Goal: Task Accomplishment & Management: Manage account settings

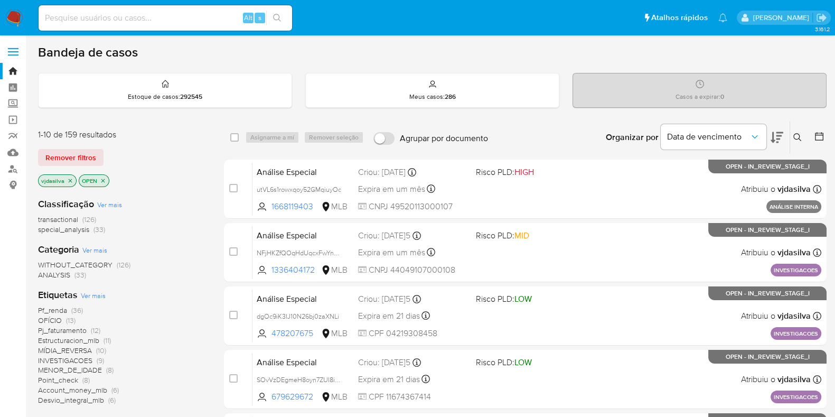
click at [115, 22] on input at bounding box center [166, 18] width 254 height 14
paste input "JWeM2x97W4Jix7FiBFC3S0UG"
type input "JWeM2x97W4Jix7FiBFC3S0UG"
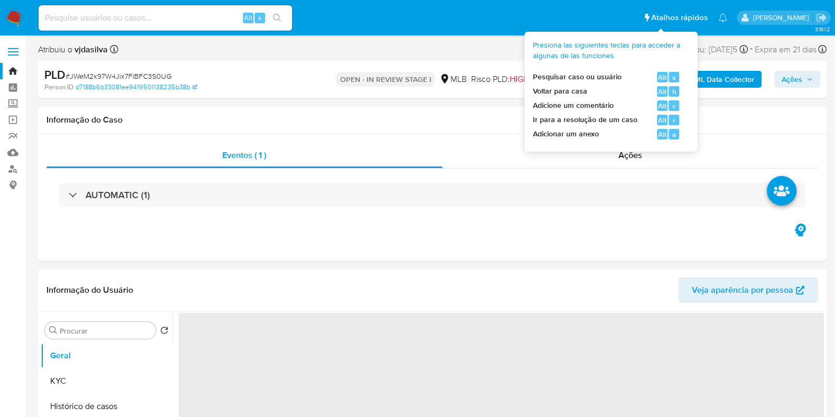
select select "10"
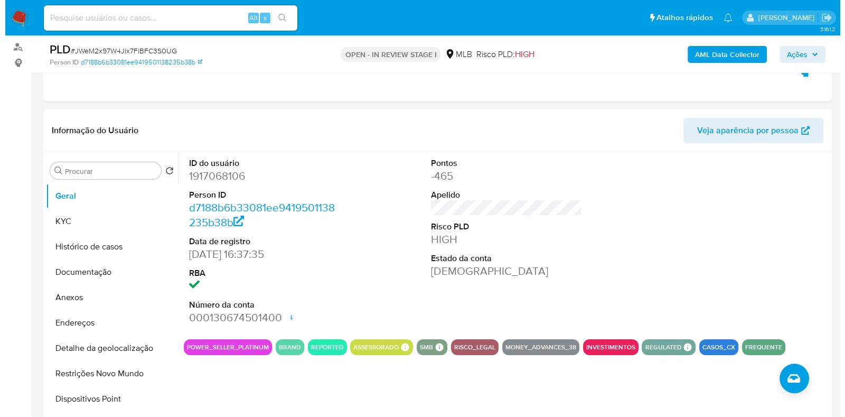
scroll to position [114, 0]
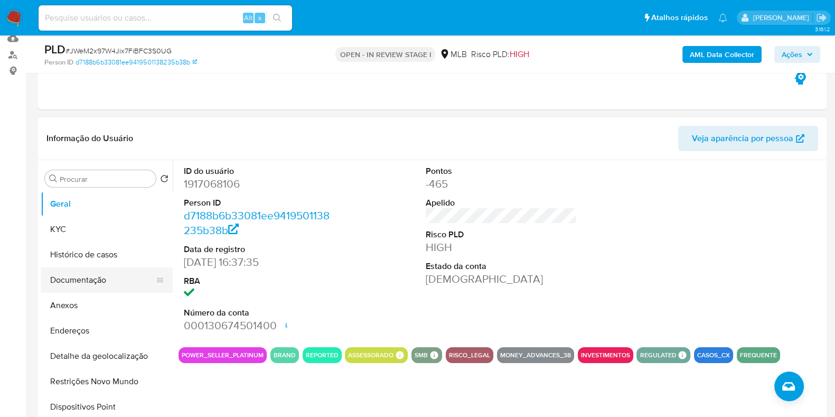
click at [96, 285] on button "Documentação" at bounding box center [103, 279] width 124 height 25
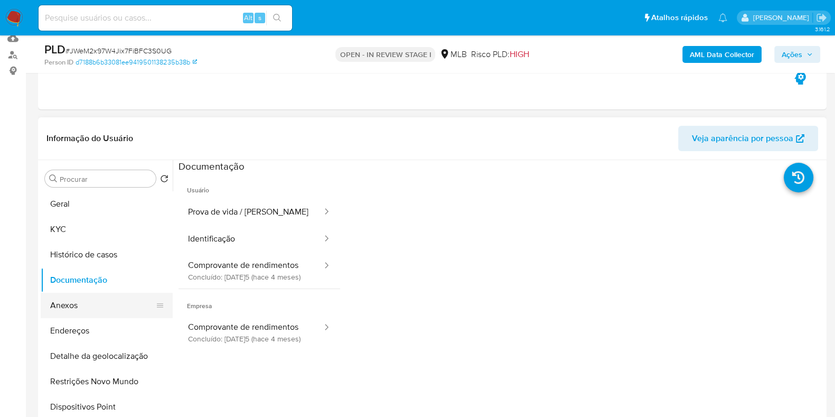
click at [105, 315] on button "Anexos" at bounding box center [103, 305] width 124 height 25
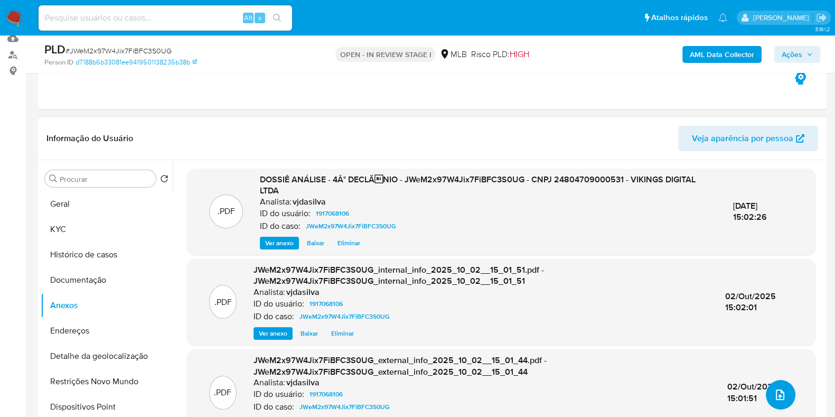
click at [775, 390] on icon "upload-file" at bounding box center [780, 394] width 13 height 13
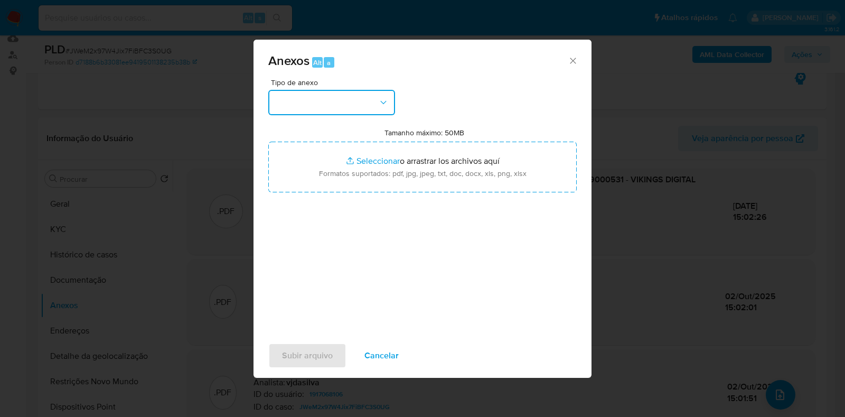
click at [376, 97] on button "button" at bounding box center [331, 102] width 127 height 25
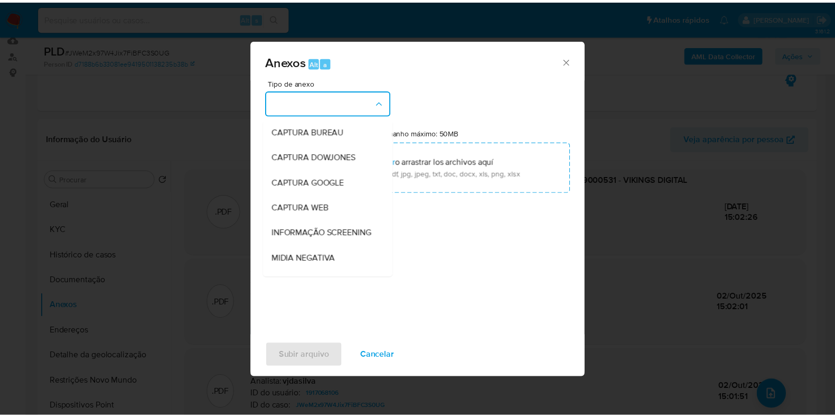
scroll to position [163, 0]
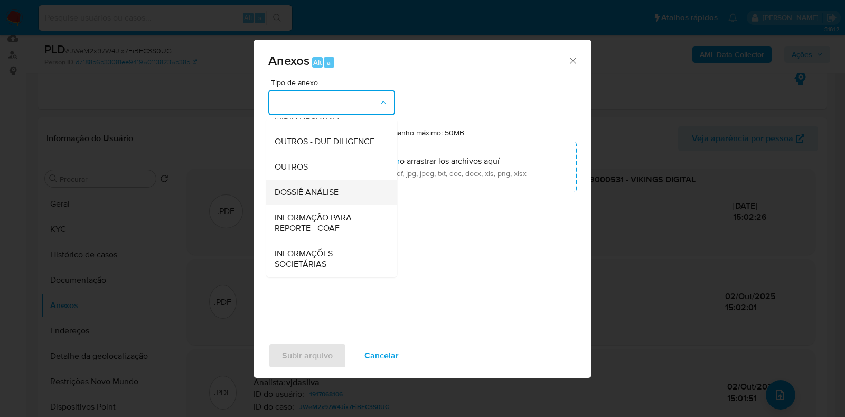
click at [359, 191] on div "DOSSIÊ ANÁLISE" at bounding box center [329, 192] width 108 height 25
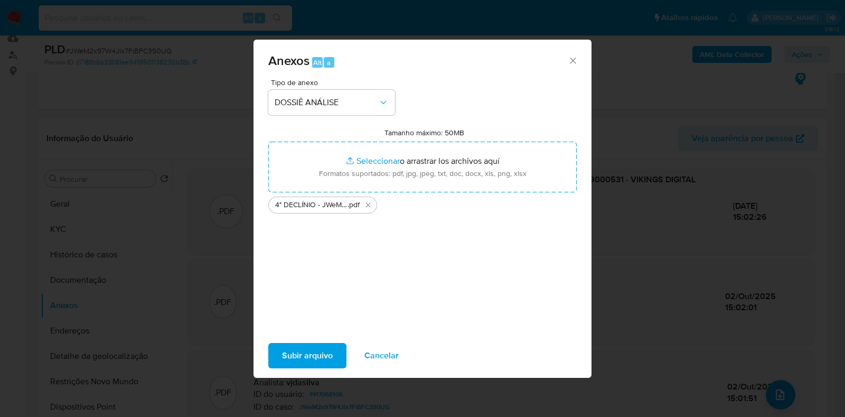
click at [315, 350] on span "Subir arquivo" at bounding box center [307, 355] width 51 height 23
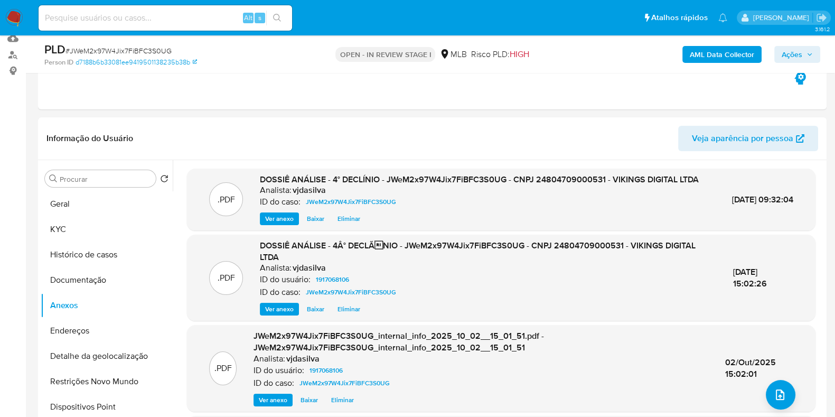
click at [802, 53] on span "Ações" at bounding box center [792, 54] width 21 height 17
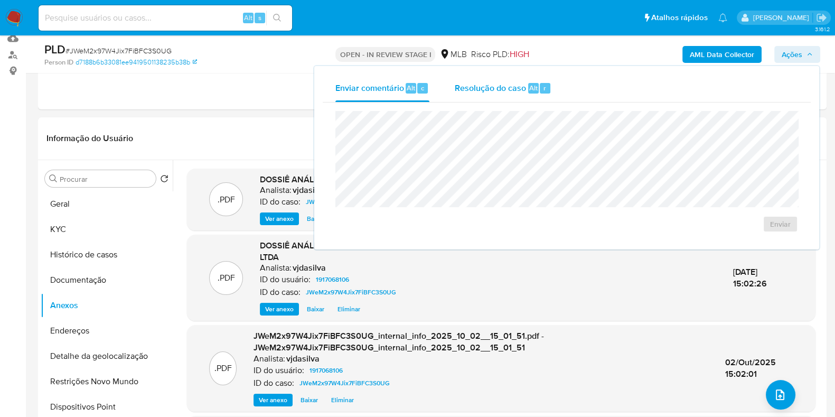
click at [488, 90] on span "Resolução do caso" at bounding box center [490, 87] width 71 height 12
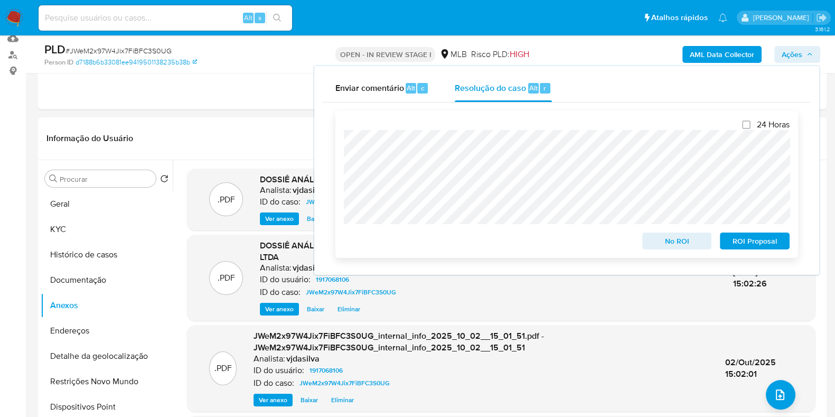
click at [752, 241] on span "ROI Proposal" at bounding box center [754, 240] width 55 height 15
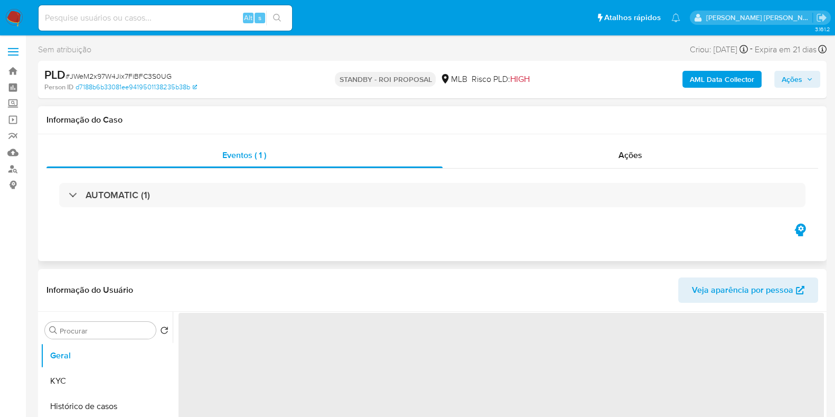
select select "10"
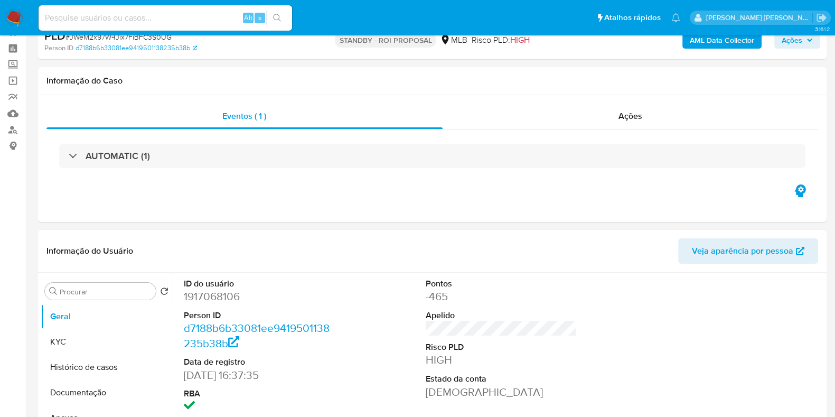
scroll to position [5, 0]
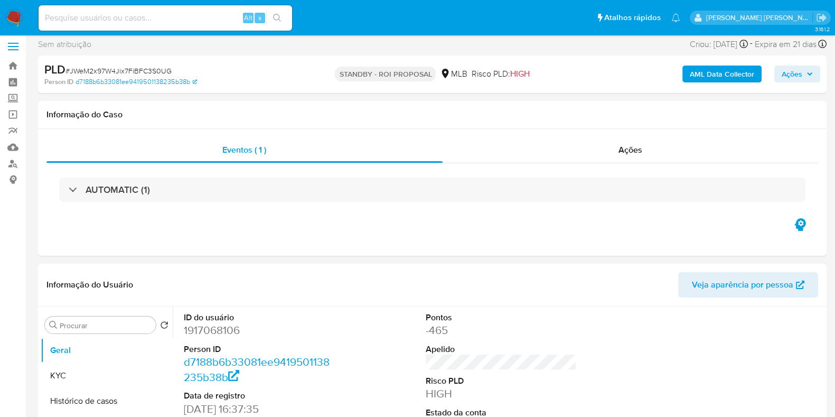
click at [99, 24] on input at bounding box center [166, 18] width 254 height 14
paste input "BMkJLUomzK0j5mYYcQGA6ou"
type input "BMkJLUomzK0j5mYYcQGA6ou"
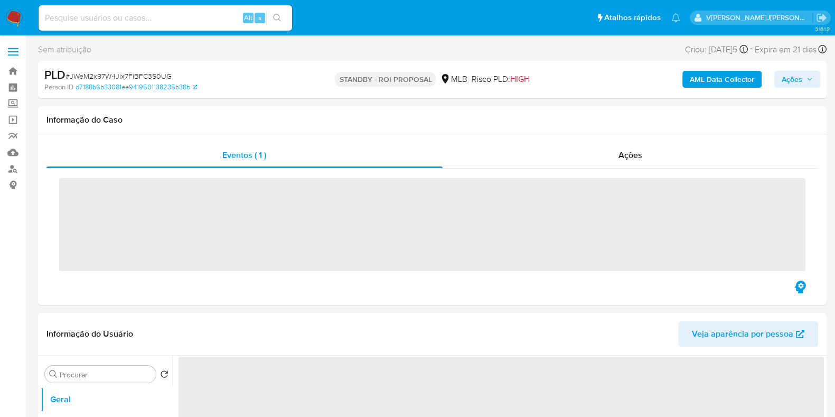
click at [168, 20] on input at bounding box center [166, 18] width 254 height 14
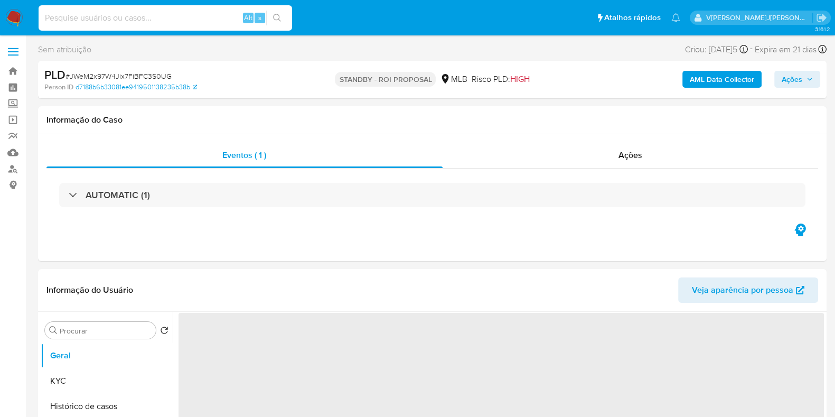
paste input "BMkJLUomzK0j5mYYcQGA6ou"
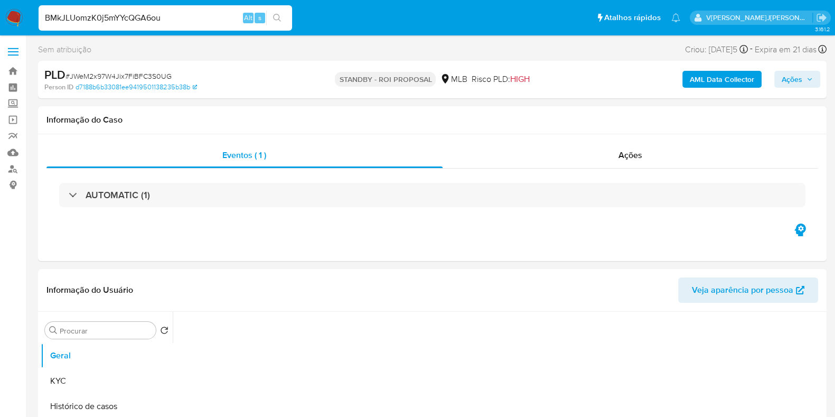
type input "BMkJLUomzK0j5mYYcQGA6ou"
select select "10"
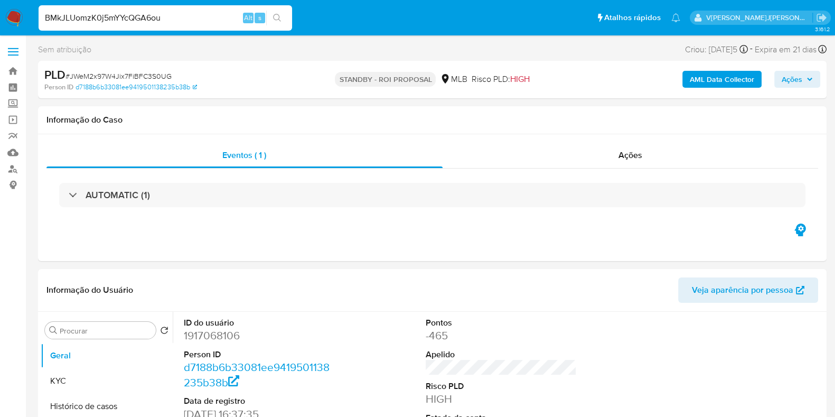
drag, startPoint x: 175, startPoint y: 13, endPoint x: 19, endPoint y: 7, distance: 155.9
click at [19, 7] on nav "Pausado Ver notificaciones BMkJLUomzK0j5mYYcQGA6ou Alt s Atalhos rápidos Presio…" at bounding box center [417, 17] width 835 height 35
paste input "l"
type input "BMkJLUomzK0j5mYYcQGA6oul"
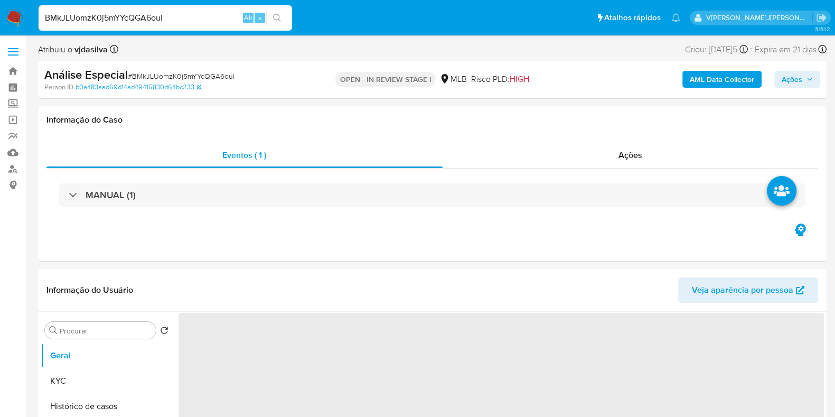
select select "10"
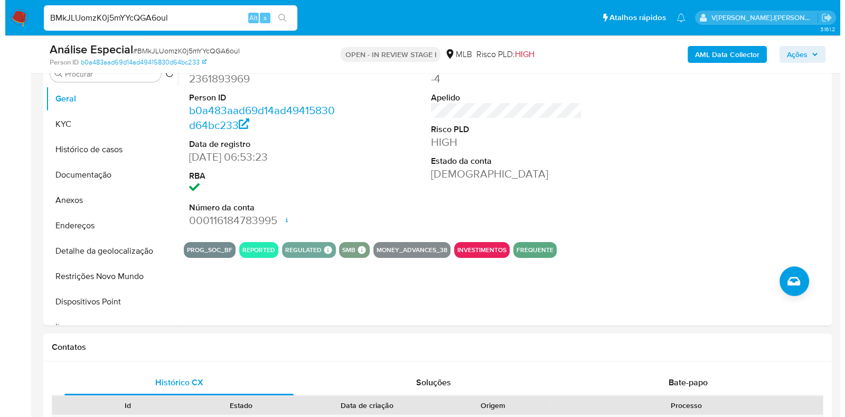
scroll to position [217, 0]
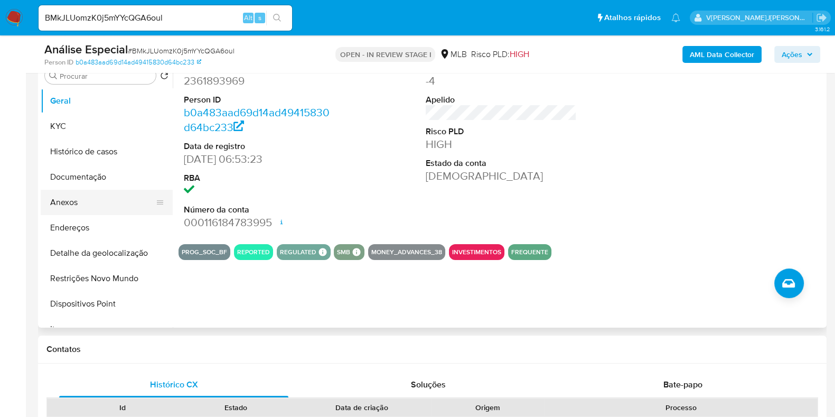
click at [108, 197] on button "Anexos" at bounding box center [103, 202] width 124 height 25
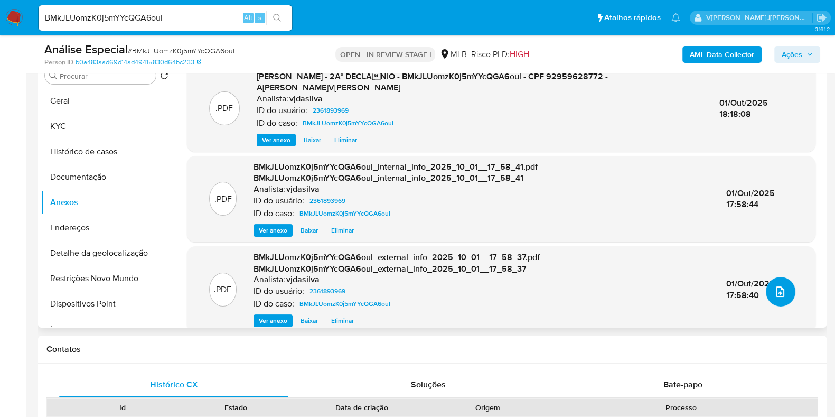
click at [783, 291] on button "upload-file" at bounding box center [781, 292] width 30 height 30
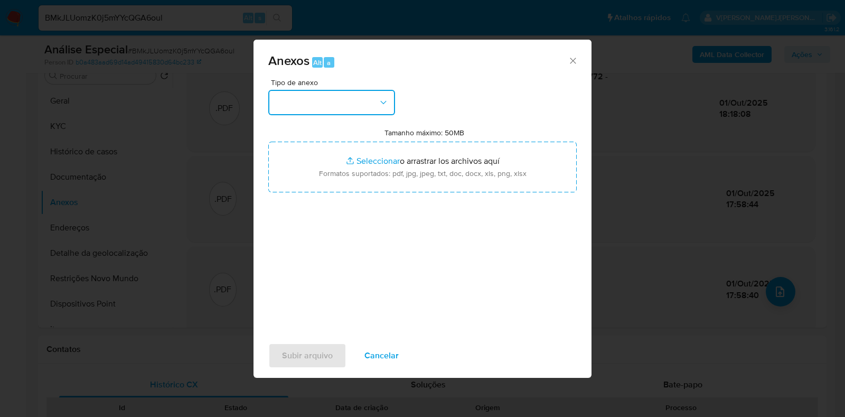
click at [386, 108] on button "button" at bounding box center [331, 102] width 127 height 25
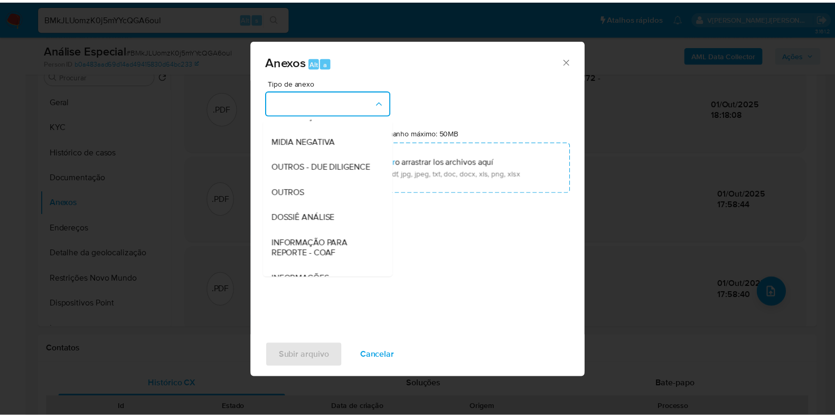
scroll to position [163, 0]
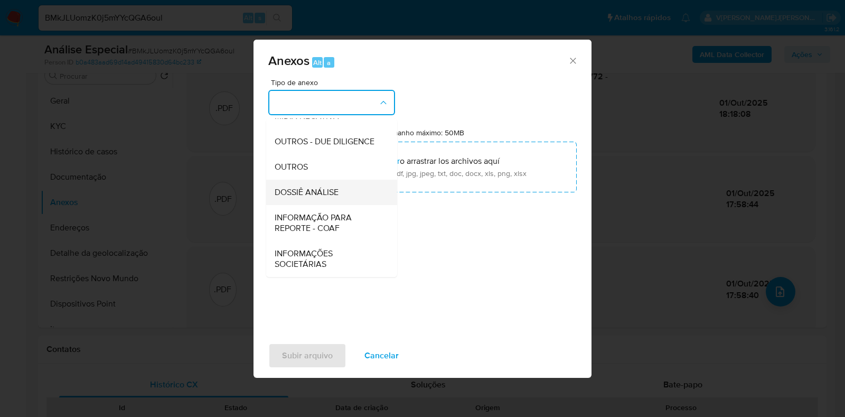
click at [357, 196] on div "DOSSIÊ ANÁLISE" at bounding box center [329, 192] width 108 height 25
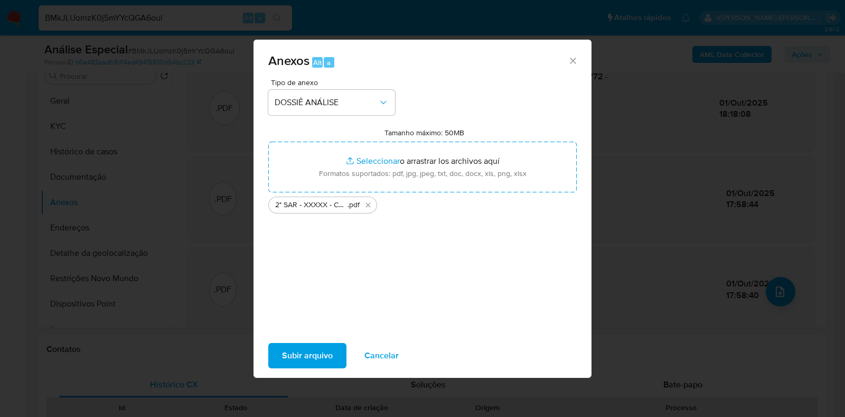
click at [292, 359] on span "Subir arquivo" at bounding box center [307, 355] width 51 height 23
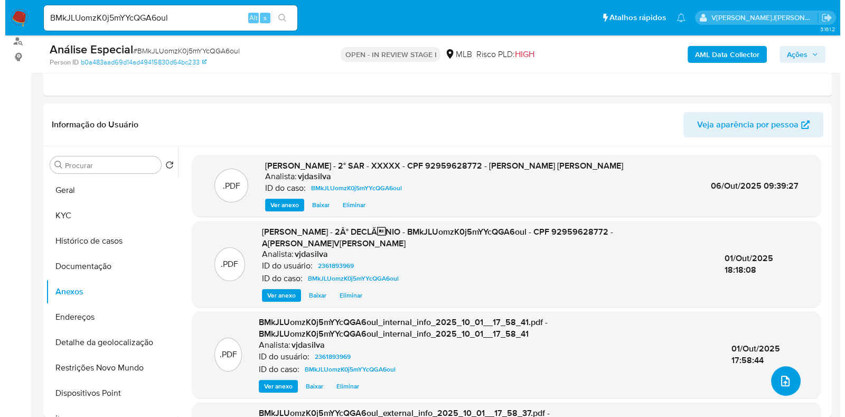
scroll to position [102, 0]
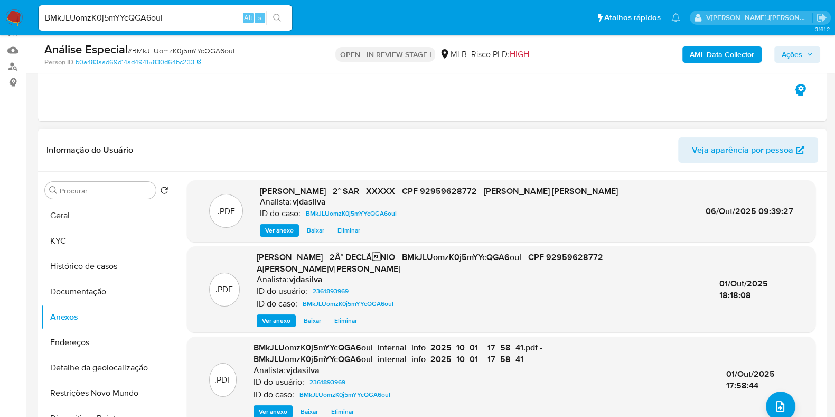
click at [343, 232] on span "Eliminar" at bounding box center [349, 230] width 23 height 11
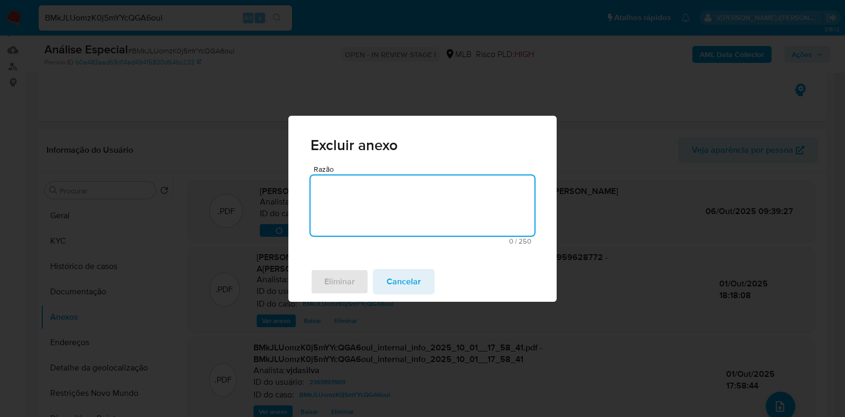
click at [348, 199] on textarea "Razão" at bounding box center [423, 205] width 224 height 60
type textarea "ATUALIZAR"
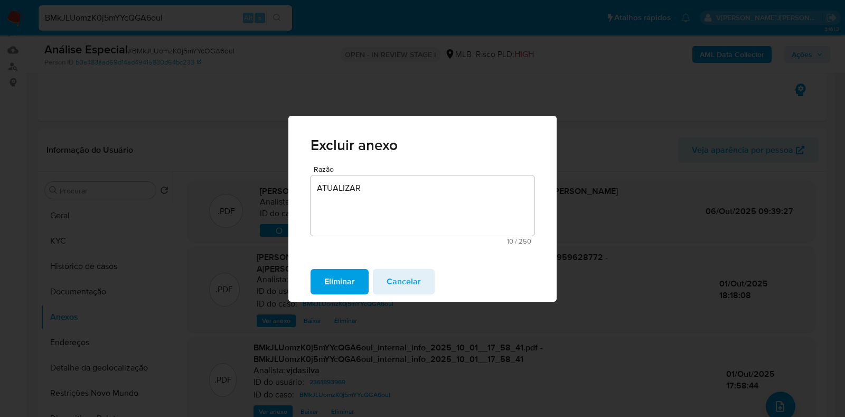
click at [343, 285] on span "Eliminar" at bounding box center [339, 281] width 31 height 23
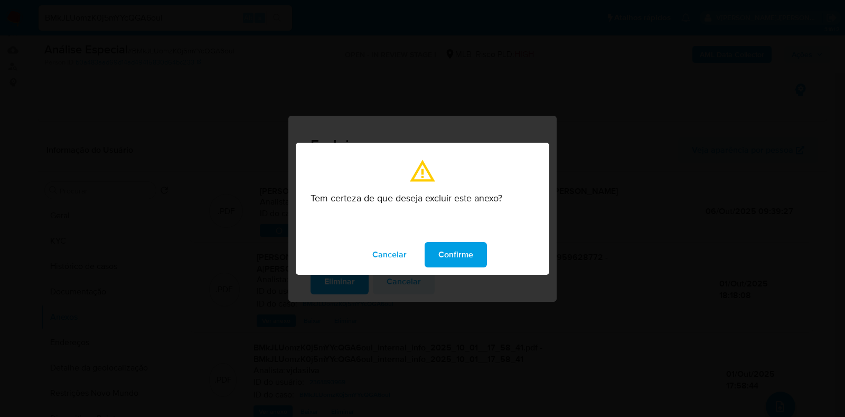
click at [455, 267] on div "Cancelar Confirme" at bounding box center [423, 255] width 254 height 40
click at [456, 257] on span "Confirme" at bounding box center [455, 254] width 35 height 23
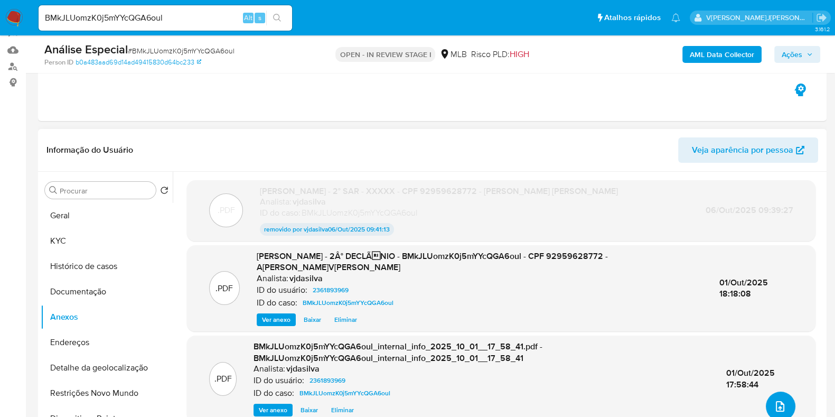
click at [780, 405] on icon "upload-file" at bounding box center [780, 406] width 8 height 11
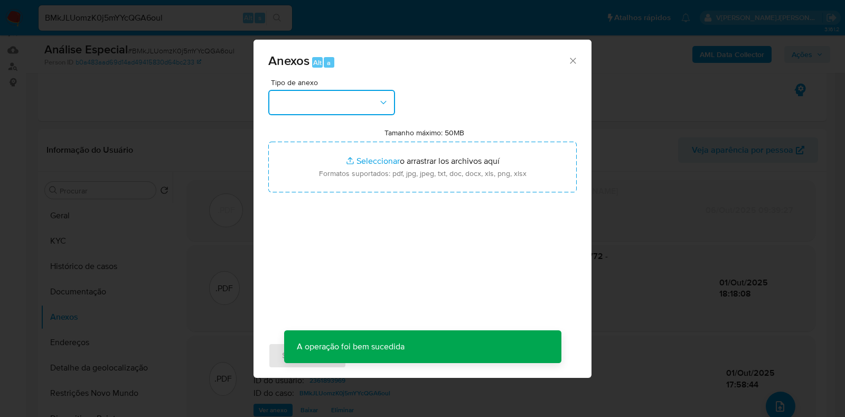
click at [385, 96] on button "button" at bounding box center [331, 102] width 127 height 25
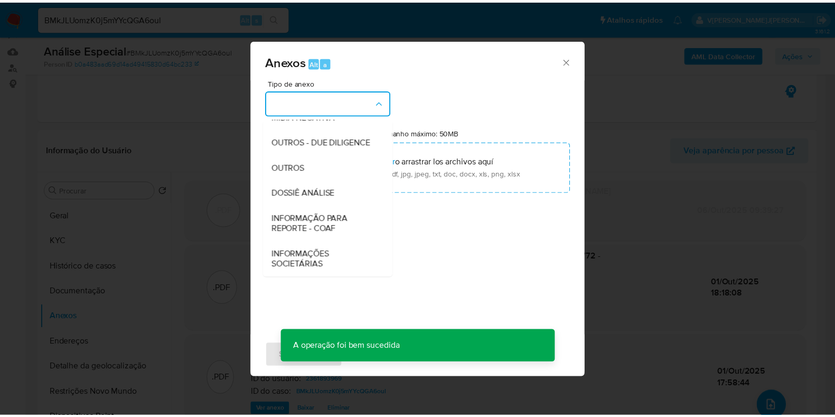
scroll to position [148, 0]
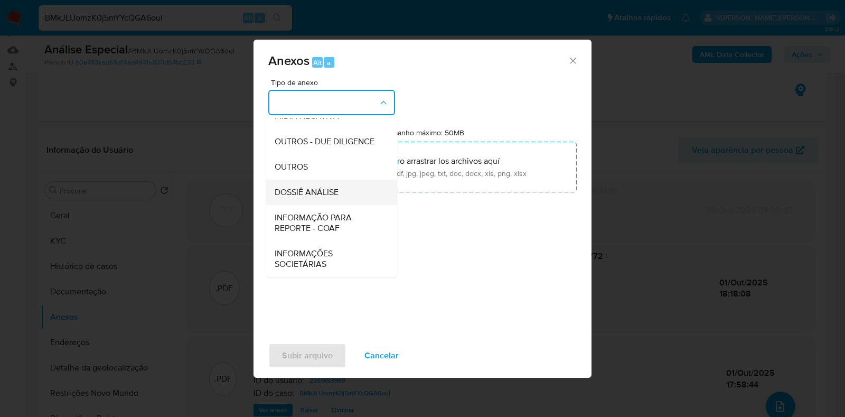
click at [358, 205] on div "DOSSIÊ ANÁLISE" at bounding box center [329, 192] width 108 height 25
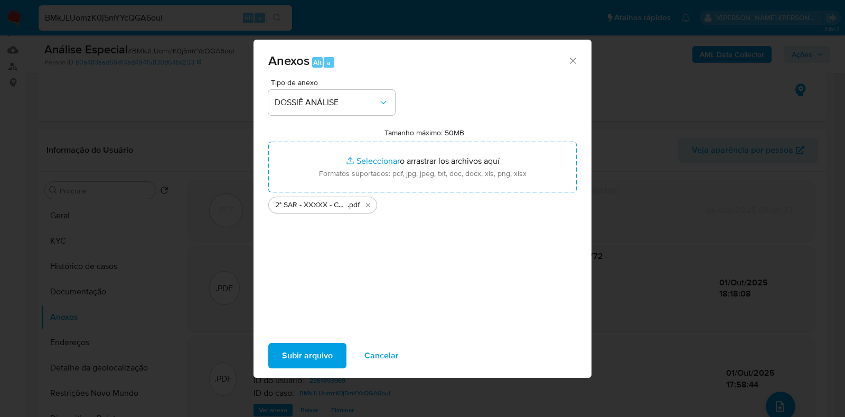
click at [303, 360] on span "Subir arquivo" at bounding box center [307, 355] width 51 height 23
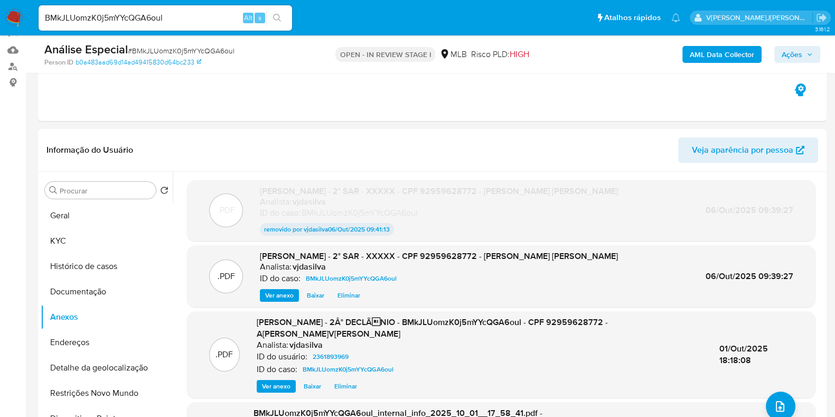
click at [794, 53] on span "Ações" at bounding box center [792, 54] width 21 height 17
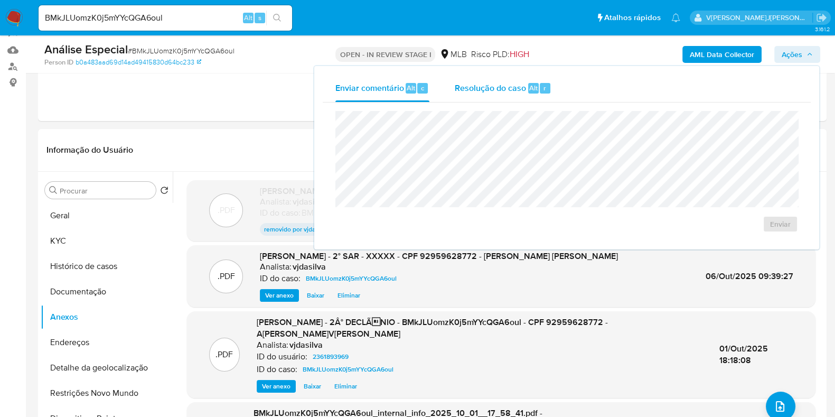
click at [514, 88] on span "Resolução do caso" at bounding box center [490, 87] width 71 height 12
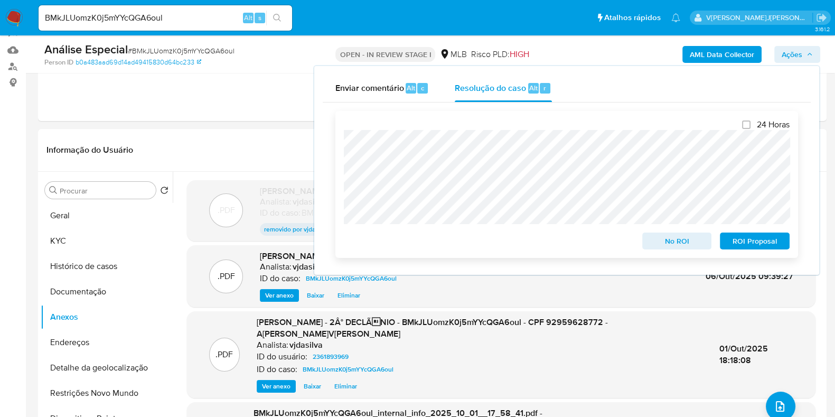
click at [740, 241] on span "ROI Proposal" at bounding box center [754, 240] width 55 height 15
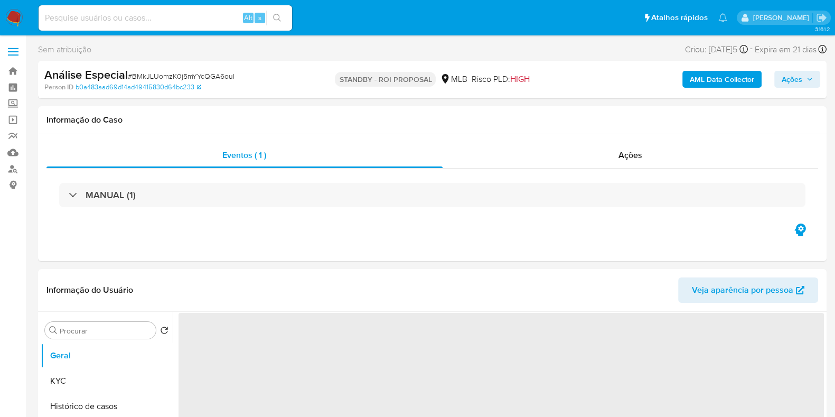
select select "10"
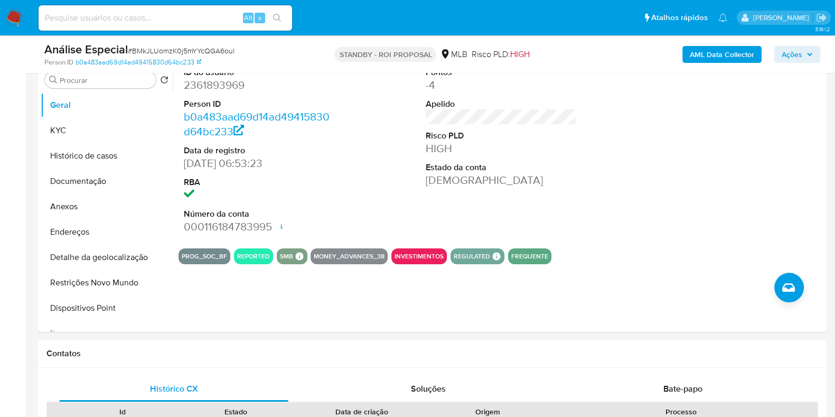
scroll to position [214, 0]
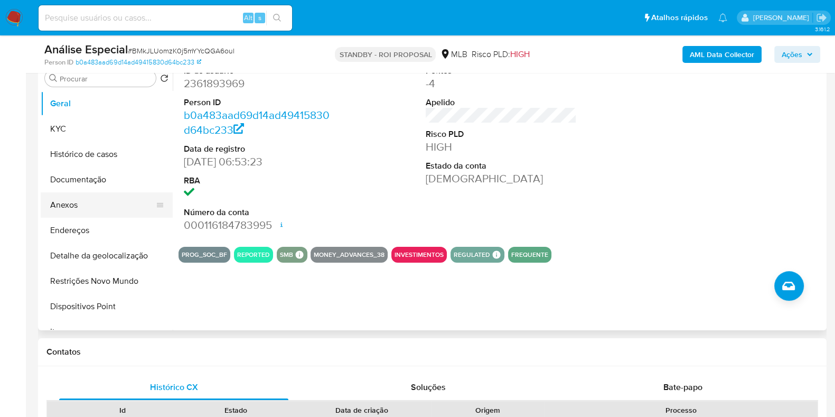
click at [73, 208] on button "Anexos" at bounding box center [103, 204] width 124 height 25
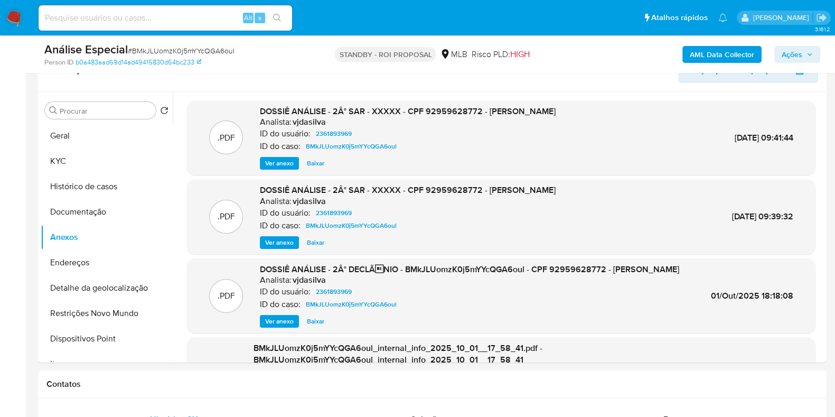
scroll to position [163, 0]
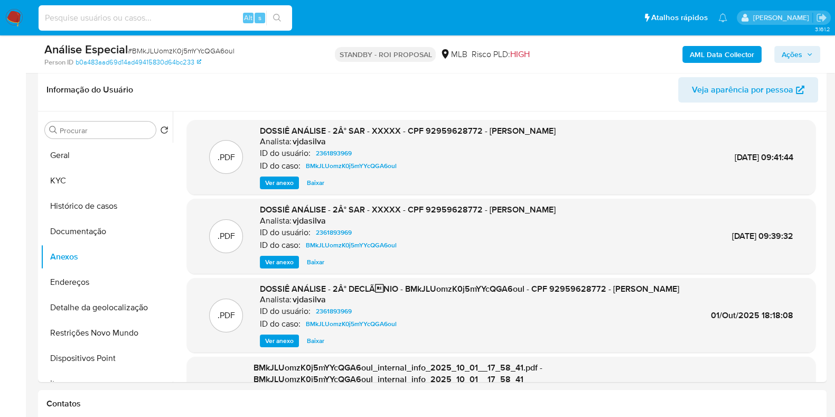
click at [159, 18] on input at bounding box center [166, 18] width 254 height 14
paste input "qZ9OnNC2b2CeAZXzSbBvvBgP"
type input "qZ9OnNC2b2CeAZXzSbBvvBgP"
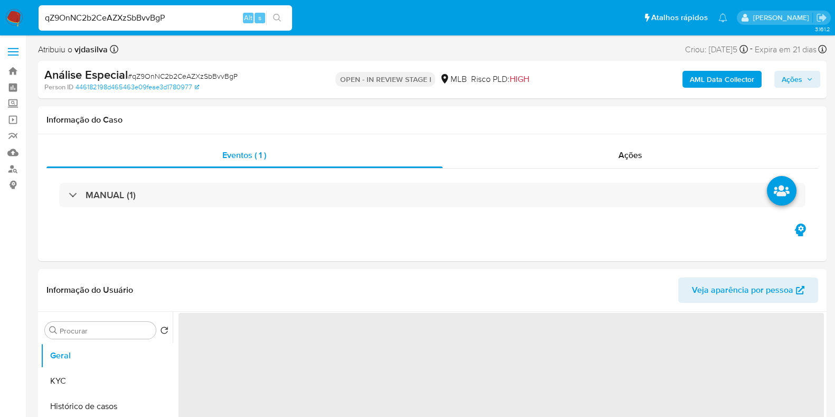
select select "10"
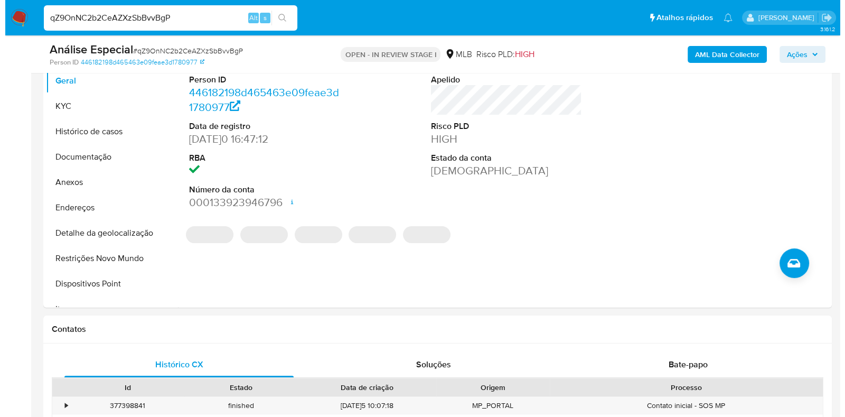
scroll to position [270, 0]
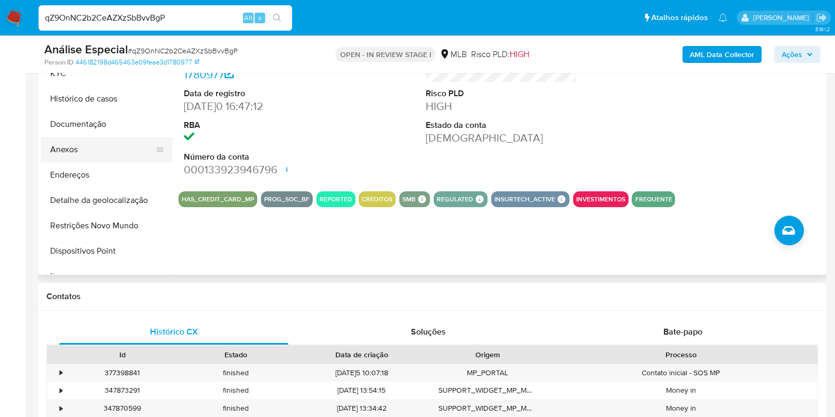
click at [100, 143] on button "Anexos" at bounding box center [103, 149] width 124 height 25
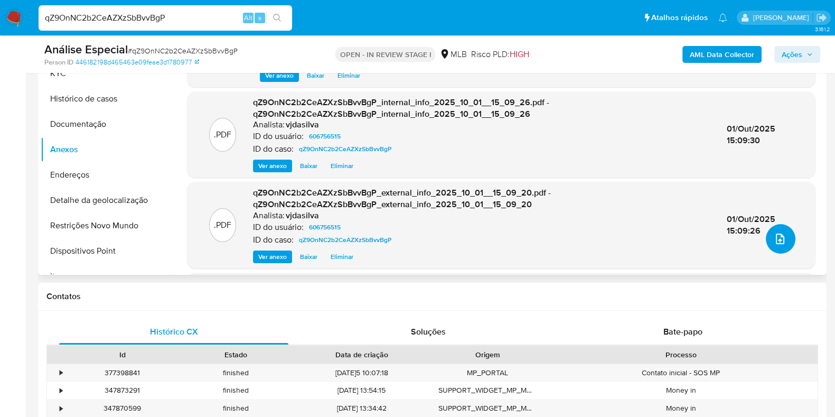
click at [774, 243] on icon "upload-file" at bounding box center [780, 238] width 13 height 13
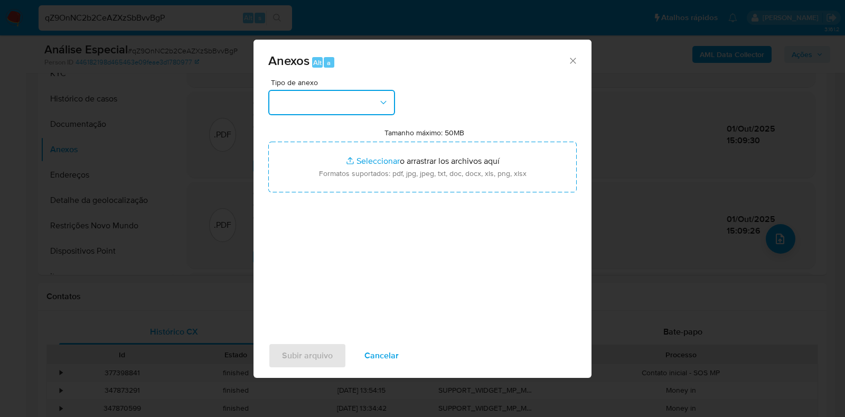
click at [384, 98] on icon "button" at bounding box center [383, 102] width 11 height 11
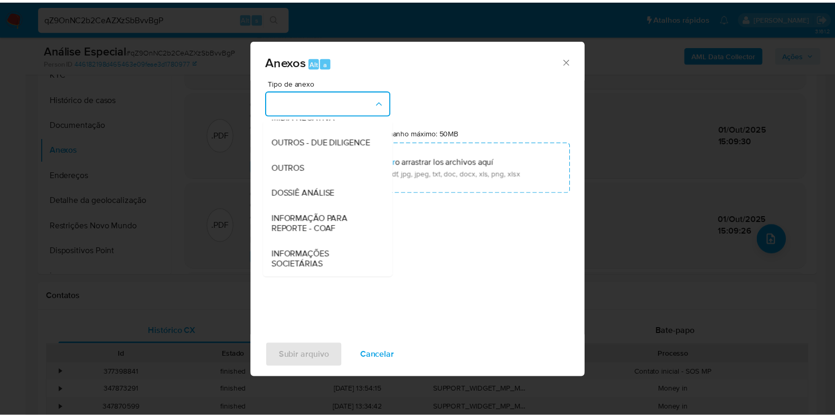
scroll to position [163, 0]
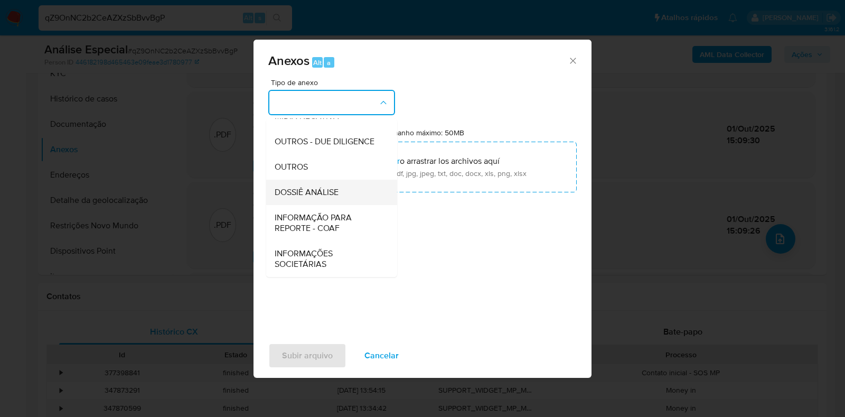
click at [357, 197] on div "DOSSIÊ ANÁLISE" at bounding box center [329, 192] width 108 height 25
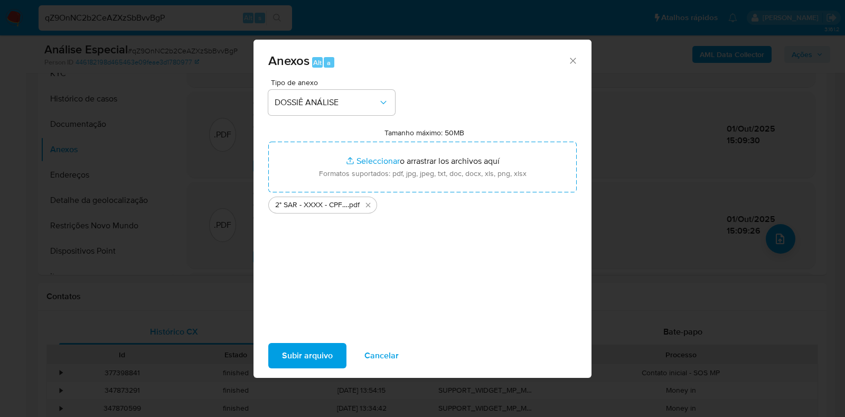
click at [304, 344] on span "Subir arquivo" at bounding box center [307, 355] width 51 height 23
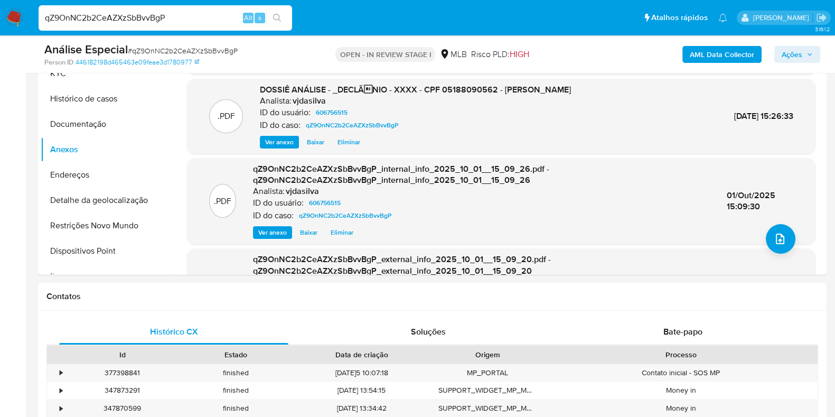
click at [794, 59] on span "Ações" at bounding box center [792, 54] width 21 height 17
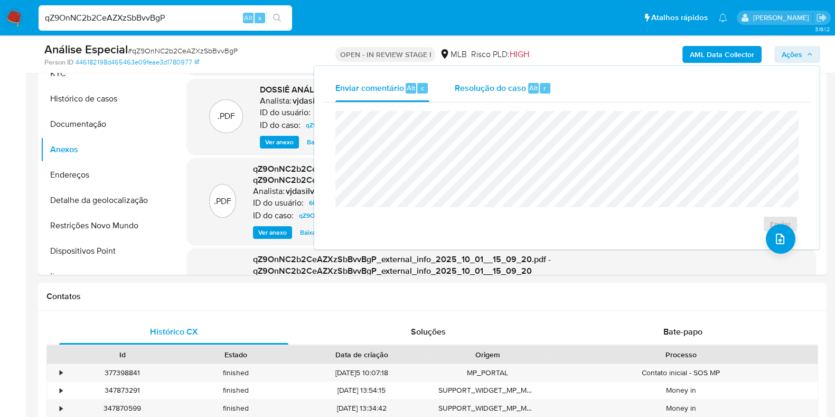
click at [480, 89] on span "Resolução do caso" at bounding box center [490, 87] width 71 height 12
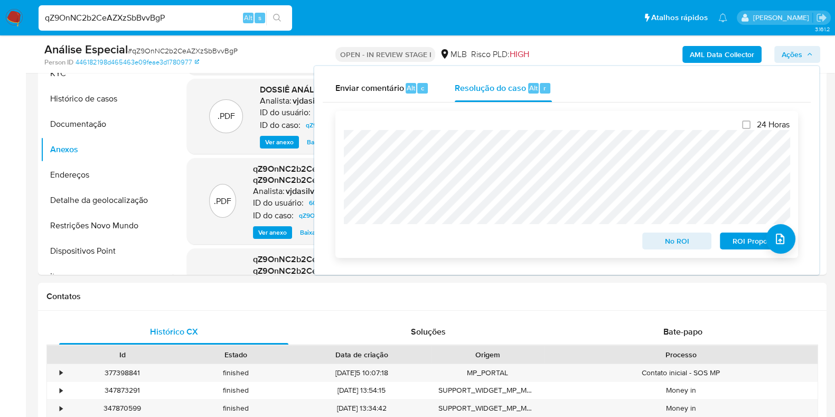
click at [746, 238] on span "ROI Proposal" at bounding box center [754, 240] width 55 height 15
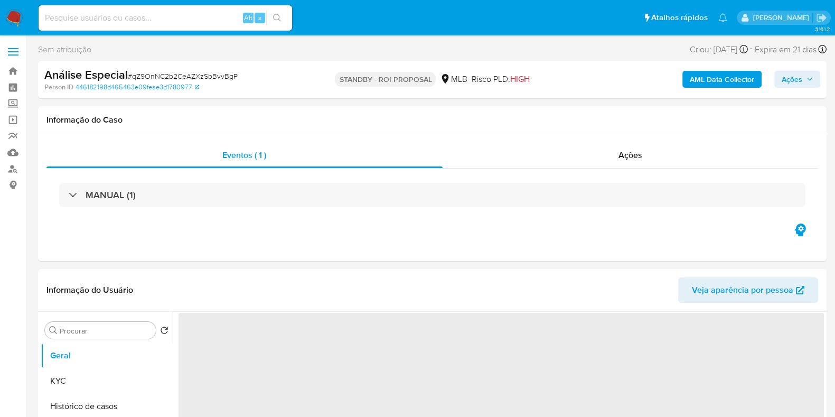
select select "10"
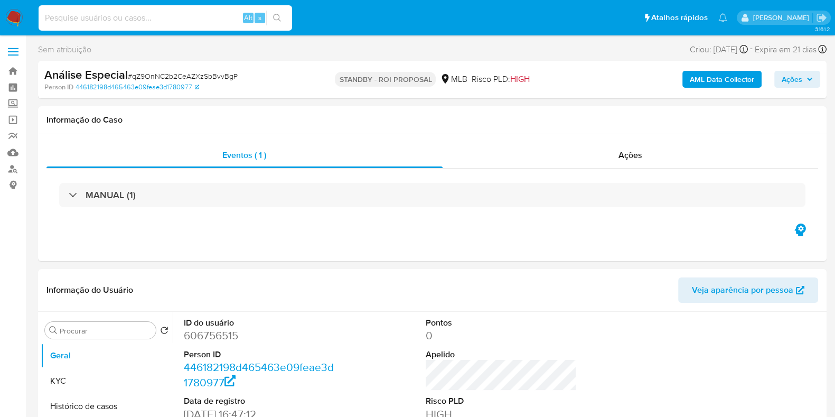
click at [218, 20] on input at bounding box center [166, 18] width 254 height 14
paste input "743409419"
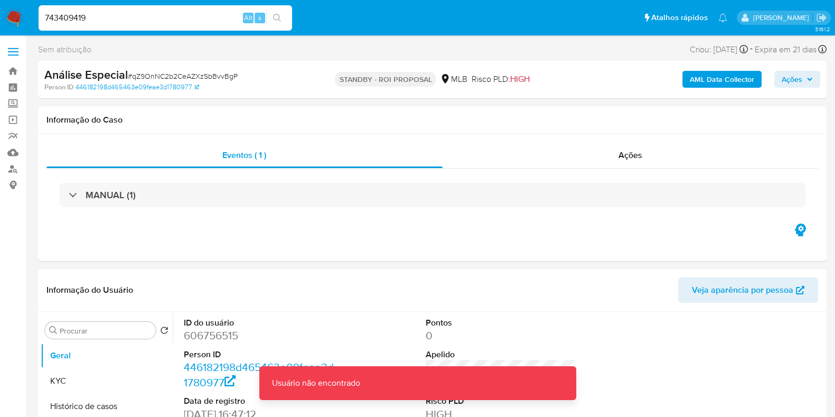
click at [166, 14] on input "743409419" at bounding box center [166, 18] width 254 height 14
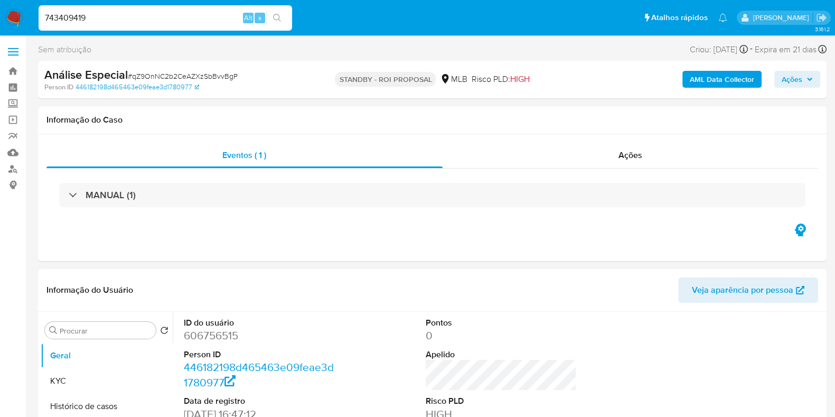
drag, startPoint x: 180, startPoint y: 18, endPoint x: 0, endPoint y: 12, distance: 180.2
click at [0, 12] on nav "Pausado Ver notificaciones 743409419 Alt s Atalhos rápidos Presiona las siguien…" at bounding box center [417, 17] width 835 height 35
paste input "1737442603"
type input "1737442603"
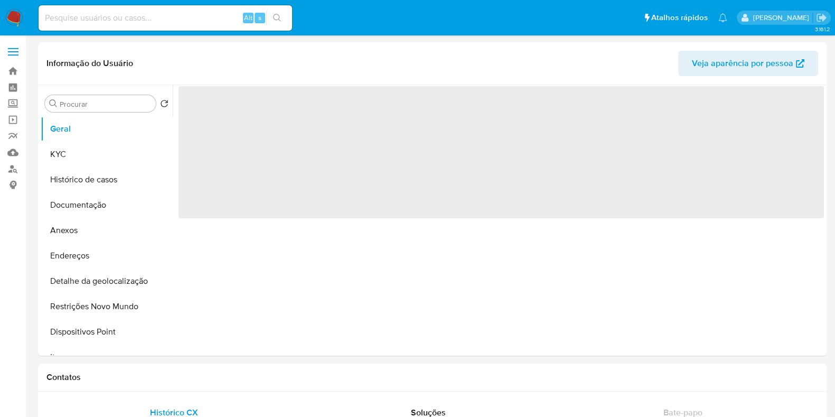
select select "10"
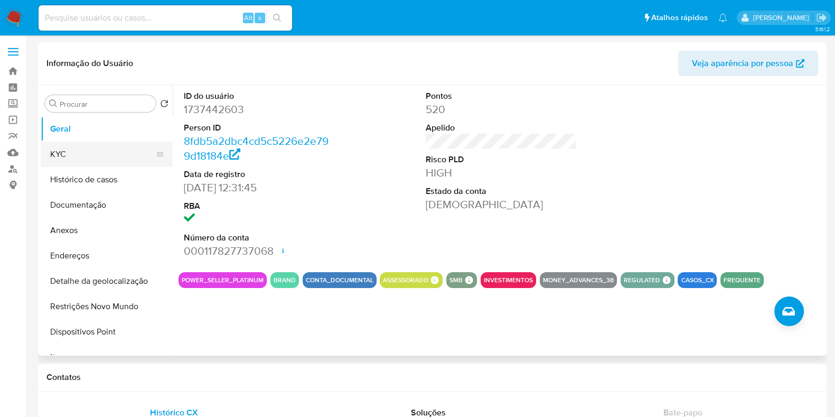
click at [95, 159] on button "KYC" at bounding box center [103, 154] width 124 height 25
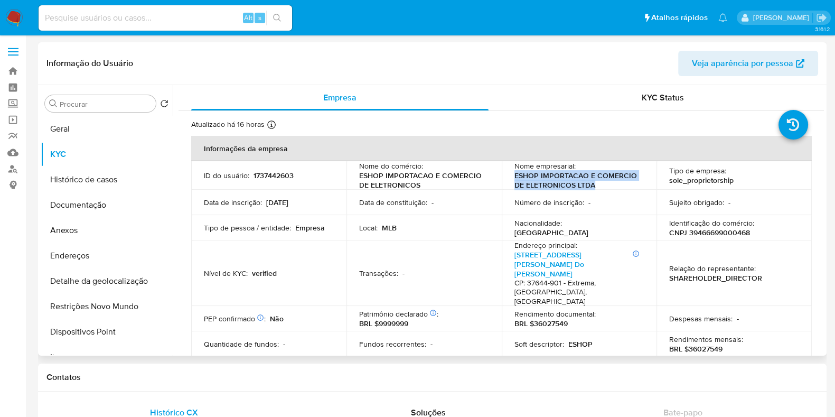
drag, startPoint x: 511, startPoint y: 177, endPoint x: 594, endPoint y: 182, distance: 82.5
click at [594, 182] on td "Nome empresarial : ESHOP IMPORTACAO E COMERCIO DE ELETRONICOS LTDA" at bounding box center [579, 175] width 155 height 29
copy p "ESHOP IMPORTACAO E COMERCIO DE ELETRONICOS LTDA"
click at [106, 182] on button "Histórico de casos" at bounding box center [103, 179] width 124 height 25
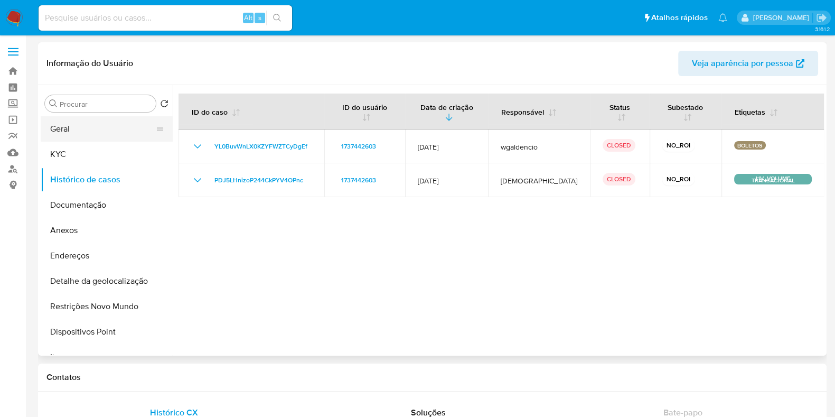
click at [65, 134] on button "Geral" at bounding box center [103, 128] width 124 height 25
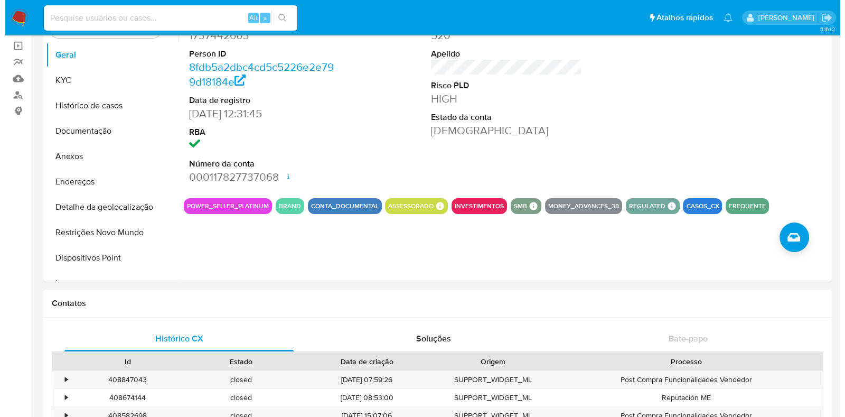
scroll to position [75, 0]
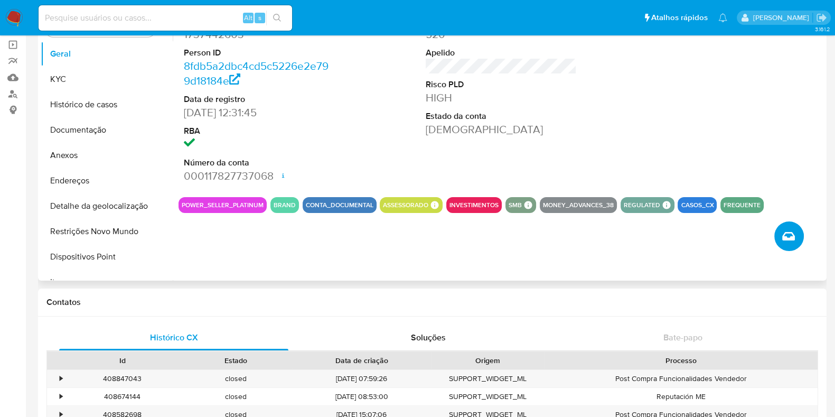
click at [790, 231] on icon "Criar caso manual" at bounding box center [788, 236] width 13 height 13
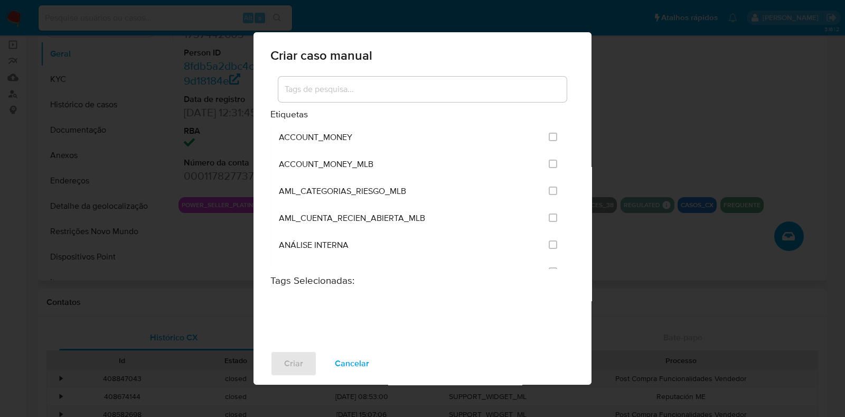
click at [509, 82] on input at bounding box center [422, 89] width 288 height 14
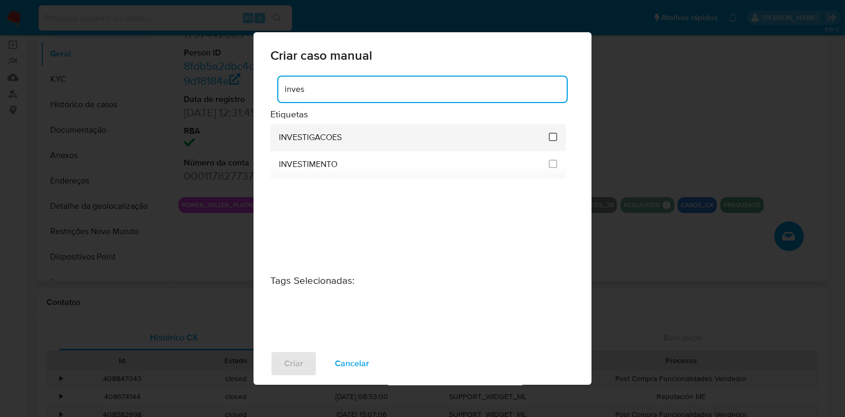
type input "inves"
click at [555, 138] on input "2067" at bounding box center [553, 137] width 8 height 8
checkbox input "true"
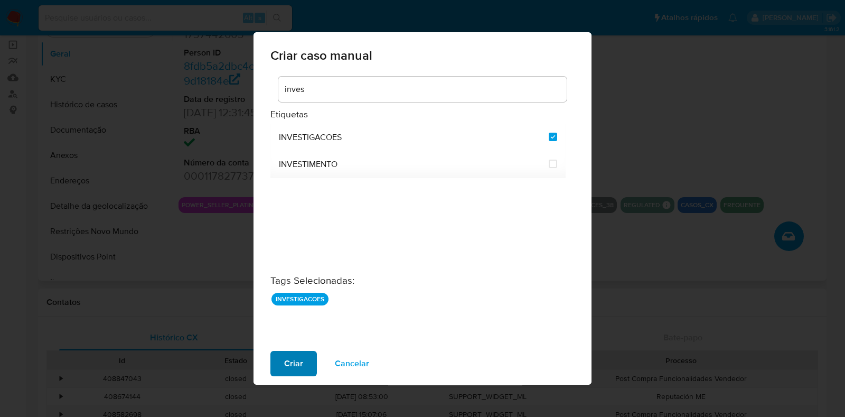
click at [287, 363] on span "Criar" at bounding box center [293, 363] width 19 height 23
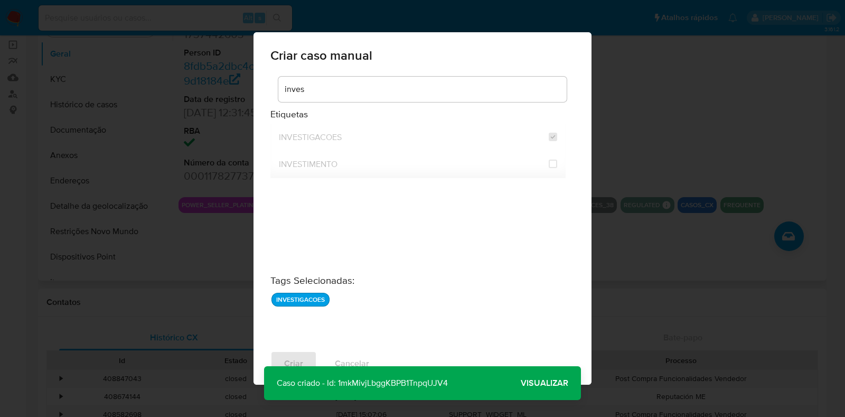
click at [534, 383] on span "Visualizar" at bounding box center [545, 383] width 48 height 0
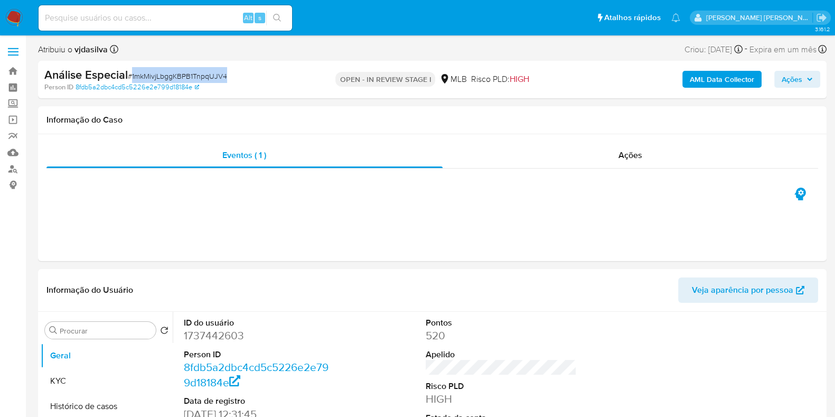
select select "10"
drag, startPoint x: 240, startPoint y: 75, endPoint x: 133, endPoint y: 78, distance: 106.7
click at [133, 78] on div "Análise Especial # 1mkMivjLbggKBPB1TnpqUJV4" at bounding box center [171, 75] width 255 height 16
copy span "1mkMivjLbggKBPB1TnpqUJV4"
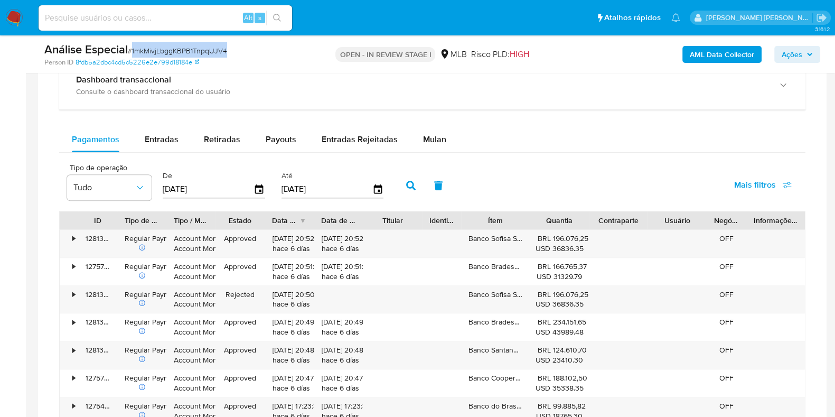
scroll to position [795, 0]
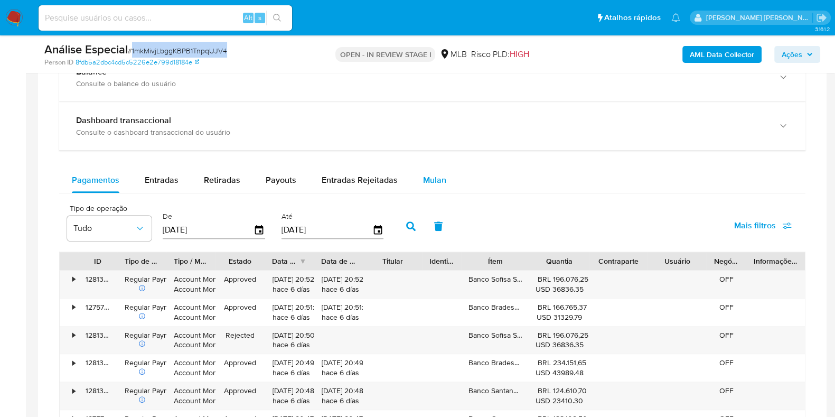
click at [437, 176] on span "Mulan" at bounding box center [434, 180] width 23 height 12
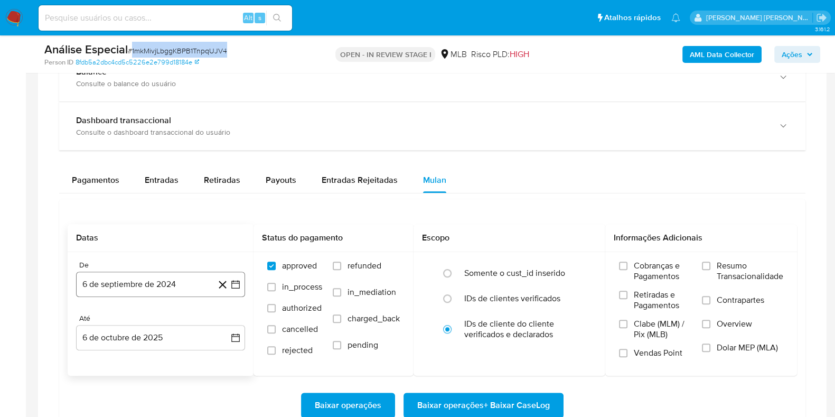
click at [171, 282] on button "6 de septiembre de 2024" at bounding box center [160, 284] width 169 height 25
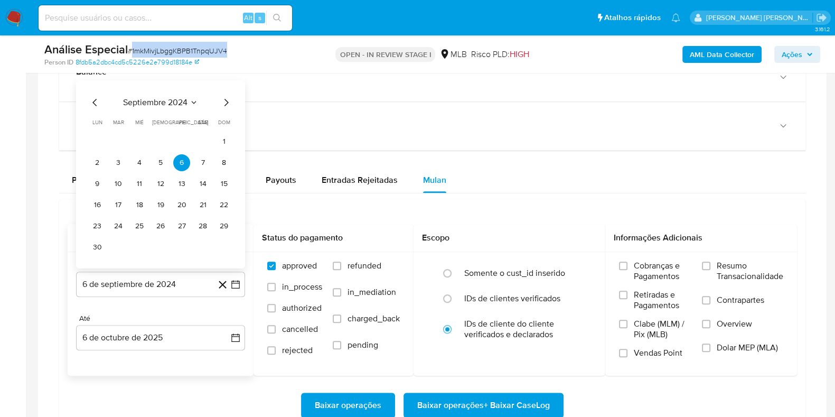
click at [170, 99] on span "septiembre 2024" at bounding box center [155, 102] width 64 height 11
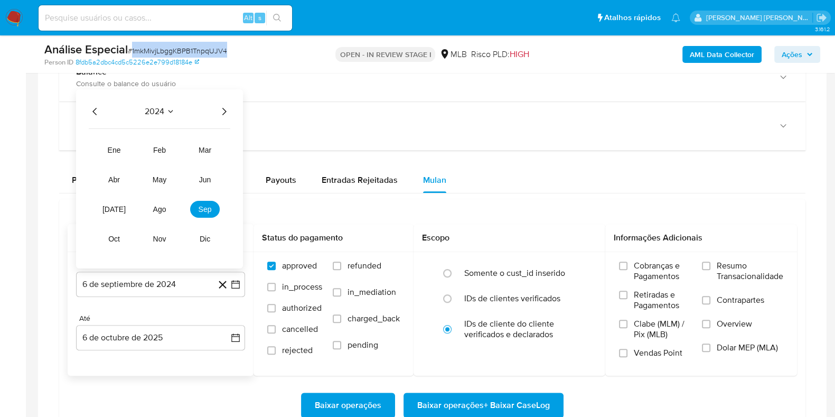
click at [225, 109] on icon "Año siguiente" at bounding box center [224, 111] width 4 height 7
click at [164, 207] on span "ago" at bounding box center [159, 209] width 13 height 8
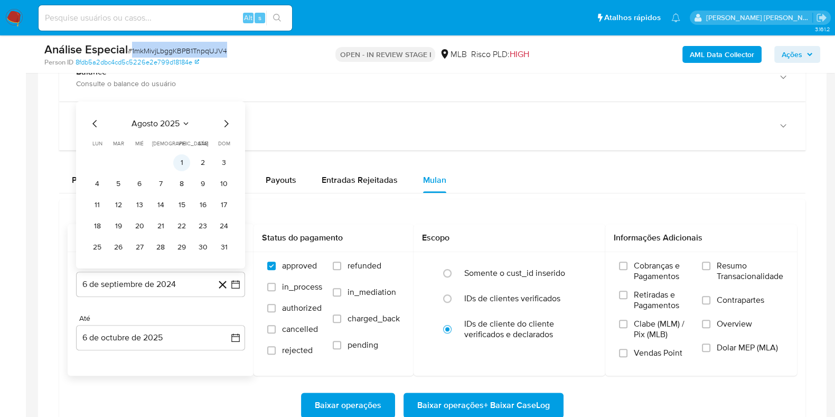
click at [183, 162] on button "1" at bounding box center [181, 162] width 17 height 17
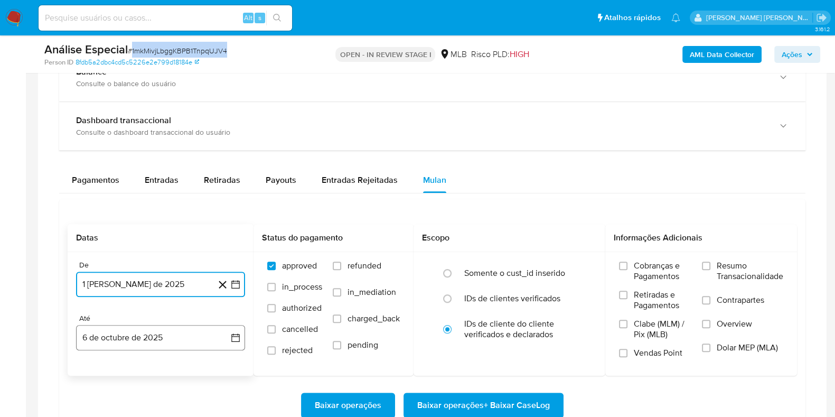
click at [191, 338] on button "6 de octubre de 2025" at bounding box center [160, 337] width 169 height 25
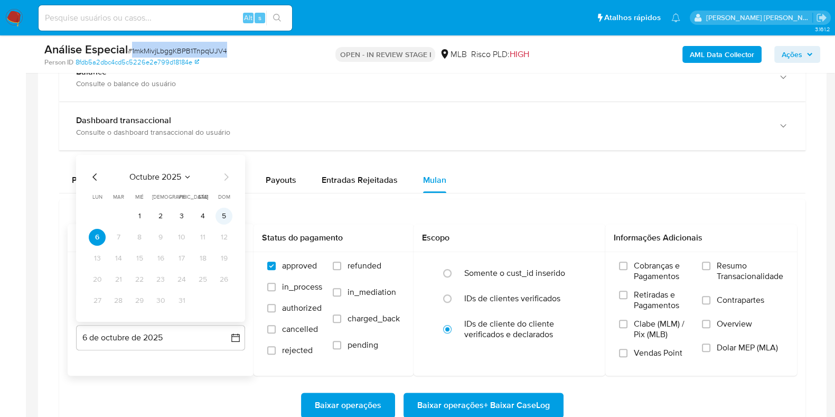
click at [230, 214] on button "5" at bounding box center [224, 216] width 17 height 17
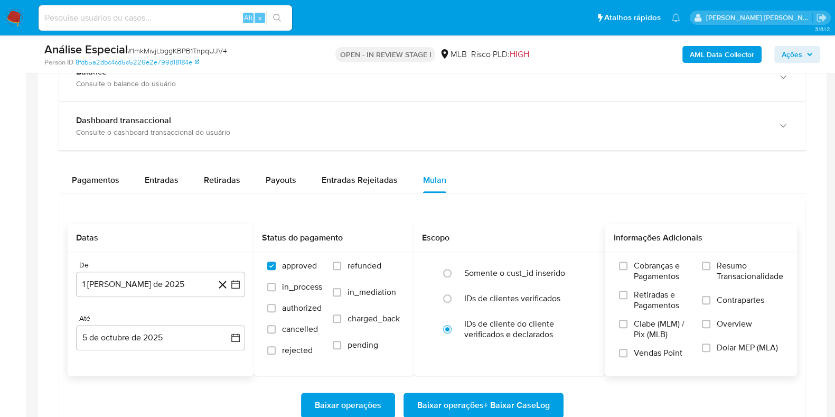
click at [735, 268] on span "Resumo Transacionalidade" at bounding box center [750, 270] width 67 height 21
click at [710, 268] on input "Resumo Transacionalidade" at bounding box center [706, 265] width 8 height 8
click at [731, 300] on span "Contrapartes" at bounding box center [741, 300] width 48 height 11
click at [710, 300] on input "Contrapartes" at bounding box center [706, 300] width 8 height 8
click at [508, 404] on span "Baixar operações + Baixar CaseLog" at bounding box center [483, 405] width 133 height 23
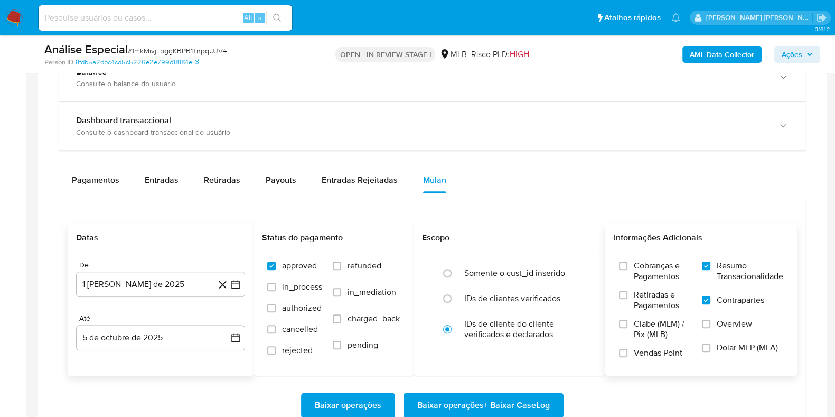
click at [155, 27] on div "Alt s" at bounding box center [166, 17] width 254 height 25
click at [148, 21] on input at bounding box center [166, 18] width 254 height 14
paste input "840561163"
type input "840561163"
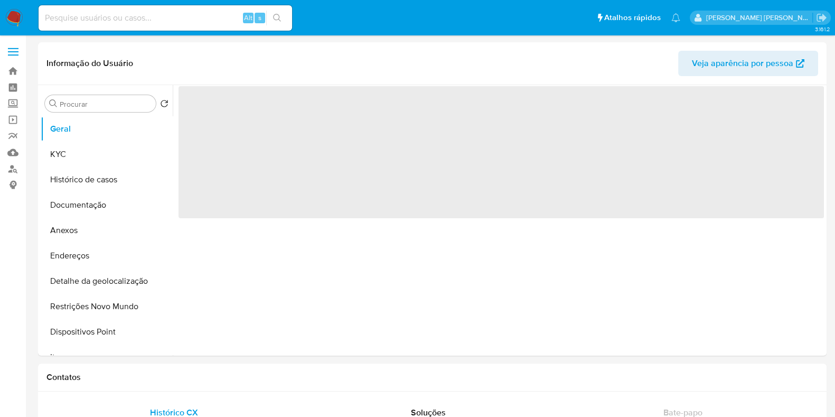
select select "10"
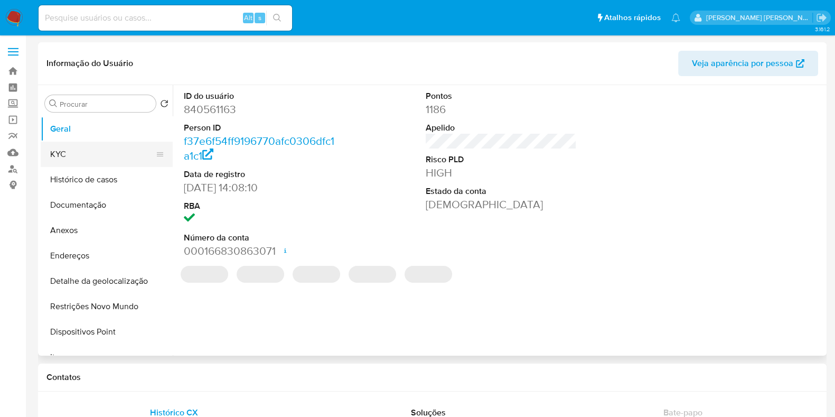
click at [145, 164] on button "KYC" at bounding box center [103, 154] width 124 height 25
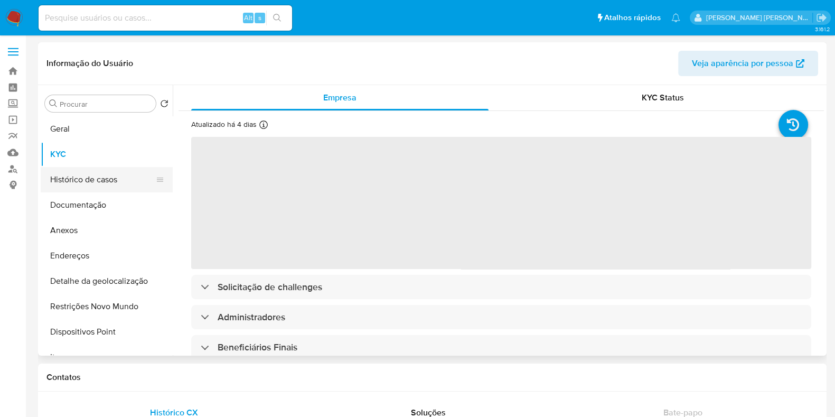
click at [135, 189] on button "Histórico de casos" at bounding box center [103, 179] width 124 height 25
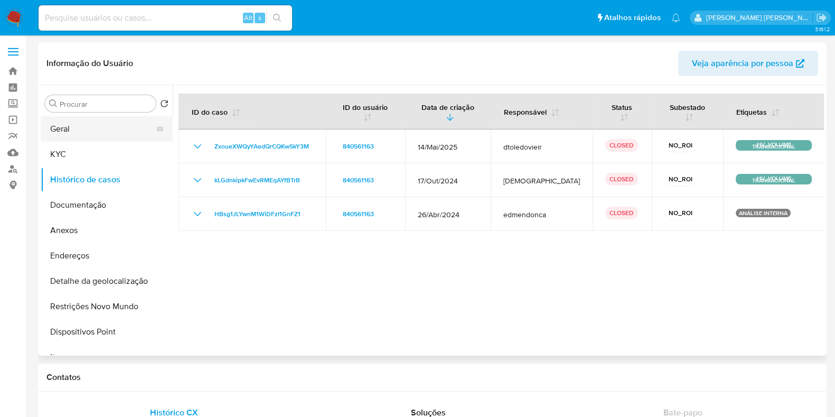
drag, startPoint x: 115, startPoint y: 130, endPoint x: 117, endPoint y: 136, distance: 5.5
click at [117, 136] on button "Geral" at bounding box center [103, 128] width 124 height 25
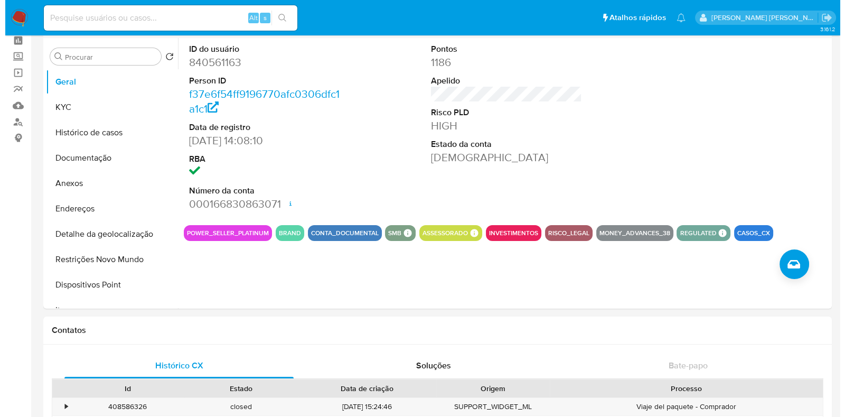
scroll to position [52, 0]
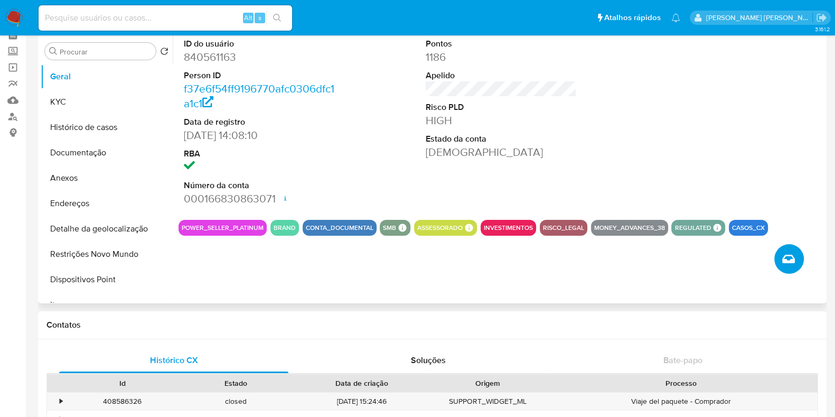
click at [792, 261] on icon "Criar caso manual" at bounding box center [788, 259] width 13 height 8
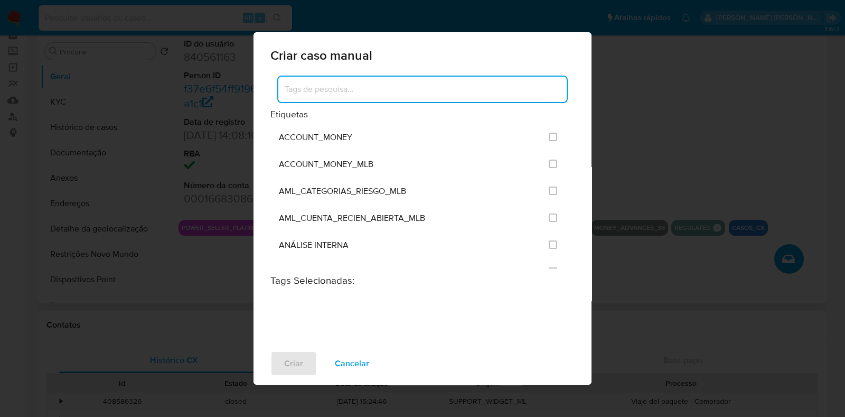
click at [481, 96] on input at bounding box center [422, 89] width 288 height 14
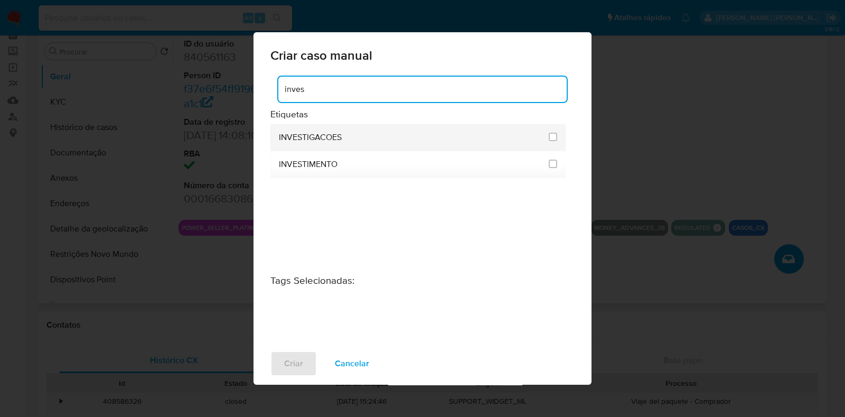
type input "inves"
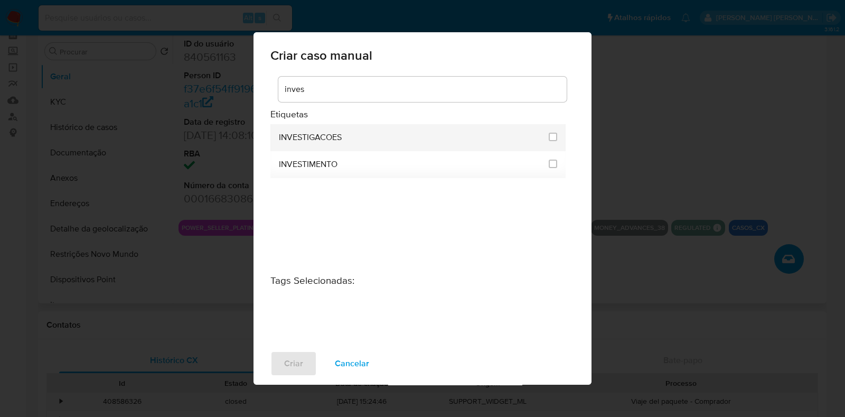
click at [480, 133] on div "INVESTIGACOES" at bounding box center [411, 137] width 264 height 27
click at [552, 136] on input "2067" at bounding box center [553, 137] width 8 height 8
checkbox input "true"
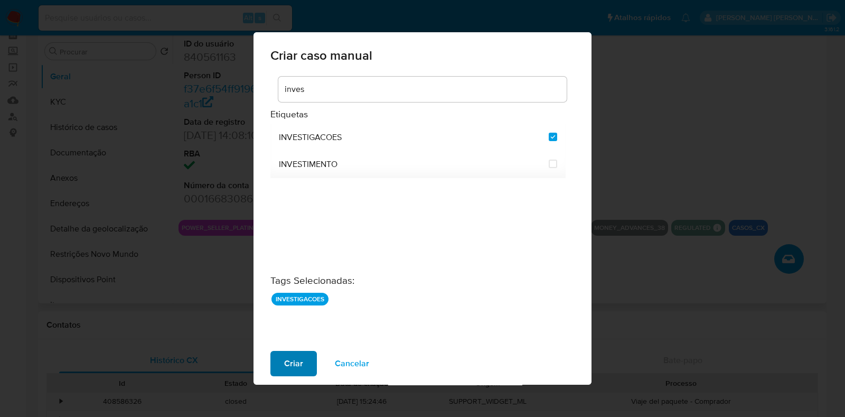
click at [294, 359] on span "Criar" at bounding box center [293, 363] width 19 height 23
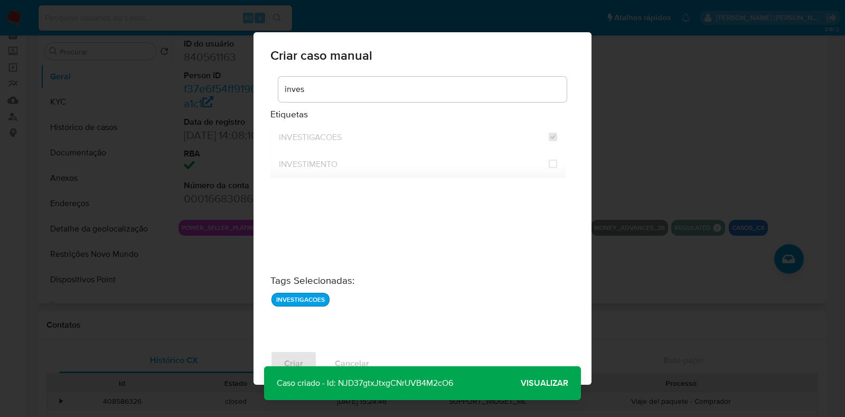
click at [549, 383] on span "Visualizar" at bounding box center [545, 383] width 48 height 0
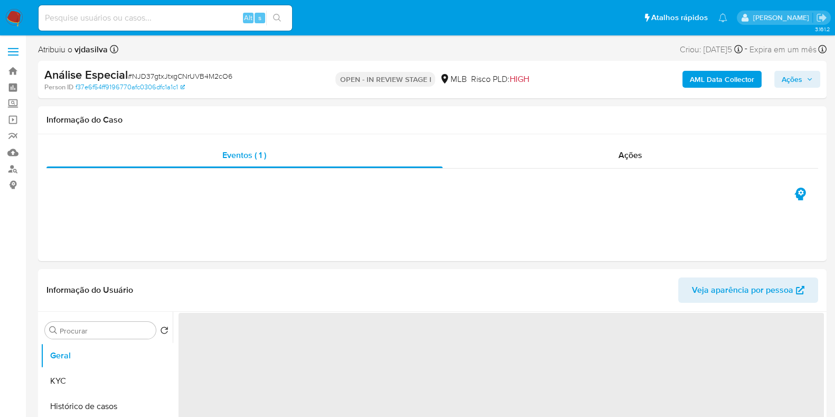
select select "10"
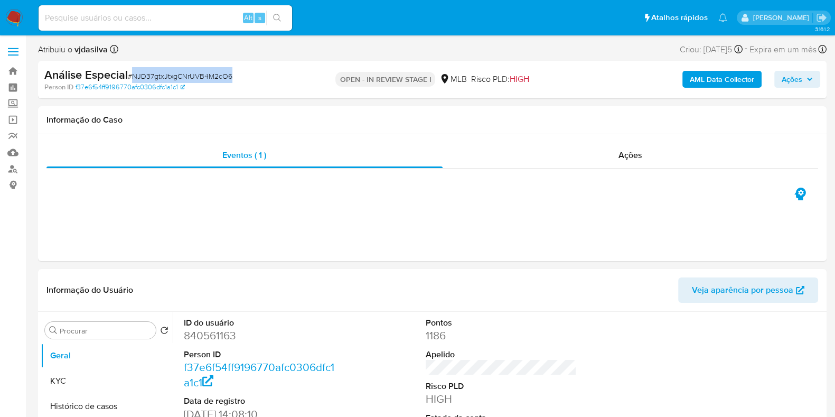
drag, startPoint x: 235, startPoint y: 78, endPoint x: 133, endPoint y: 78, distance: 102.5
click at [133, 78] on div "Análise Especial # NJD37gtxJtxgCNrUVB4M2cO6" at bounding box center [171, 75] width 255 height 16
copy span "NJD37gtxJtxgCNrUVB4M2cO6"
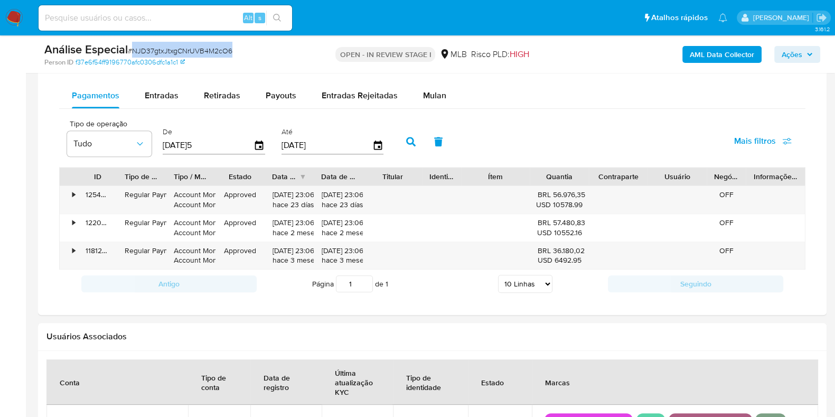
scroll to position [853, 0]
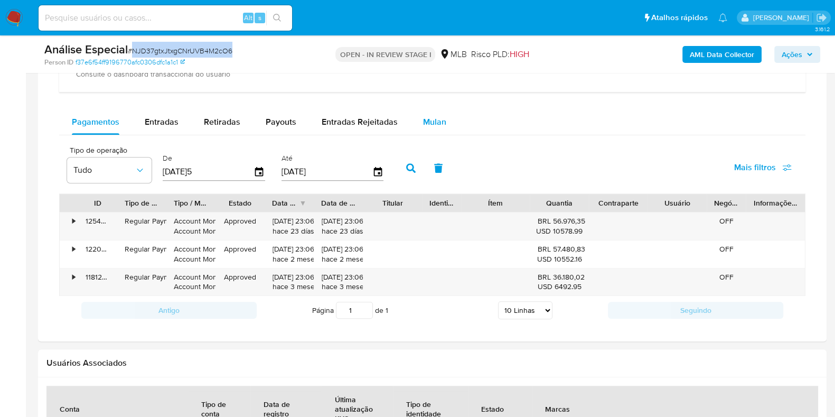
click at [444, 120] on button "Mulan" at bounding box center [434, 121] width 49 height 25
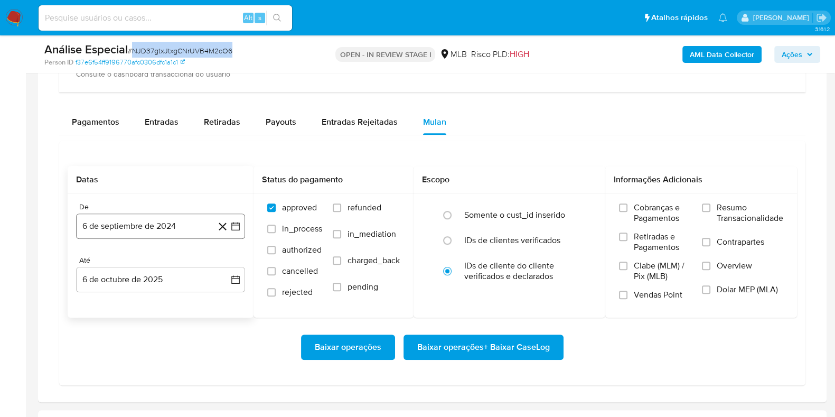
click at [164, 218] on button "6 de septiembre de 2024" at bounding box center [160, 225] width 169 height 25
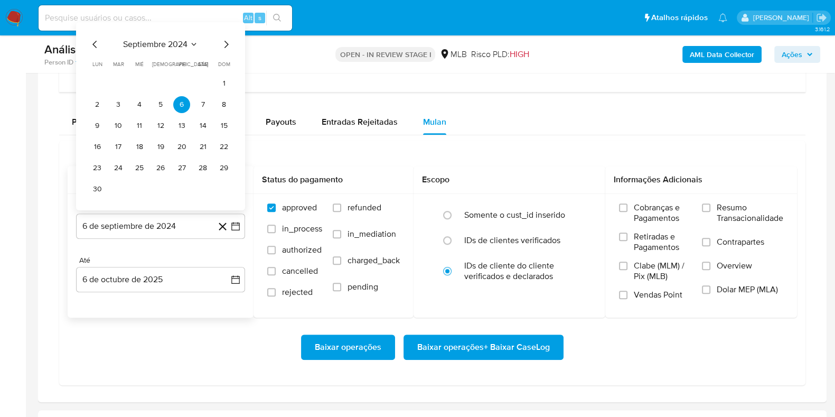
click at [185, 40] on span "septiembre 2024" at bounding box center [155, 44] width 64 height 11
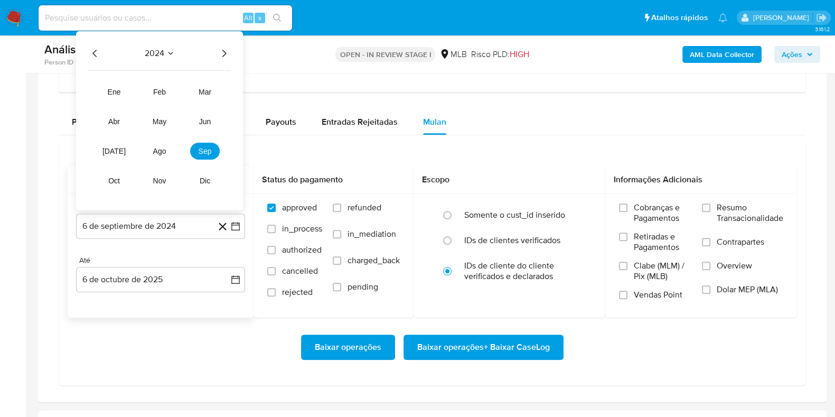
click at [228, 52] on icon "Año siguiente" at bounding box center [224, 53] width 13 height 13
click at [162, 149] on span "ago" at bounding box center [159, 151] width 13 height 8
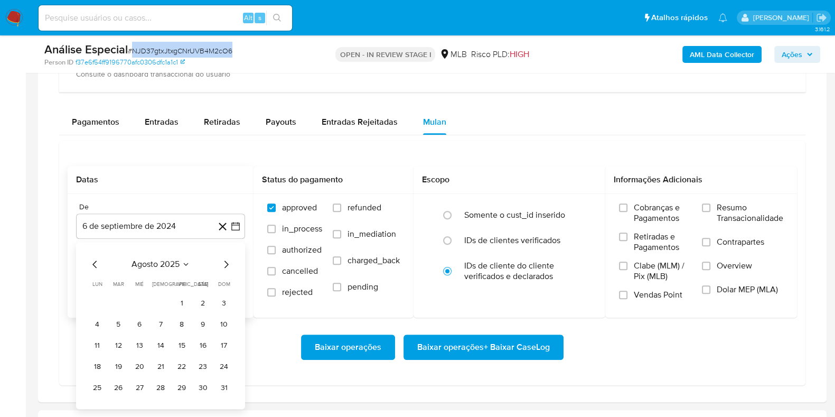
click at [167, 263] on span "agosto 2025" at bounding box center [156, 264] width 48 height 11
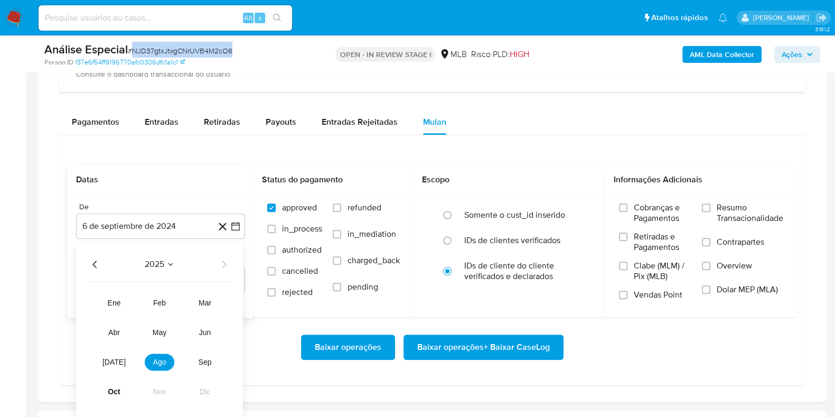
click at [167, 263] on icon "Seleccionar mes y año" at bounding box center [170, 264] width 8 height 8
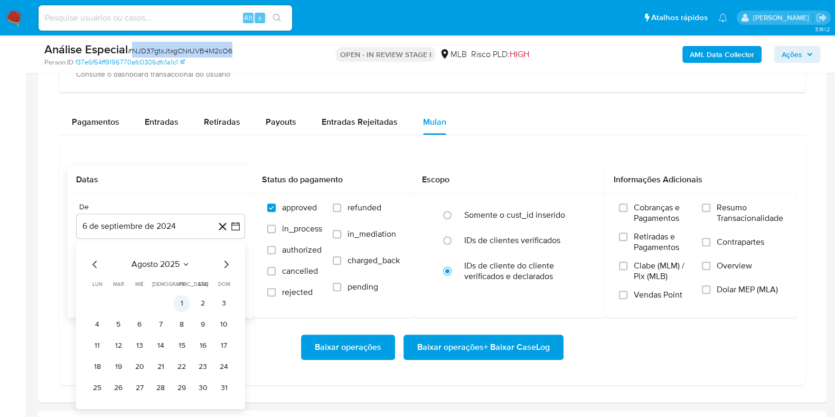
click at [186, 307] on button "1" at bounding box center [181, 303] width 17 height 17
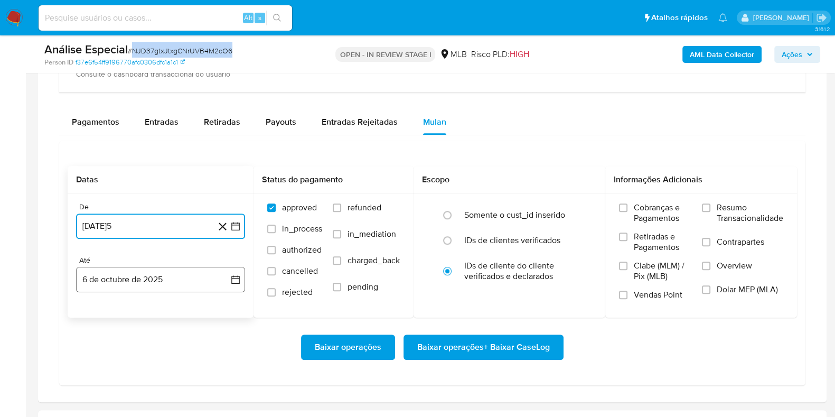
click at [166, 281] on button "6 de octubre de 2025" at bounding box center [160, 279] width 169 height 25
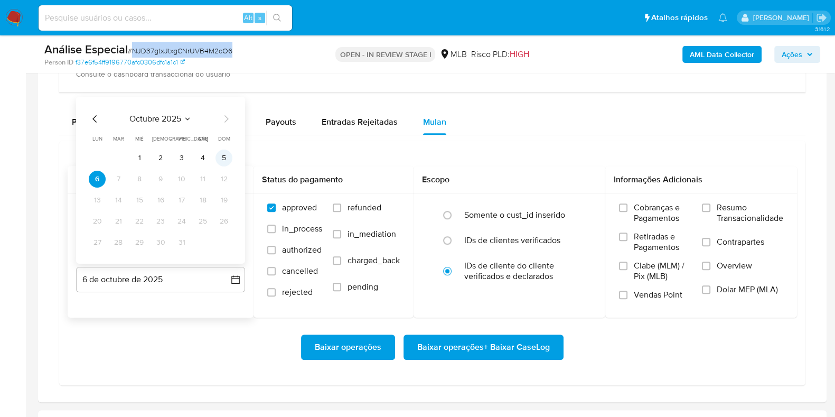
click at [226, 154] on button "5" at bounding box center [224, 157] width 17 height 17
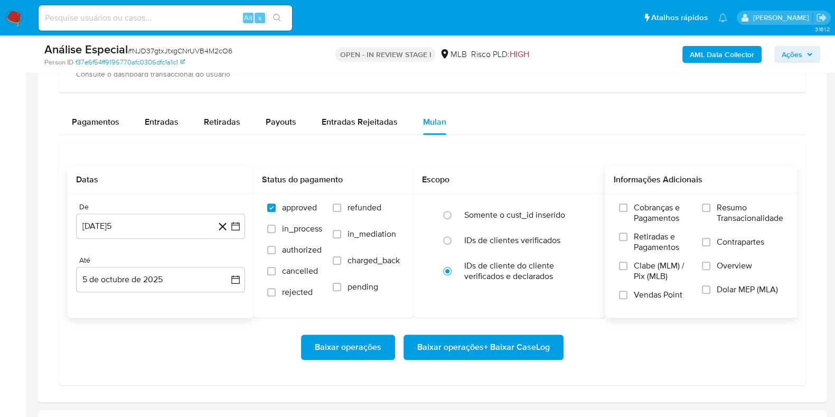
click at [753, 207] on span "Resumo Transacionalidade" at bounding box center [750, 212] width 67 height 21
click at [710, 207] on input "Resumo Transacionalidade" at bounding box center [706, 207] width 8 height 8
click at [726, 239] on span "Contrapartes" at bounding box center [741, 242] width 48 height 11
click at [710, 239] on input "Contrapartes" at bounding box center [706, 242] width 8 height 8
click at [518, 341] on span "Baixar operações + Baixar CaseLog" at bounding box center [483, 346] width 133 height 23
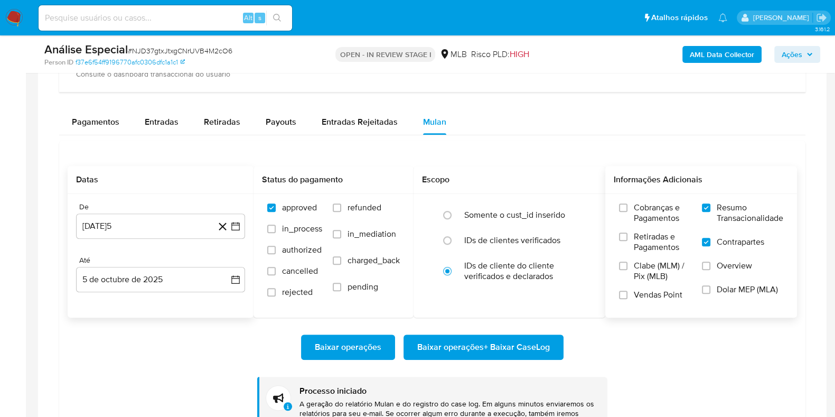
click at [133, 18] on input at bounding box center [166, 18] width 254 height 14
paste input "584911659"
type input "584911659"
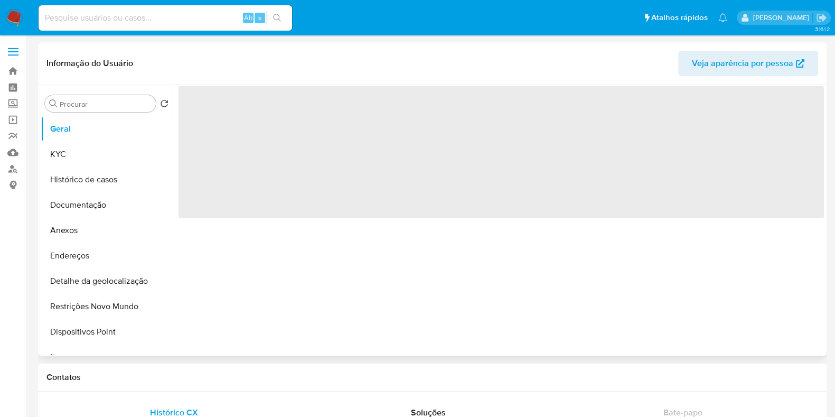
select select "10"
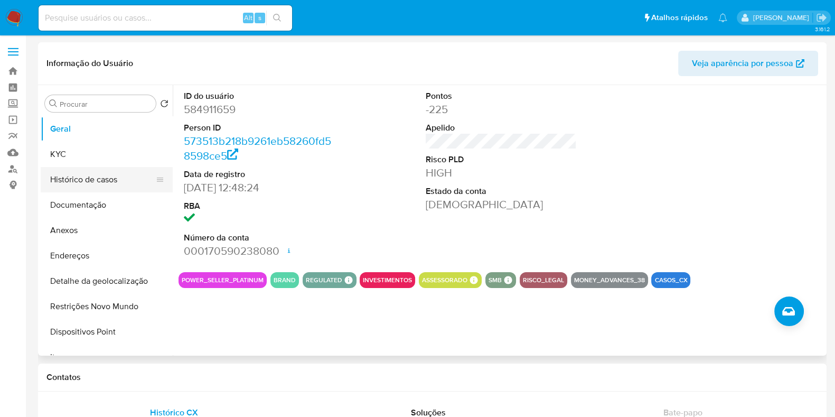
click at [134, 178] on button "Histórico de casos" at bounding box center [103, 179] width 124 height 25
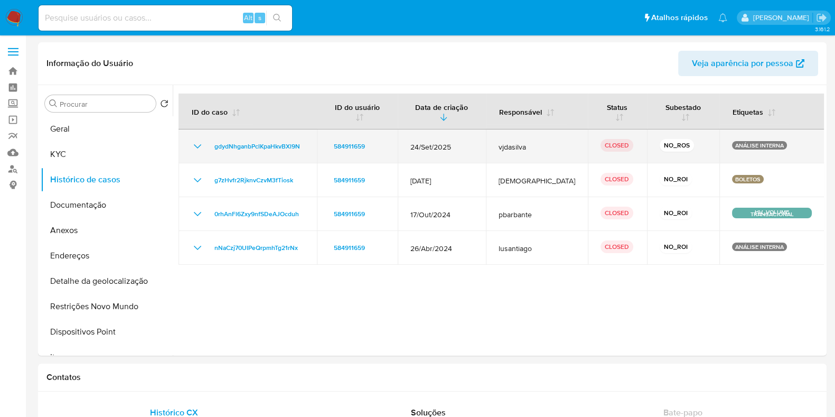
click at [195, 140] on icon "Mostrar/Ocultar" at bounding box center [197, 146] width 13 height 13
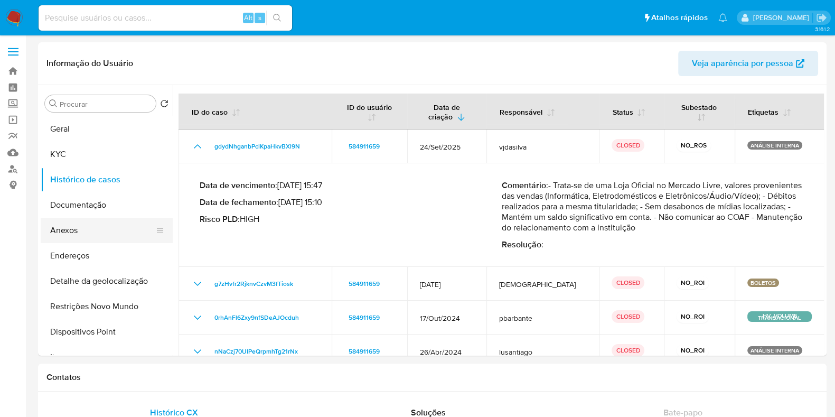
click at [111, 231] on button "Anexos" at bounding box center [103, 230] width 124 height 25
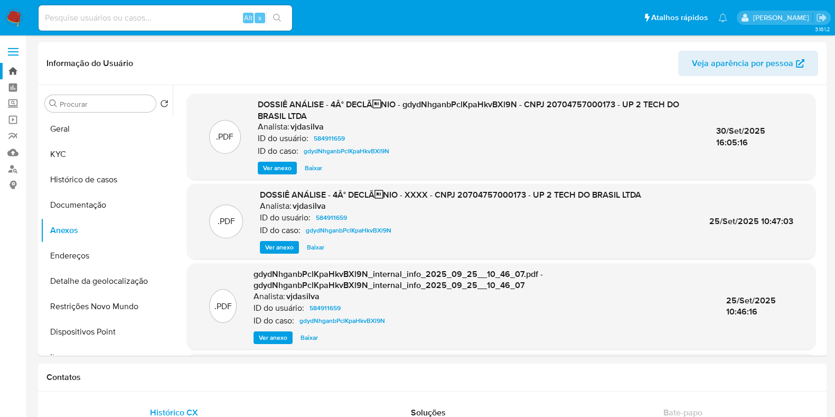
click at [14, 70] on link "Bandeja" at bounding box center [63, 71] width 126 height 16
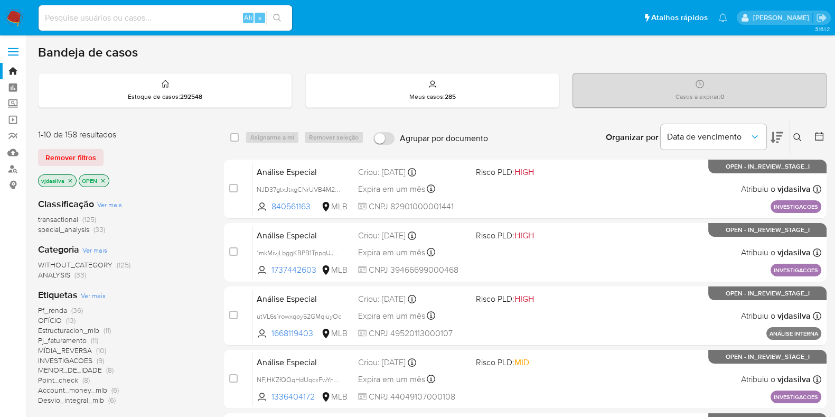
click at [86, 357] on span "INVESTIGACOES" at bounding box center [65, 360] width 54 height 11
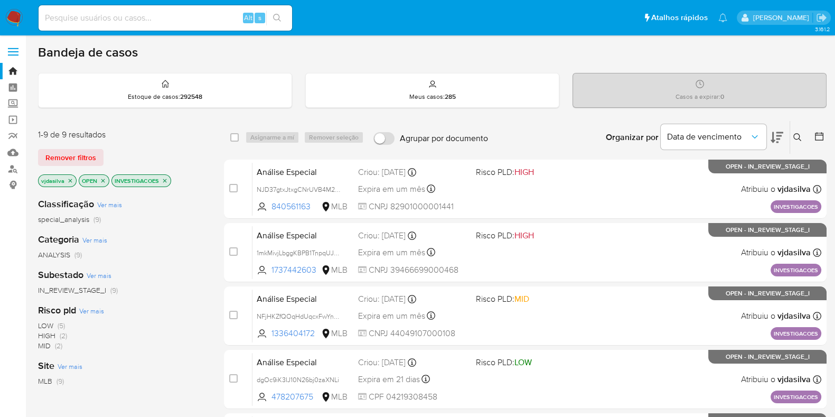
click at [779, 135] on icon at bounding box center [777, 137] width 13 height 11
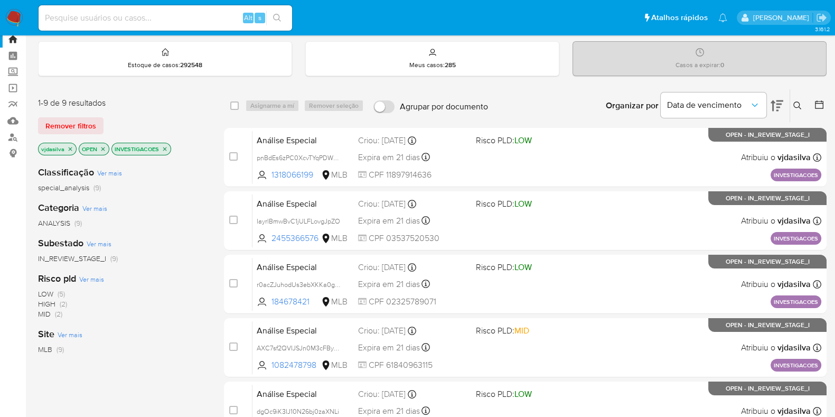
scroll to position [40, 0]
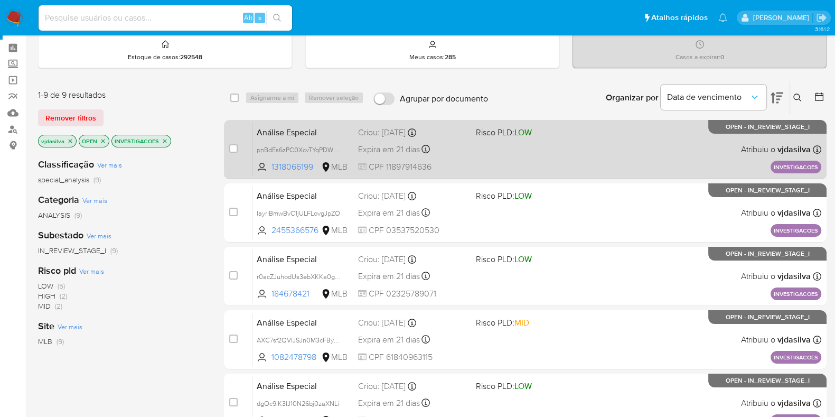
click at [576, 141] on div "Análise Especial pnBdEs6zPC0XcvTYqPDWnTGj 1318066199 MLB Risco PLD: LOW Criou: …" at bounding box center [536, 149] width 569 height 53
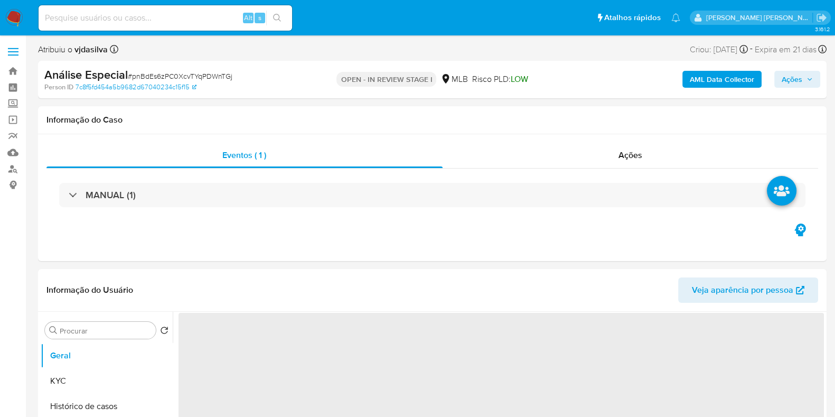
select select "10"
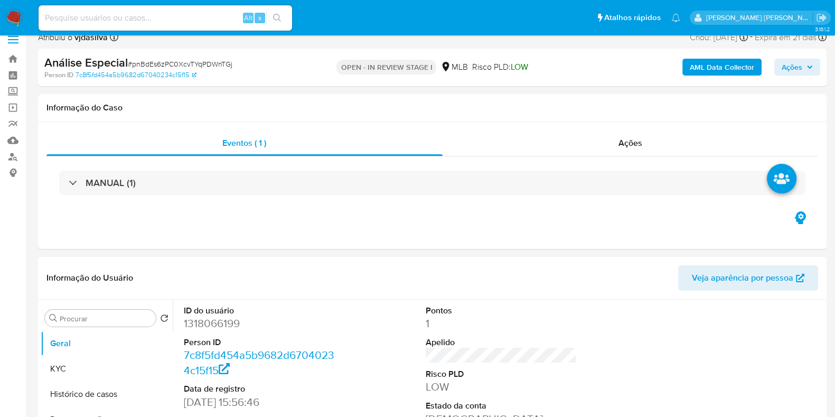
scroll to position [21, 0]
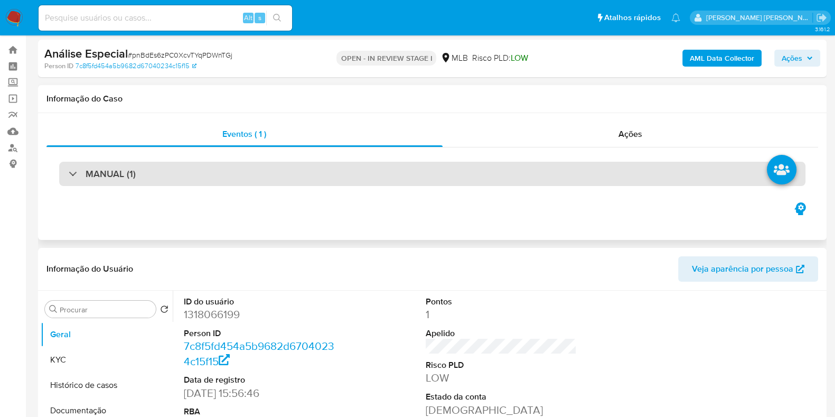
click at [656, 179] on div "MANUAL (1)" at bounding box center [432, 174] width 746 height 24
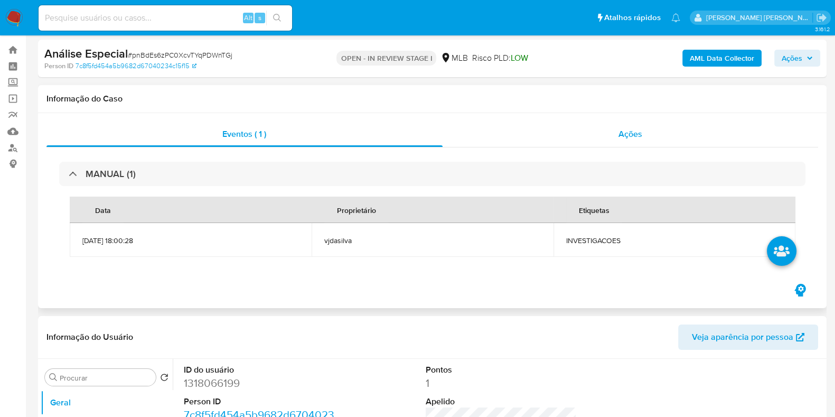
click at [635, 137] on span "Ações" at bounding box center [631, 134] width 24 height 12
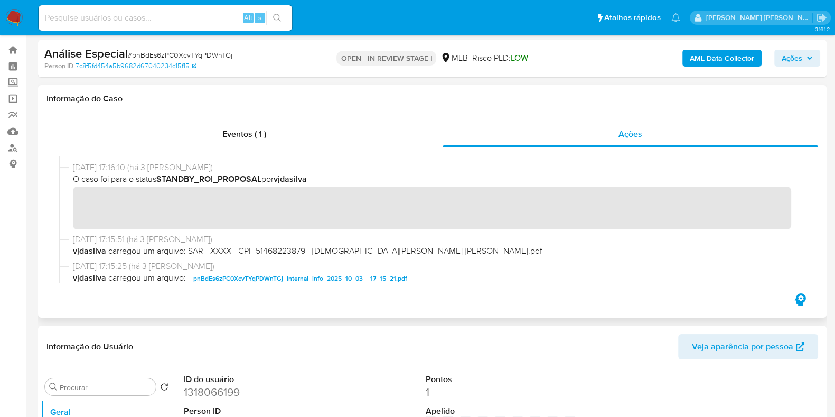
scroll to position [209, 0]
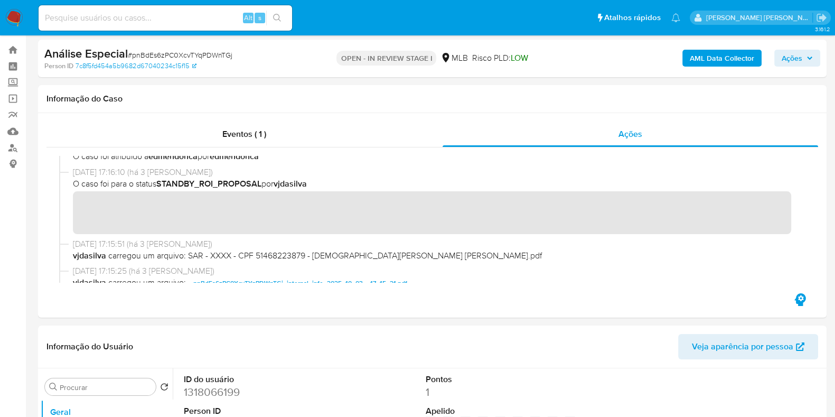
click at [803, 55] on span "Ações" at bounding box center [797, 58] width 31 height 15
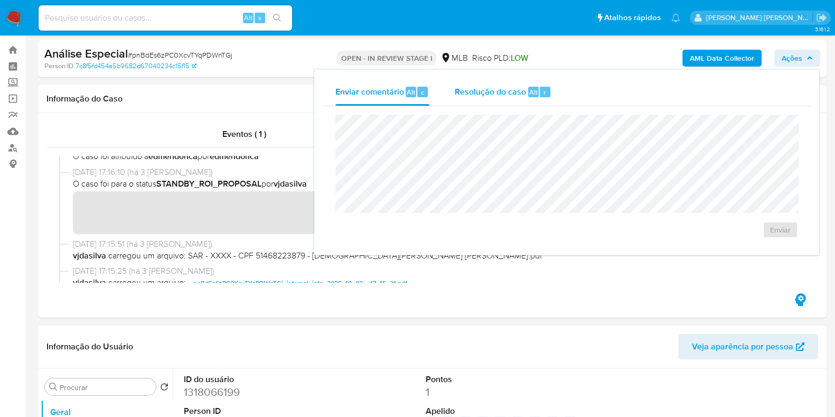
click at [492, 93] on span "Resolução do caso" at bounding box center [490, 92] width 71 height 12
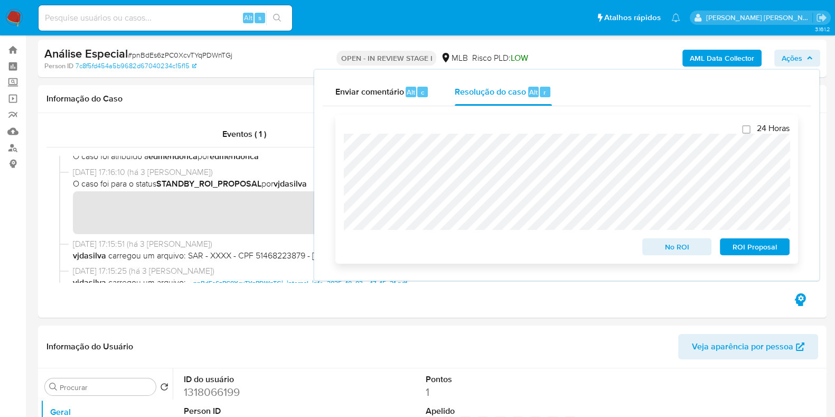
click at [753, 242] on span "ROI Proposal" at bounding box center [754, 246] width 55 height 15
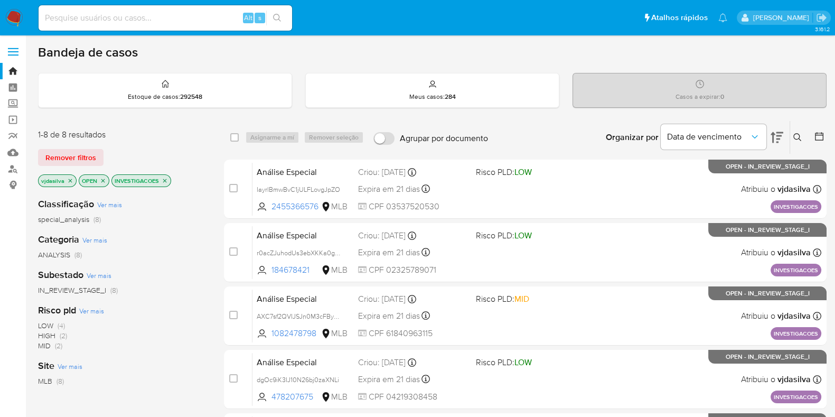
click at [781, 132] on icon at bounding box center [777, 137] width 13 height 11
click at [779, 131] on icon at bounding box center [777, 137] width 13 height 13
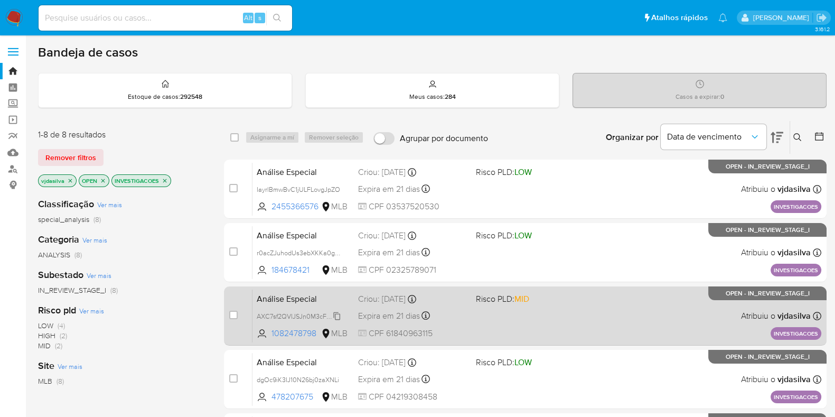
click at [338, 313] on span "AXC7sf2QVIJSJn0M3cFBy9bf" at bounding box center [300, 316] width 86 height 12
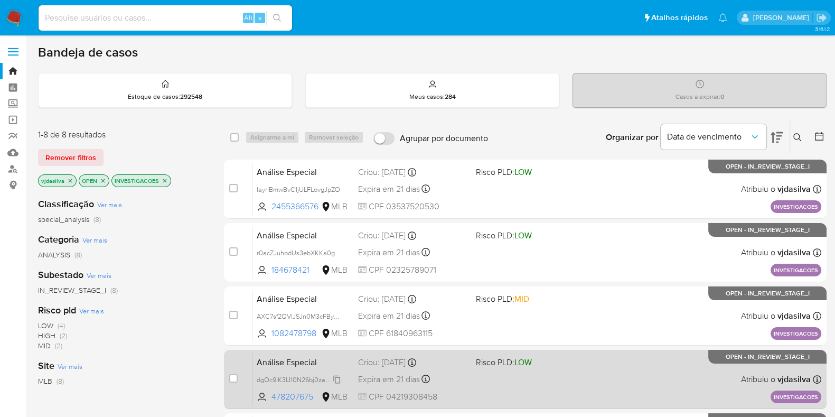
click at [339, 379] on span "dgOc9iK3IJ10N26bj0zaXNLi" at bounding box center [298, 379] width 82 height 12
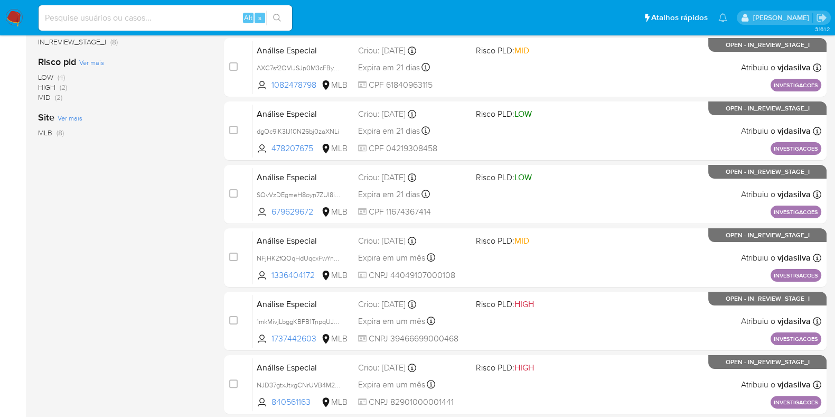
scroll to position [249, 0]
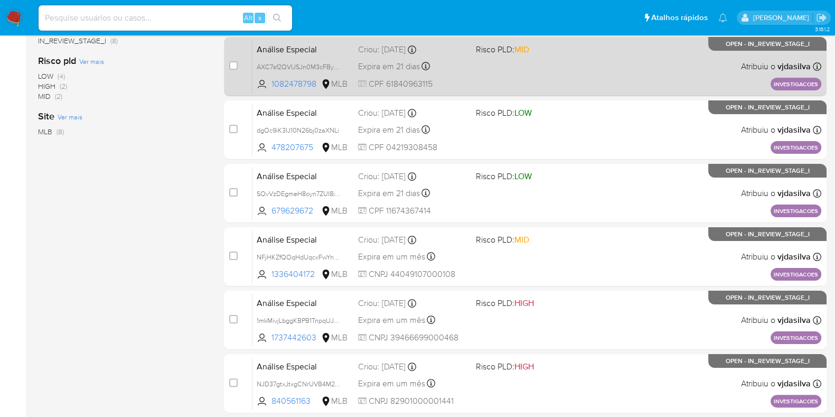
click at [576, 65] on span at bounding box center [530, 66] width 109 height 2
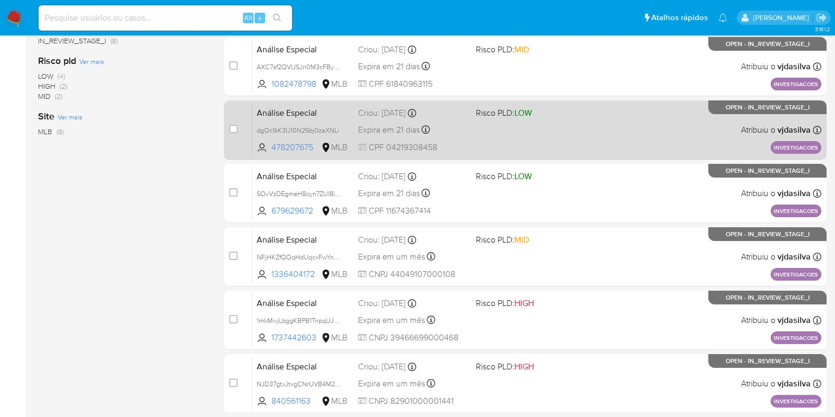
click at [585, 120] on div "Análise Especial dgOc9iK3IJ10N26bj0zaXNLi 478207675 MLB Risco PLD: LOW Criou: 1…" at bounding box center [536, 129] width 569 height 53
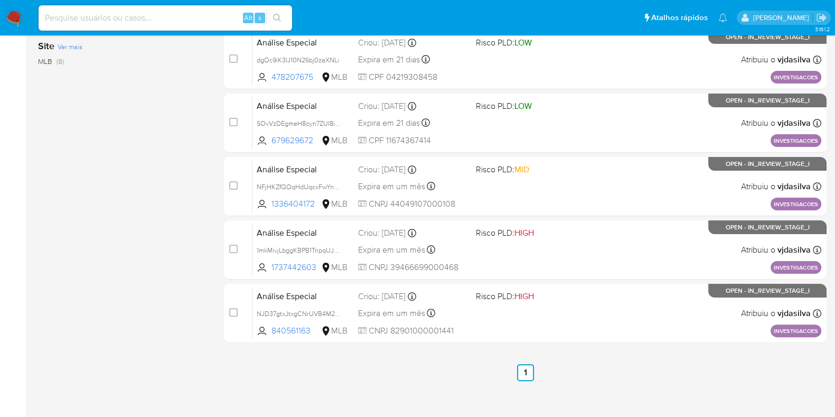
scroll to position [328, 0]
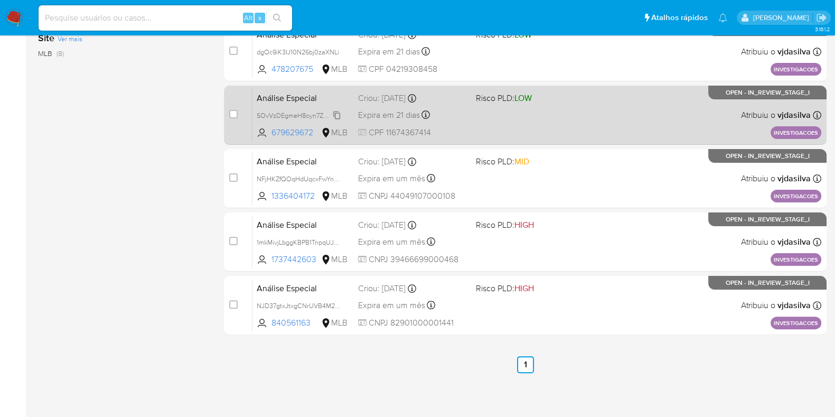
click at [338, 116] on span "SOvVzDEgmeH8oyn7ZUI8iJG0" at bounding box center [302, 115] width 90 height 12
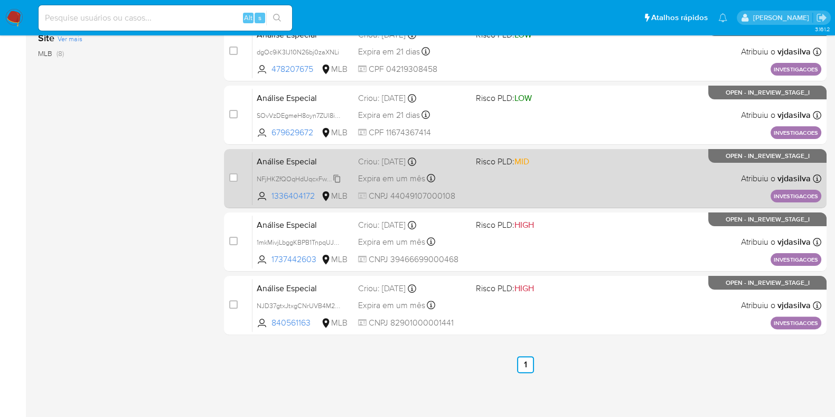
click at [339, 180] on span "NFjHKZfQOqHdUqcxFwYnEXSm" at bounding box center [304, 178] width 94 height 12
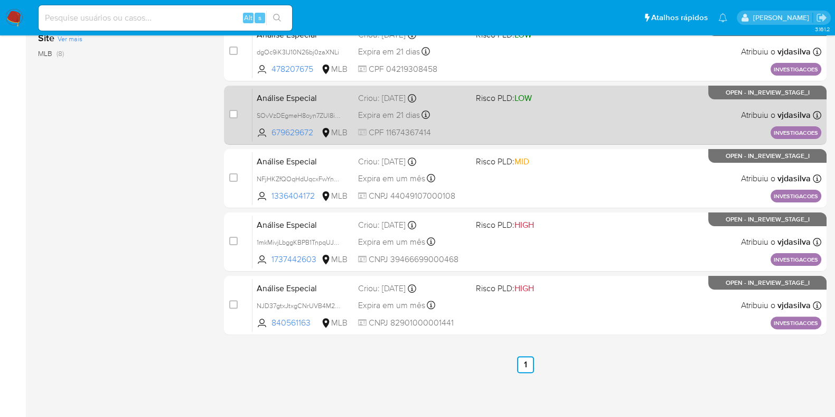
click at [559, 117] on div "Análise Especial SOvVzDEgmeH8oyn7ZUI8iJG0 679629672 MLB Risco PLD: LOW Criou: 1…" at bounding box center [536, 114] width 569 height 53
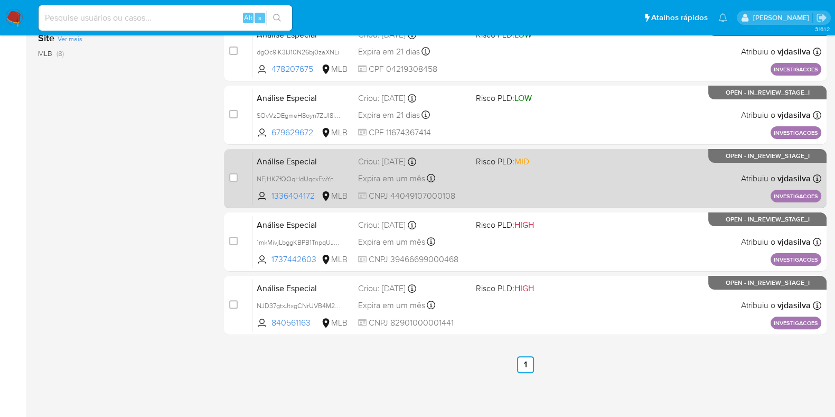
click at [595, 174] on div "Análise Especial NFjHKZfQOqHdUqcxFwYnEXSm 1336404172 MLB Risco PLD: MID Criou: …" at bounding box center [536, 178] width 569 height 53
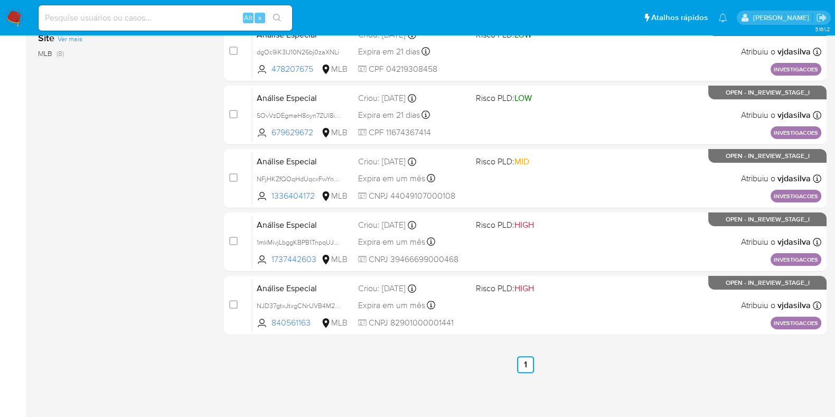
scroll to position [0, 0]
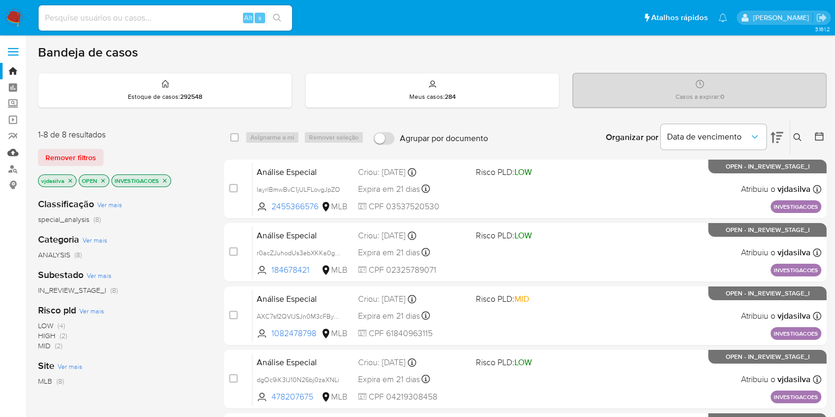
click at [13, 152] on link "Mulan" at bounding box center [63, 152] width 126 height 16
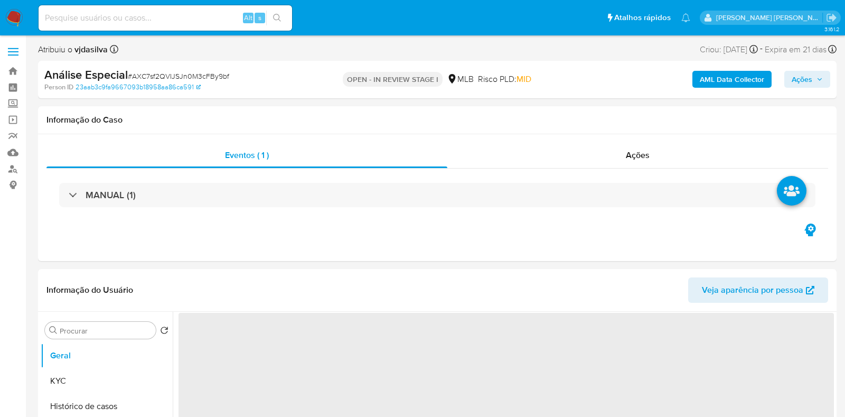
select select "10"
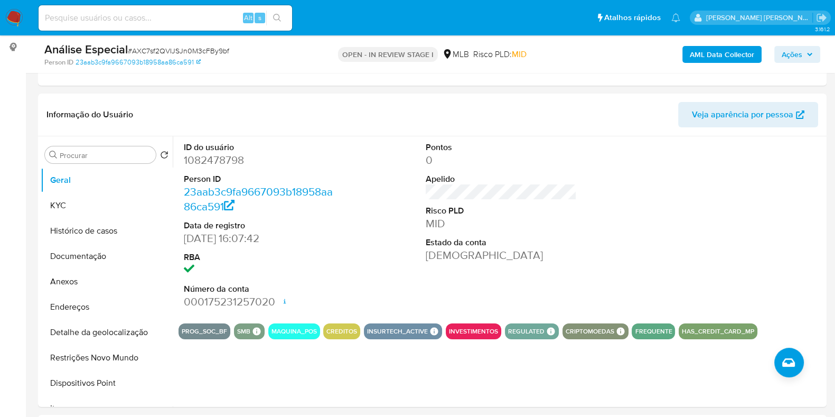
scroll to position [147, 0]
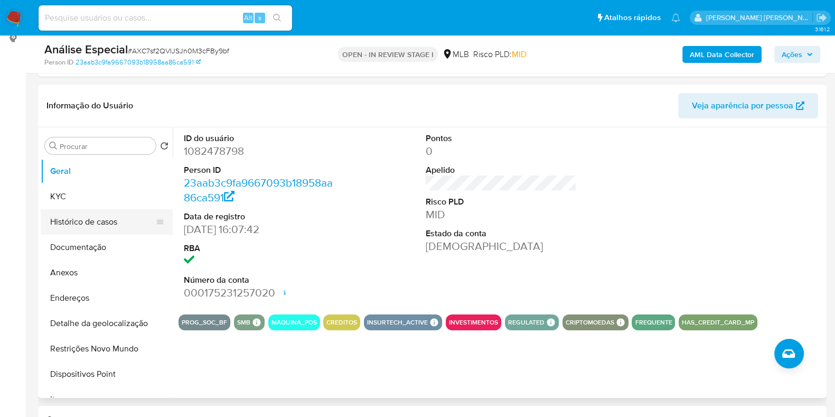
click at [109, 224] on button "Histórico de casos" at bounding box center [103, 221] width 124 height 25
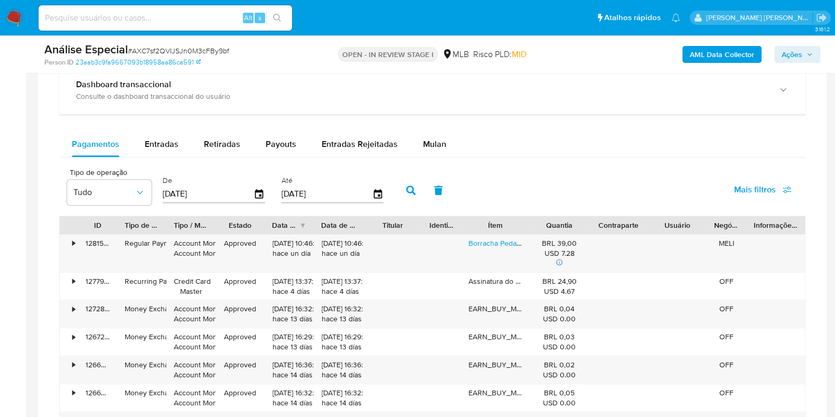
scroll to position [855, 0]
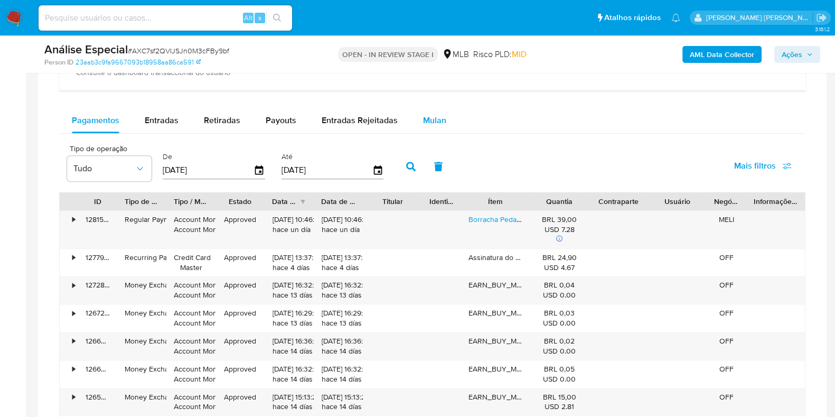
click at [433, 119] on span "Mulan" at bounding box center [434, 120] width 23 height 12
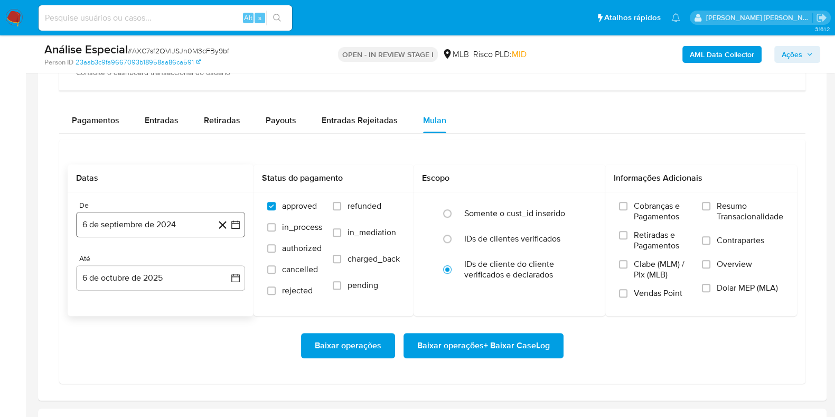
click at [177, 218] on button "6 de septiembre de 2024" at bounding box center [160, 224] width 169 height 25
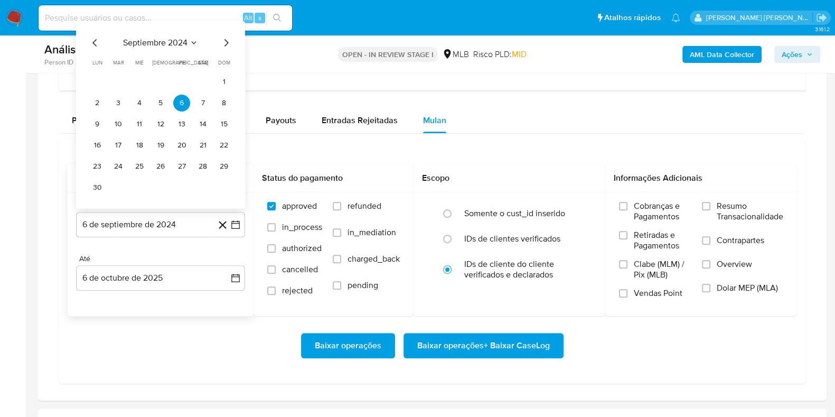
click at [182, 46] on span "septiembre 2024" at bounding box center [155, 43] width 64 height 11
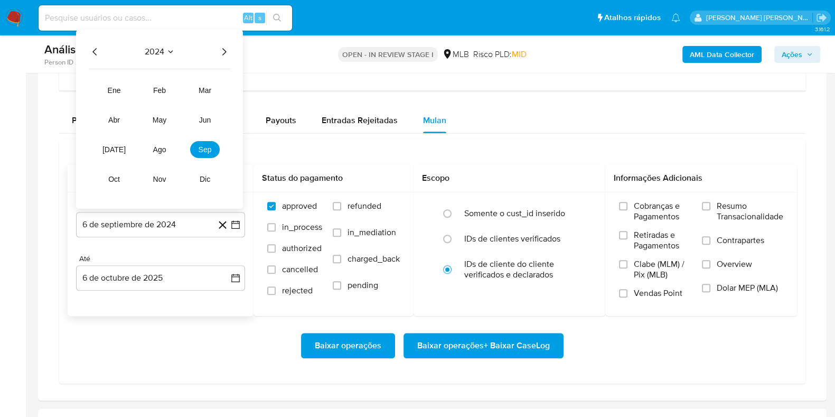
click at [227, 52] on icon "Año siguiente" at bounding box center [224, 51] width 13 height 13
click at [161, 151] on span "ago" at bounding box center [159, 149] width 13 height 8
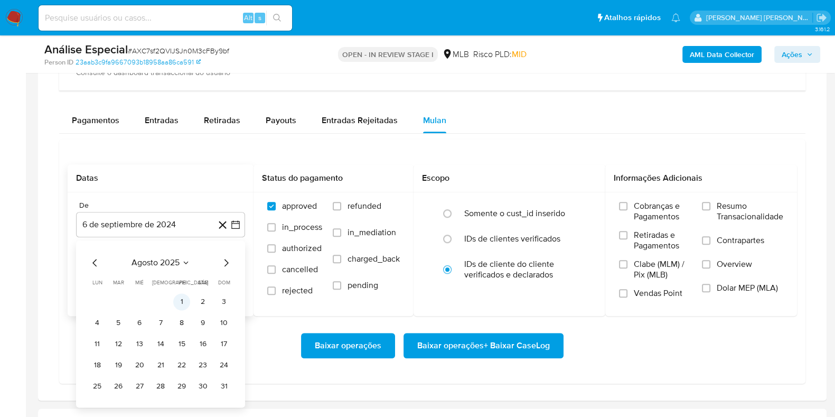
click at [181, 300] on button "1" at bounding box center [181, 301] width 17 height 17
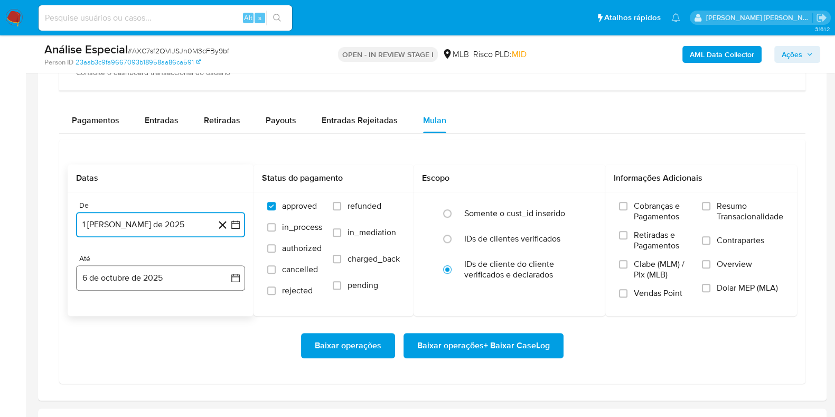
click at [179, 284] on button "6 de octubre de 2025" at bounding box center [160, 277] width 169 height 25
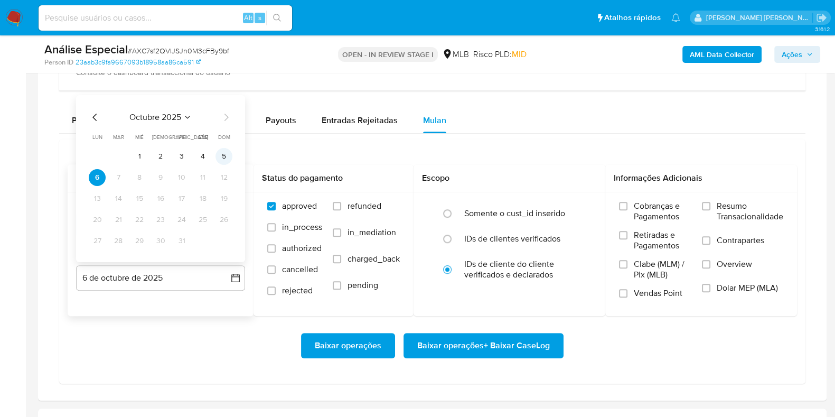
click at [227, 155] on button "5" at bounding box center [224, 156] width 17 height 17
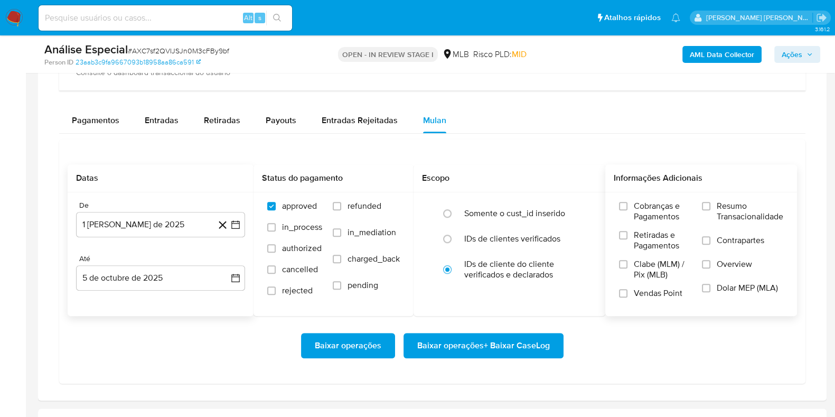
click at [750, 210] on span "Resumo Transacionalidade" at bounding box center [750, 211] width 67 height 21
click at [710, 210] on input "Resumo Transacionalidade" at bounding box center [706, 206] width 8 height 8
click at [719, 241] on span "Contrapartes" at bounding box center [741, 240] width 48 height 11
click at [710, 241] on input "Contrapartes" at bounding box center [706, 240] width 8 height 8
click at [478, 345] on span "Baixar operações + Baixar CaseLog" at bounding box center [483, 345] width 133 height 23
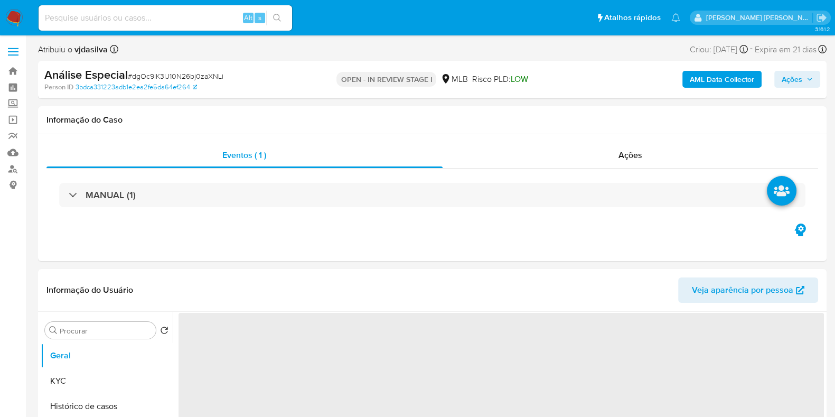
select select "10"
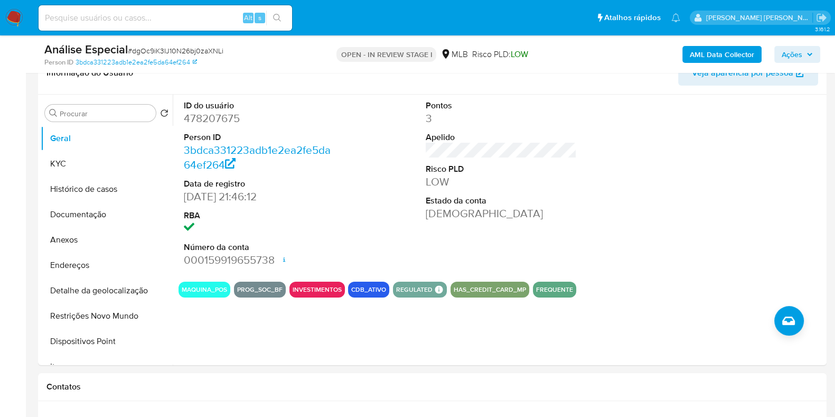
scroll to position [174, 0]
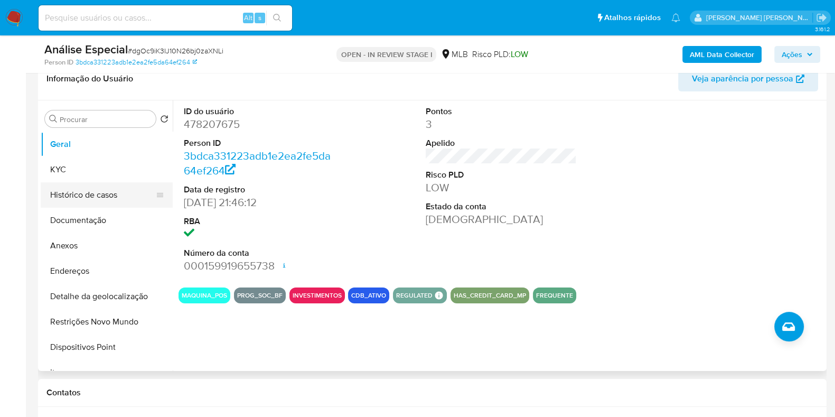
click at [103, 193] on button "Histórico de casos" at bounding box center [103, 194] width 124 height 25
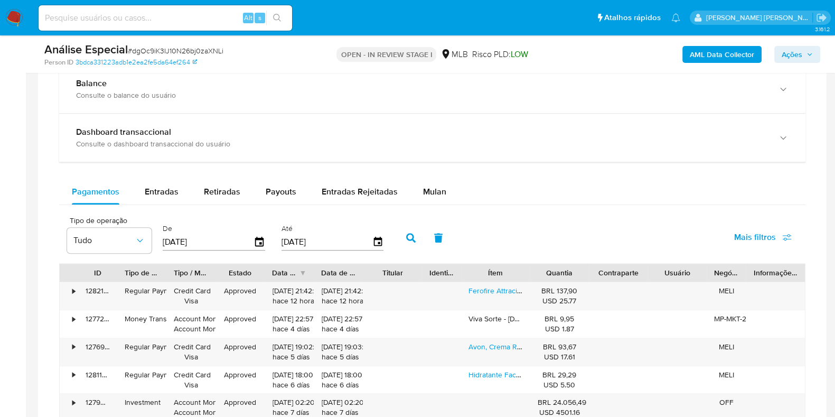
scroll to position [742, 0]
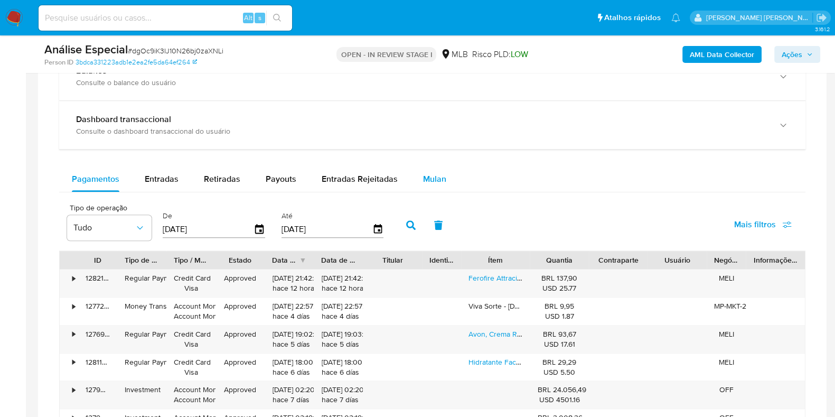
click at [423, 173] on span "Mulan" at bounding box center [434, 179] width 23 height 12
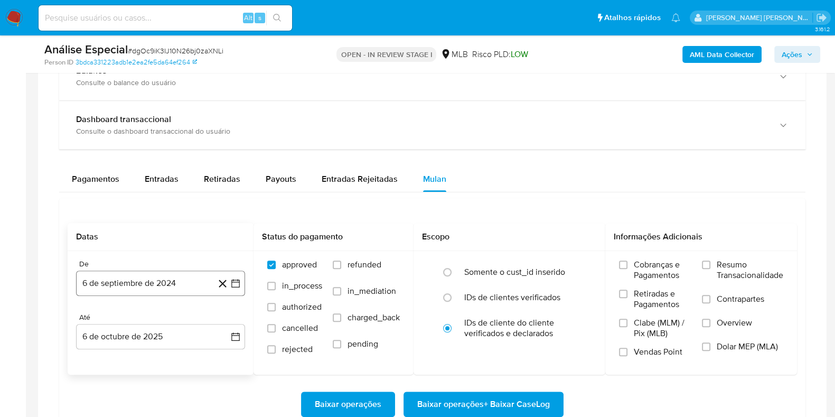
click at [139, 289] on button "6 de septiembre de 2024" at bounding box center [160, 282] width 169 height 25
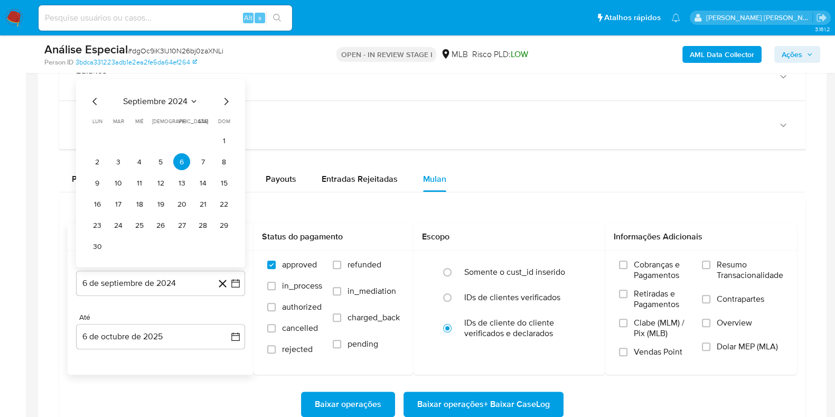
click at [163, 99] on span "septiembre 2024" at bounding box center [155, 101] width 64 height 11
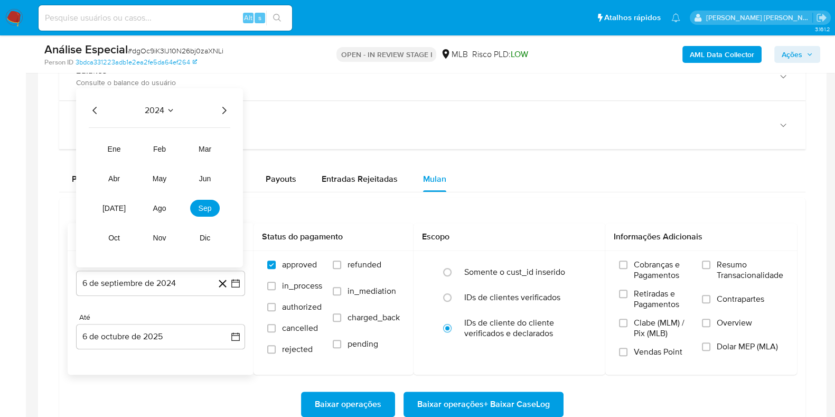
click at [223, 108] on icon "Año siguiente" at bounding box center [224, 110] width 13 height 13
click at [158, 211] on button "ago" at bounding box center [160, 208] width 30 height 17
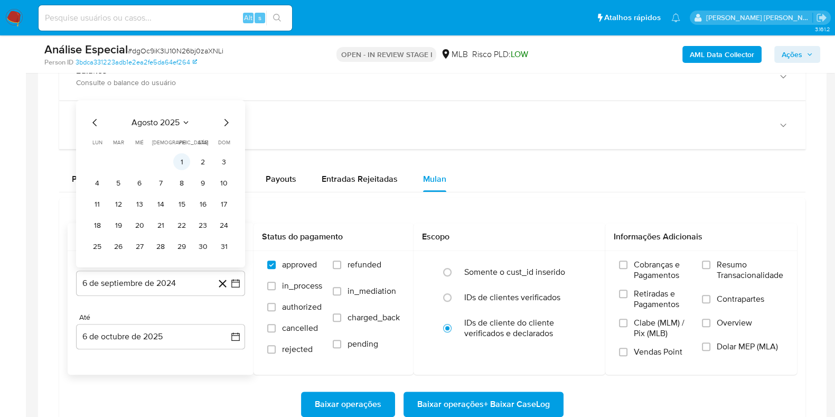
click at [184, 162] on button "1" at bounding box center [181, 161] width 17 height 17
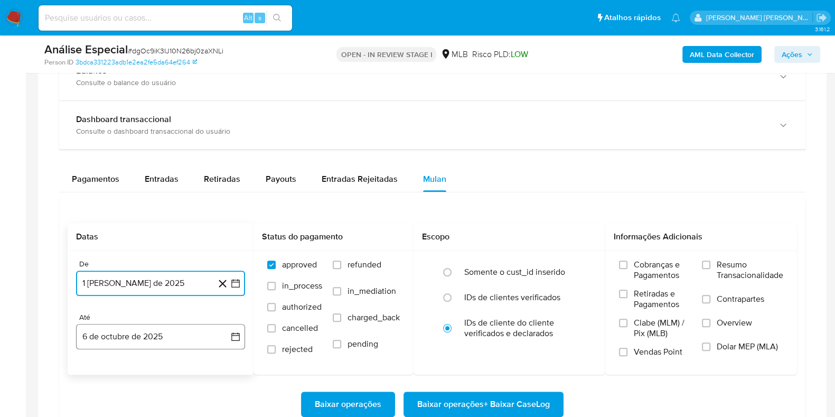
click at [148, 342] on button "6 de octubre de 2025" at bounding box center [160, 336] width 169 height 25
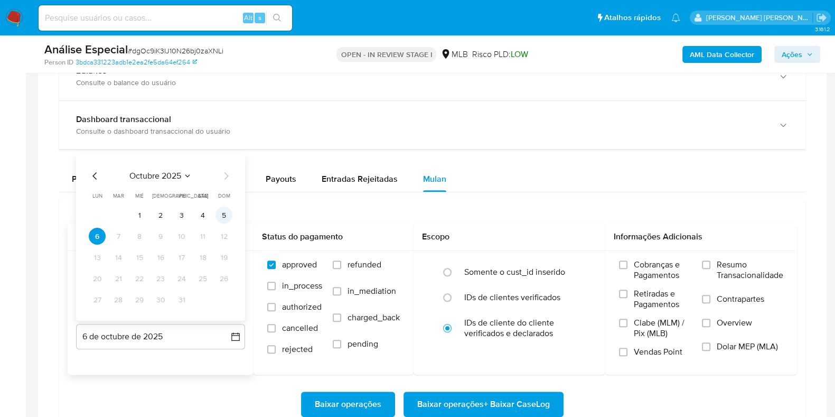
click at [223, 212] on button "5" at bounding box center [224, 215] width 17 height 17
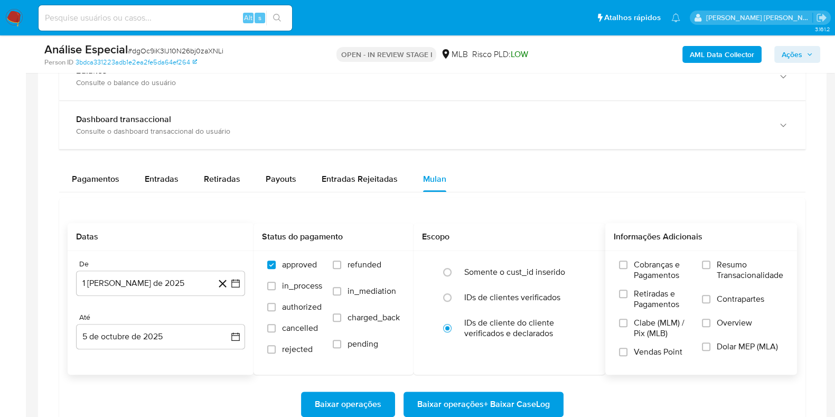
click at [737, 270] on span "Resumo Transacionalidade" at bounding box center [750, 269] width 67 height 21
click at [710, 269] on input "Resumo Transacionalidade" at bounding box center [706, 264] width 8 height 8
click at [724, 296] on span "Contrapartes" at bounding box center [741, 299] width 48 height 11
click at [710, 296] on input "Contrapartes" at bounding box center [706, 299] width 8 height 8
click at [457, 403] on span "Baixar operações + Baixar CaseLog" at bounding box center [483, 403] width 133 height 23
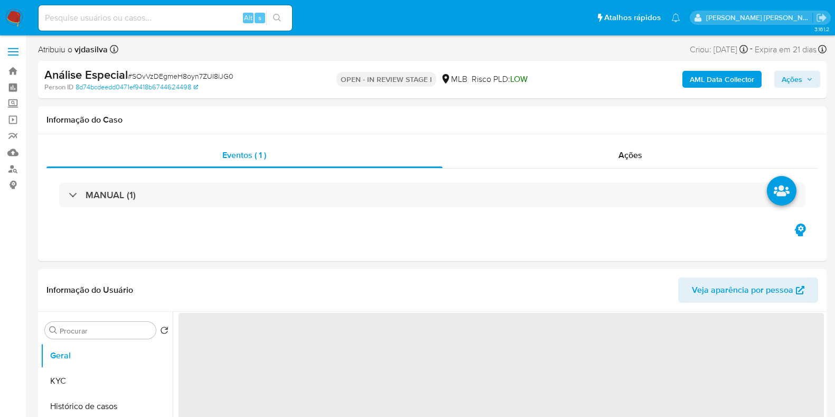
select select "10"
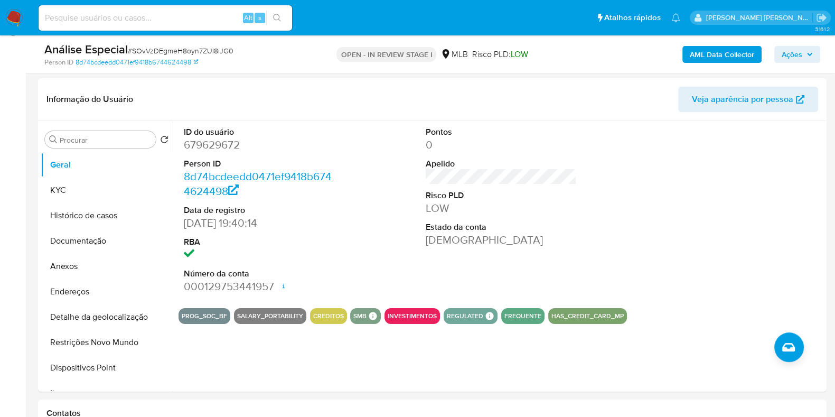
scroll to position [174, 0]
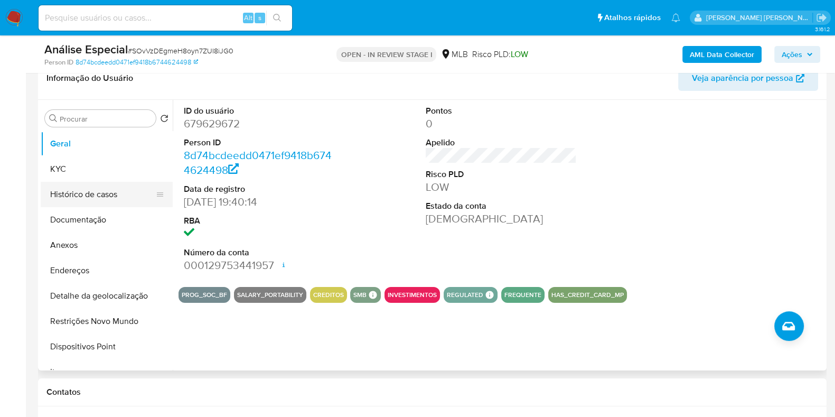
click at [100, 184] on button "Histórico de casos" at bounding box center [103, 194] width 124 height 25
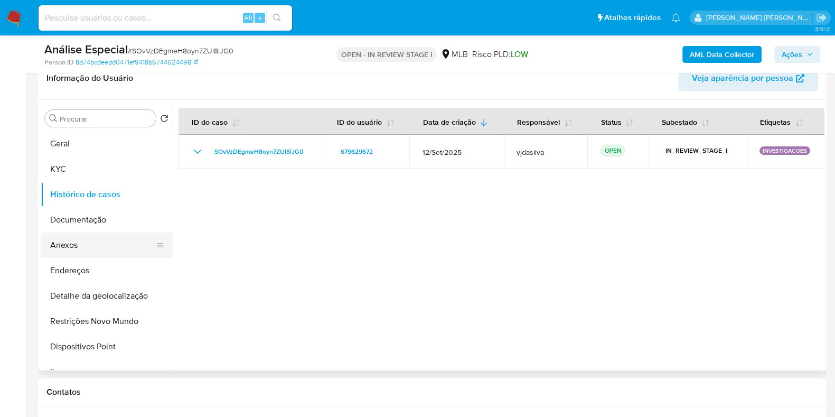
click at [93, 240] on button "Anexos" at bounding box center [103, 244] width 124 height 25
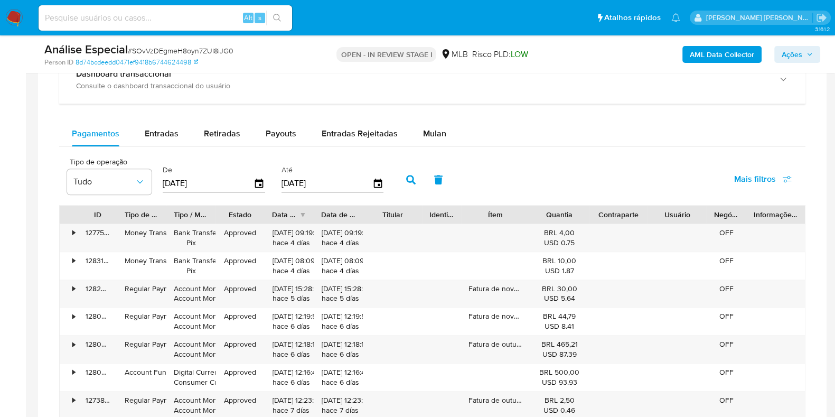
scroll to position [844, 0]
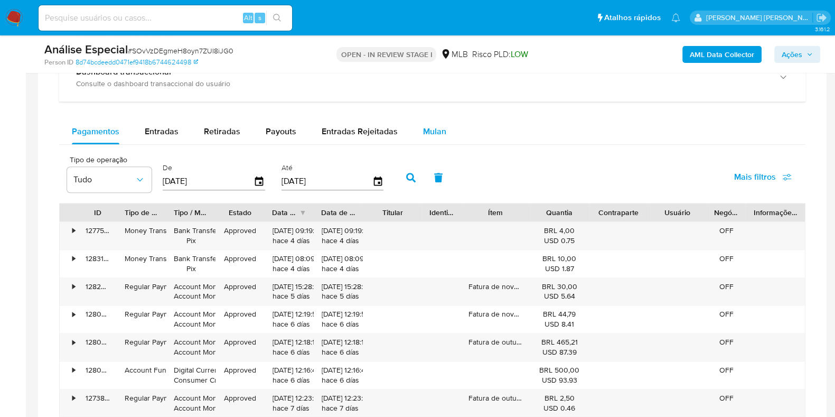
click at [434, 128] on span "Mulan" at bounding box center [434, 131] width 23 height 12
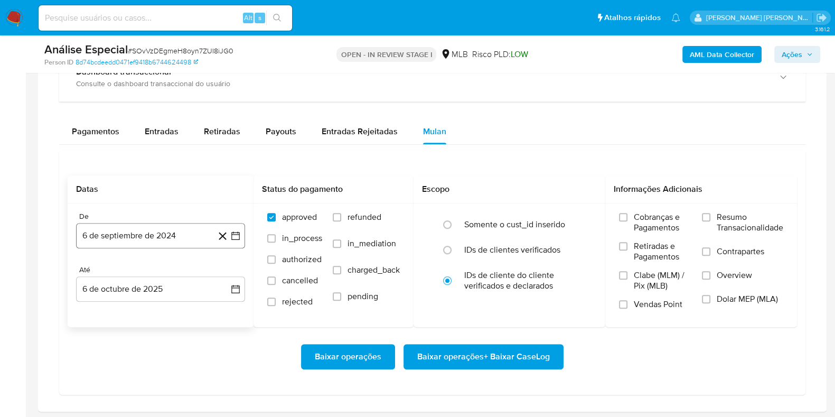
click at [183, 233] on button "6 de septiembre de 2024" at bounding box center [160, 235] width 169 height 25
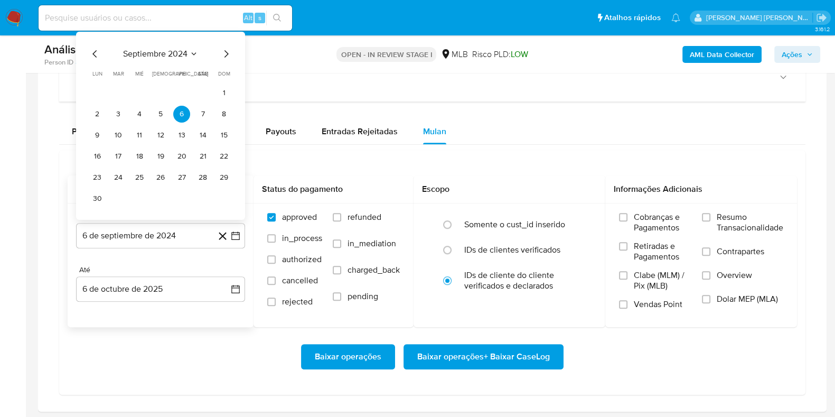
click at [169, 49] on span "septiembre 2024" at bounding box center [155, 54] width 64 height 11
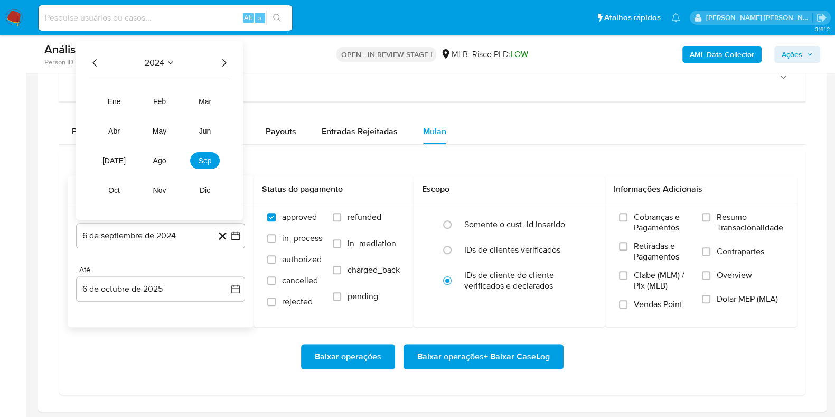
click at [222, 59] on icon "Año siguiente" at bounding box center [224, 63] width 13 height 13
click at [163, 157] on span "ago" at bounding box center [159, 160] width 13 height 8
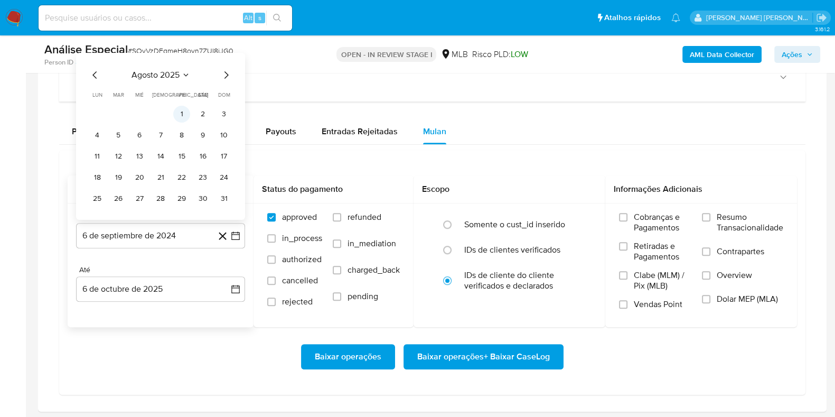
click at [183, 113] on button "1" at bounding box center [181, 114] width 17 height 17
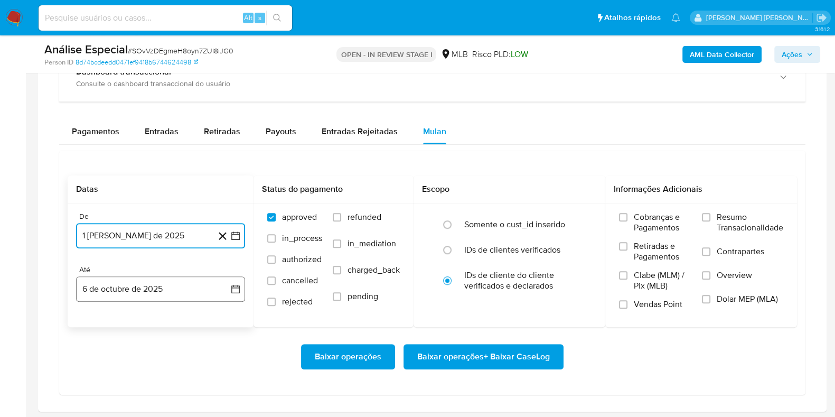
click at [163, 284] on button "6 de octubre de 2025" at bounding box center [160, 288] width 169 height 25
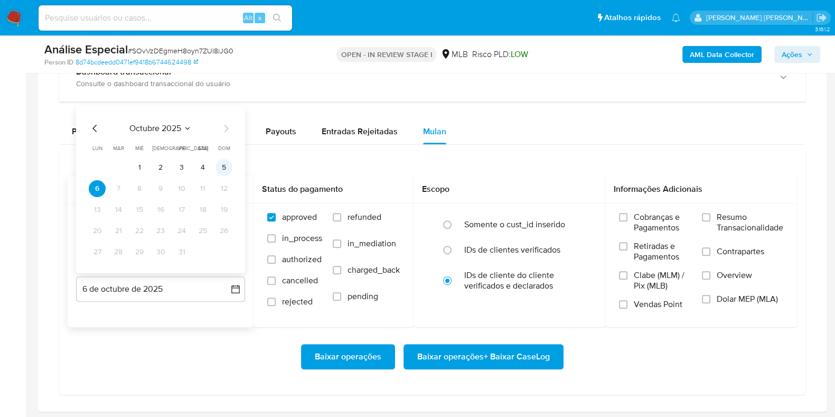
click at [228, 165] on button "5" at bounding box center [224, 167] width 17 height 17
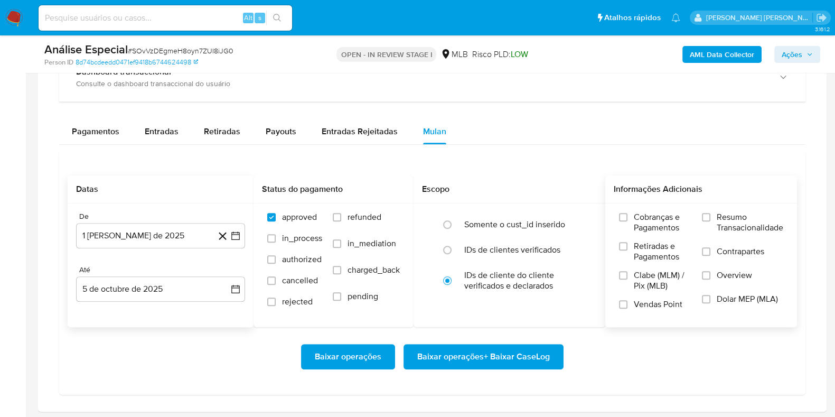
click at [729, 221] on span "Resumo Transacionalidade" at bounding box center [750, 222] width 67 height 21
click at [710, 221] on input "Resumo Transacionalidade" at bounding box center [706, 217] width 8 height 8
click at [715, 255] on label "Contrapartes" at bounding box center [742, 258] width 81 height 24
click at [710, 255] on input "Contrapartes" at bounding box center [706, 251] width 8 height 8
click at [494, 352] on span "Baixar operações + Baixar CaseLog" at bounding box center [483, 356] width 133 height 23
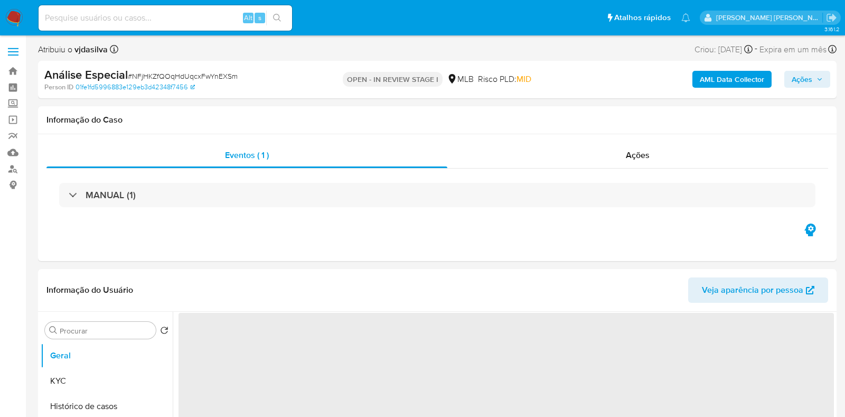
select select "10"
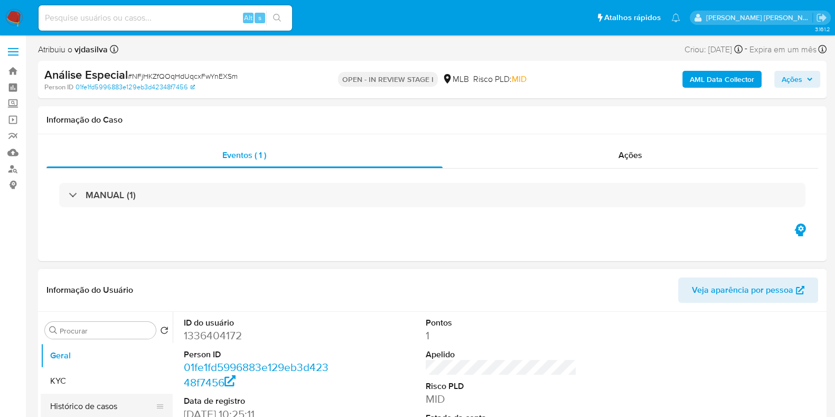
click at [121, 405] on button "Histórico de casos" at bounding box center [103, 406] width 124 height 25
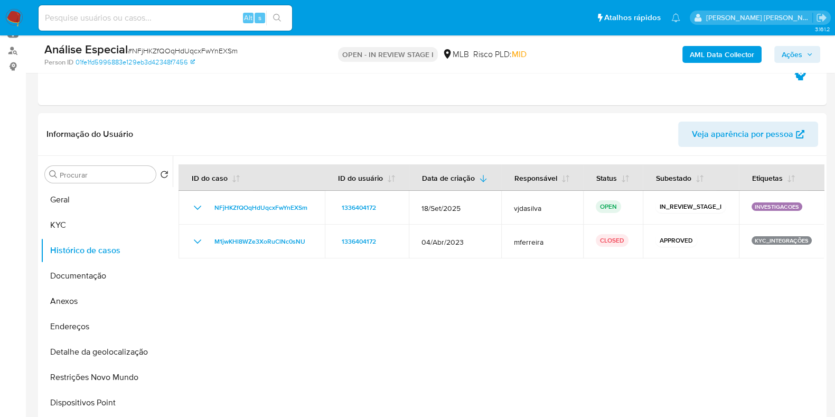
scroll to position [136, 0]
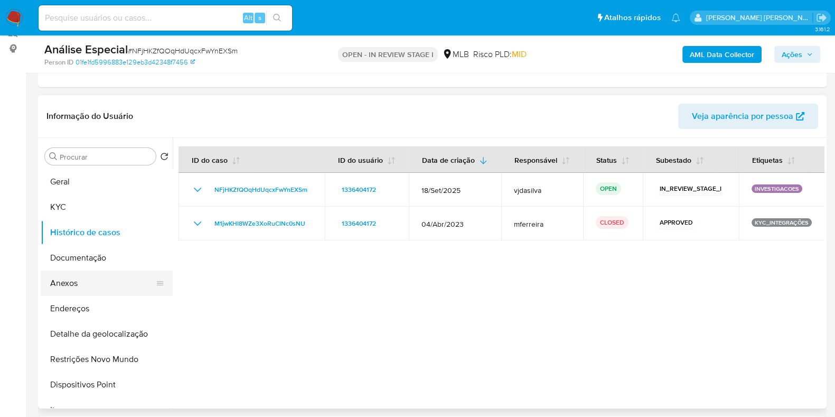
click at [109, 286] on button "Anexos" at bounding box center [103, 282] width 124 height 25
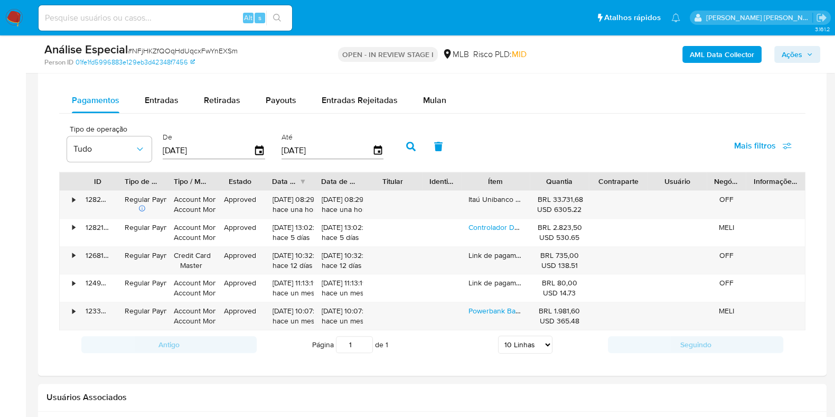
scroll to position [853, 0]
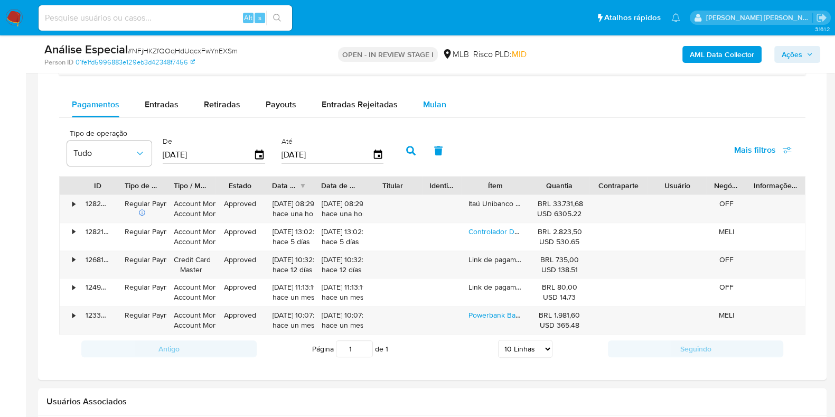
click at [434, 105] on span "Mulan" at bounding box center [434, 104] width 23 height 12
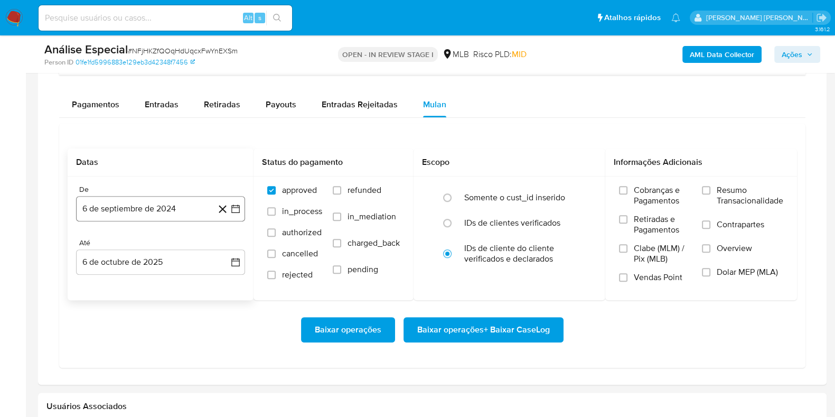
click at [181, 207] on button "6 de septiembre de 2024" at bounding box center [160, 208] width 169 height 25
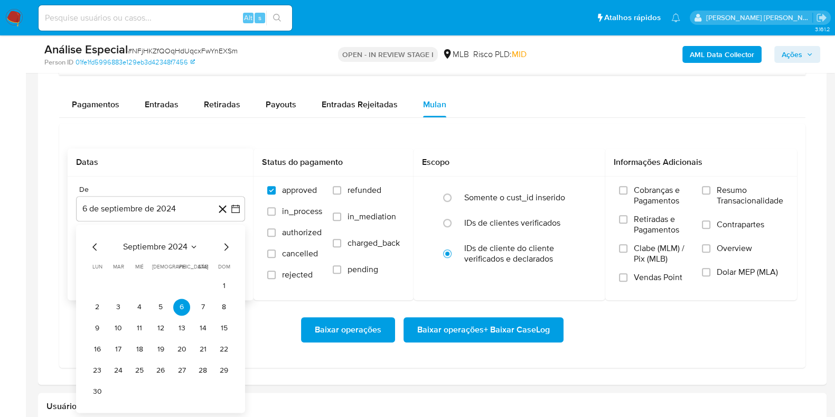
click at [171, 250] on span "septiembre 2024" at bounding box center [155, 246] width 64 height 11
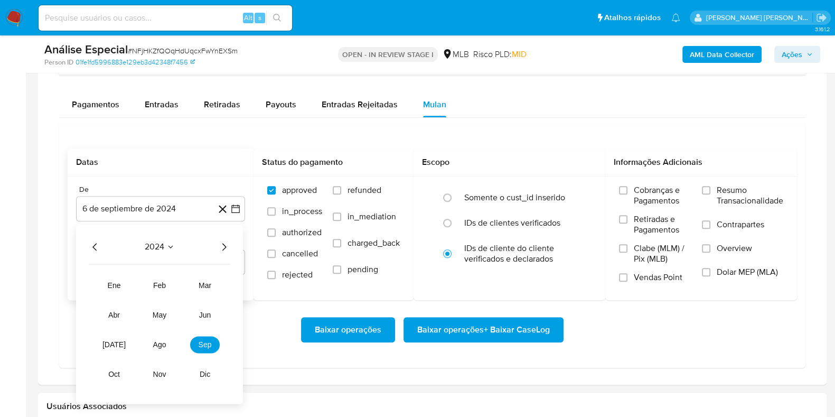
click at [228, 249] on icon "Año siguiente" at bounding box center [224, 246] width 13 height 13
click at [165, 343] on span "ago" at bounding box center [159, 344] width 13 height 8
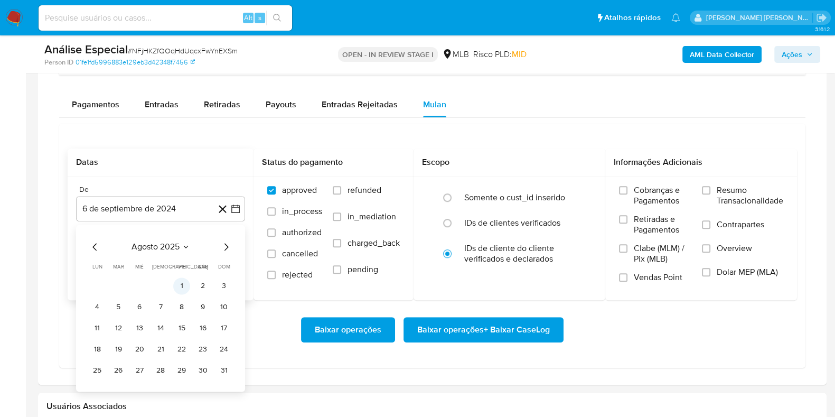
click at [185, 281] on button "1" at bounding box center [181, 285] width 17 height 17
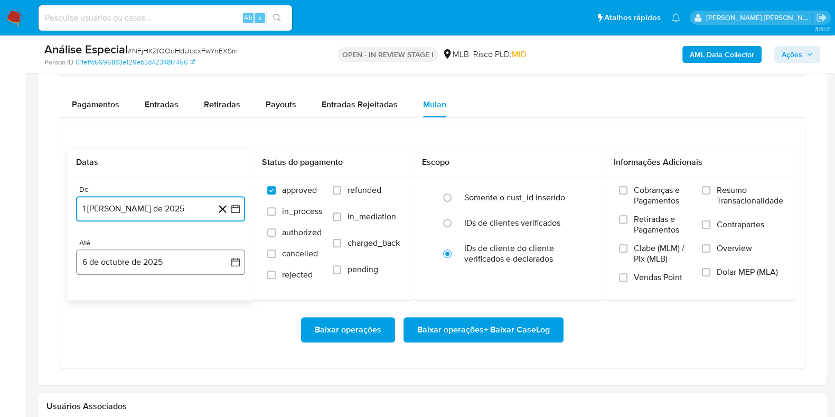
click at [175, 268] on button "6 de octubre de 2025" at bounding box center [160, 261] width 169 height 25
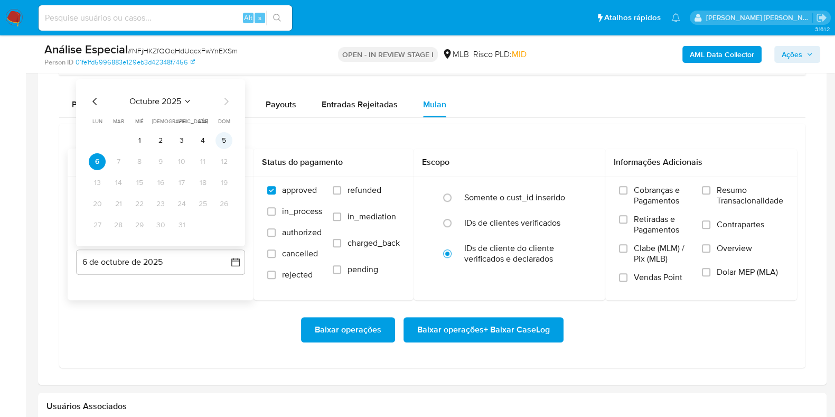
click at [225, 143] on button "5" at bounding box center [224, 140] width 17 height 17
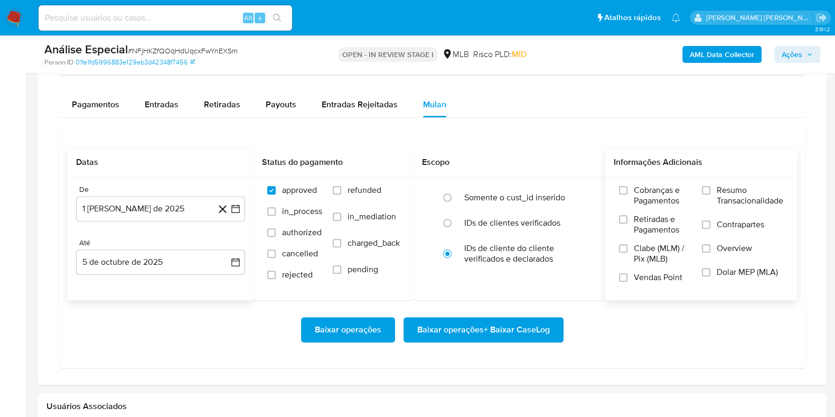
click at [732, 189] on span "Resumo Transacionalidade" at bounding box center [750, 195] width 67 height 21
click at [710, 189] on input "Resumo Transacionalidade" at bounding box center [706, 190] width 8 height 8
click at [722, 222] on span "Contrapartes" at bounding box center [741, 224] width 48 height 11
click at [710, 222] on input "Contrapartes" at bounding box center [706, 224] width 8 height 8
click at [475, 330] on span "Baixar operações + Baixar CaseLog" at bounding box center [483, 329] width 133 height 23
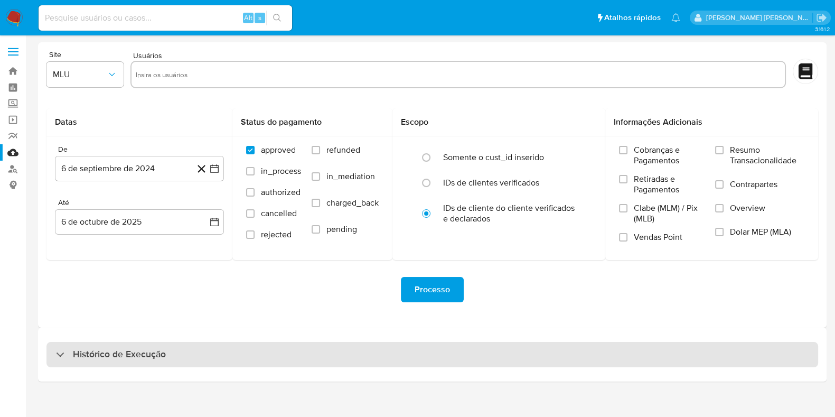
click at [636, 348] on div "Histórico de Execução" at bounding box center [432, 354] width 772 height 25
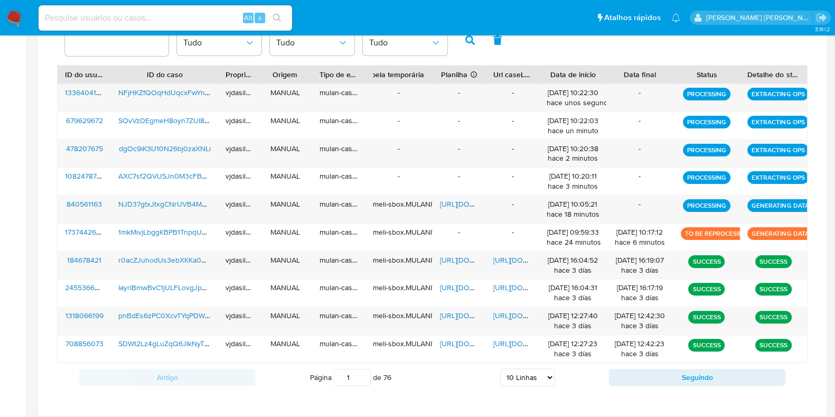
scroll to position [406, 0]
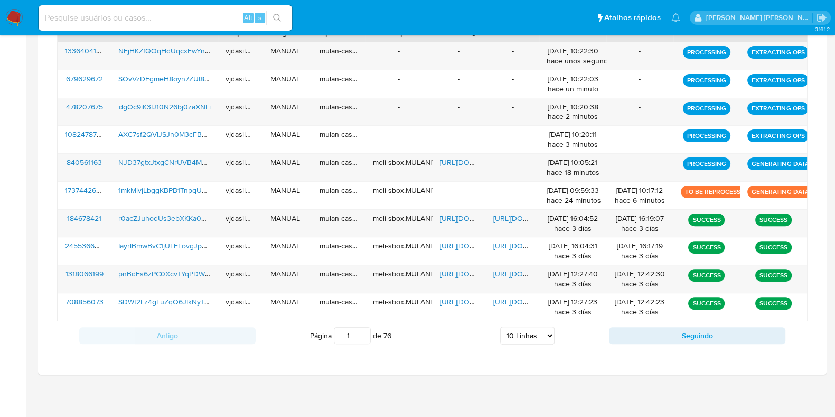
click at [515, 332] on select "5 Linhas 10 Linhas 20 Linhas 25 Linhas 50 Linhas 100 Linhas" at bounding box center [527, 335] width 54 height 18
select select "100"
click at [500, 326] on select "5 Linhas 10 Linhas 20 Linhas 25 Linhas 50 Linhas 100 Linhas" at bounding box center [527, 335] width 54 height 18
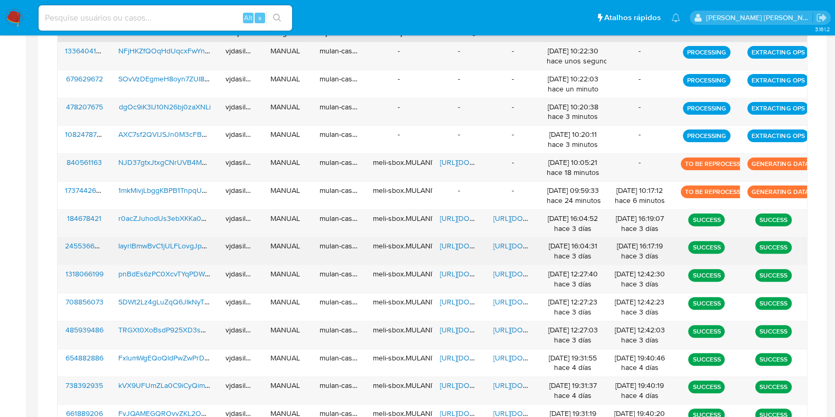
click at [508, 242] on span "[URL][DOMAIN_NAME]" at bounding box center [529, 245] width 73 height 11
click at [461, 241] on span "[URL][DOMAIN_NAME]" at bounding box center [476, 245] width 73 height 11
click at [149, 245] on span "IayrlBmwBvC1jULFLovgJpZO" at bounding box center [164, 245] width 93 height 11
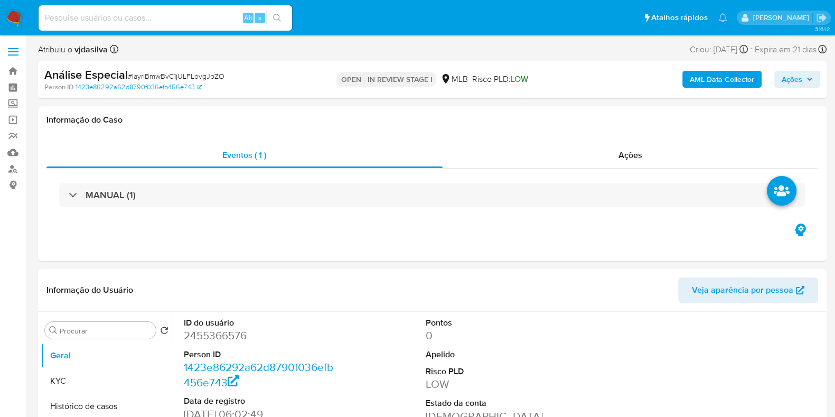
select select "10"
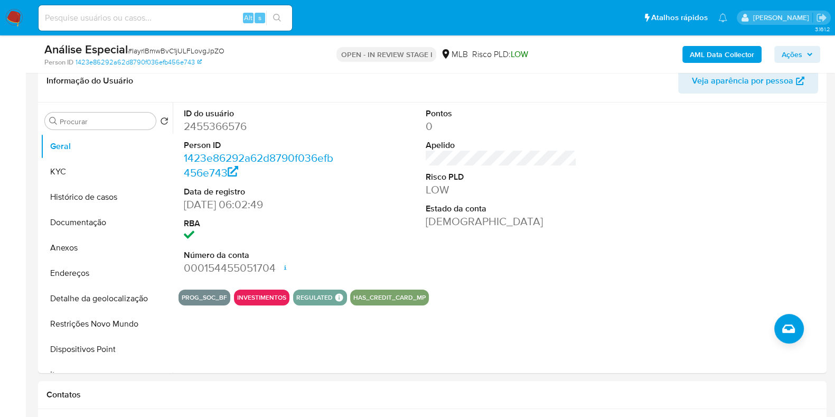
scroll to position [169, 0]
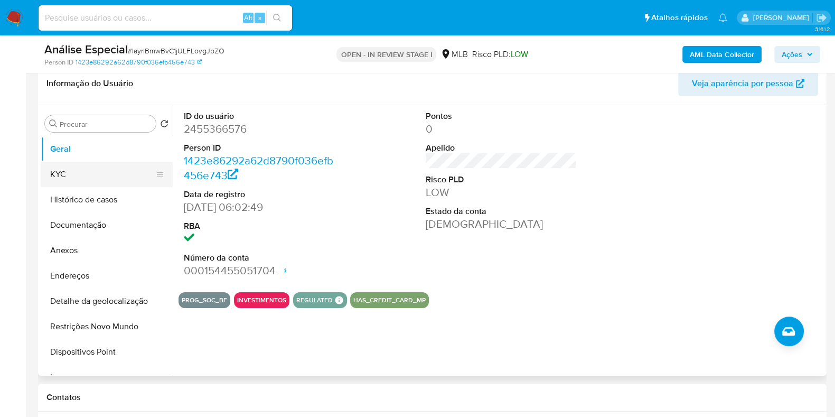
click at [102, 175] on button "KYC" at bounding box center [103, 174] width 124 height 25
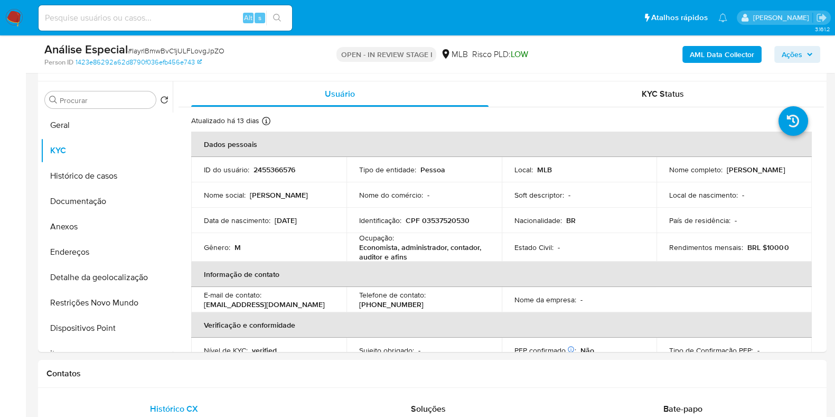
scroll to position [201, 0]
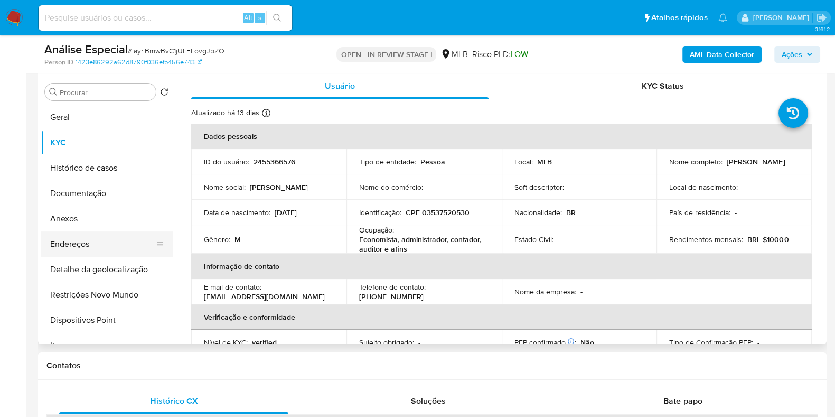
click at [124, 244] on button "Endereços" at bounding box center [103, 243] width 124 height 25
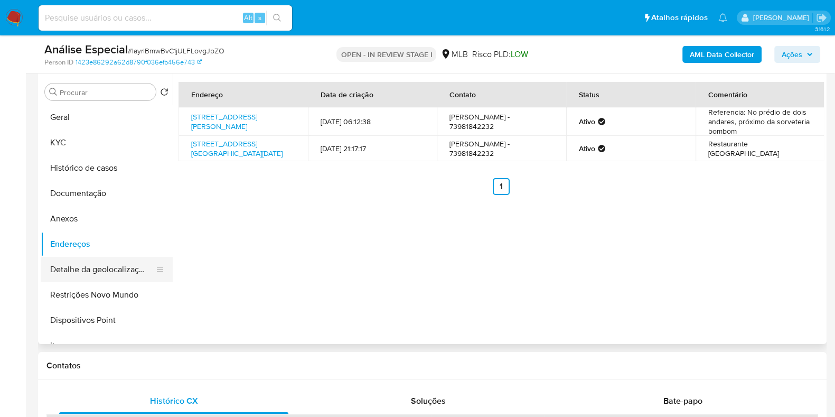
click at [129, 257] on button "Detalhe da geolocalização" at bounding box center [103, 269] width 124 height 25
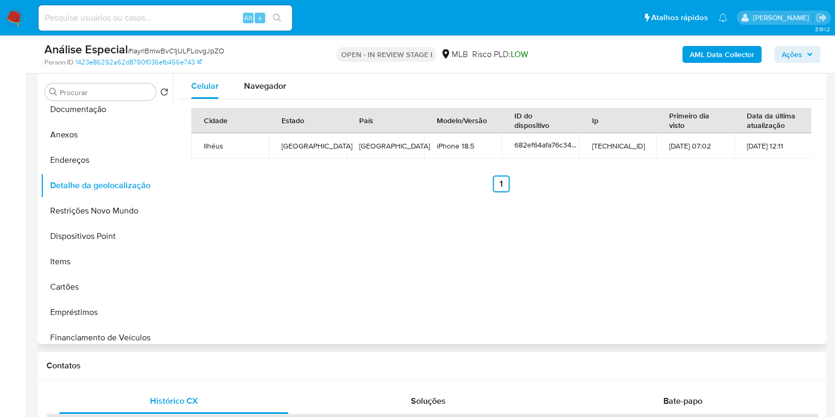
scroll to position [86, 0]
click at [99, 217] on button "Restrições Novo Mundo" at bounding box center [103, 209] width 124 height 25
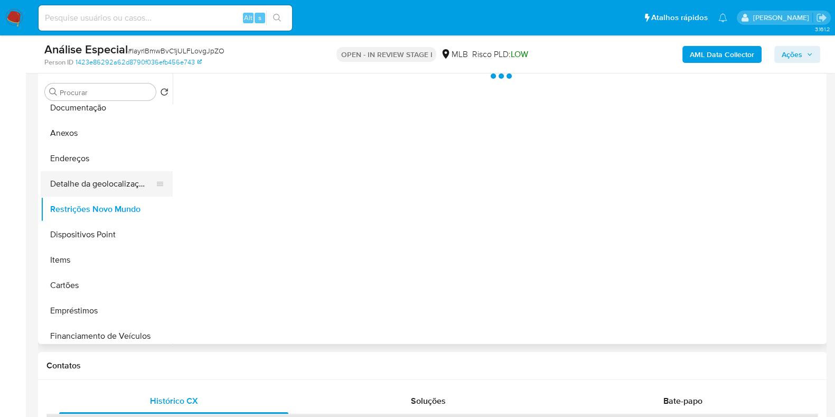
click at [105, 188] on button "Detalhe da geolocalização" at bounding box center [103, 183] width 124 height 25
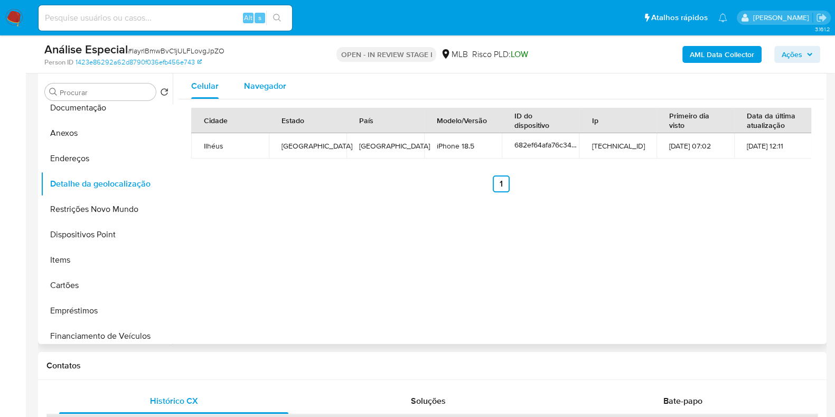
click at [268, 81] on span "Navegador" at bounding box center [265, 86] width 42 height 12
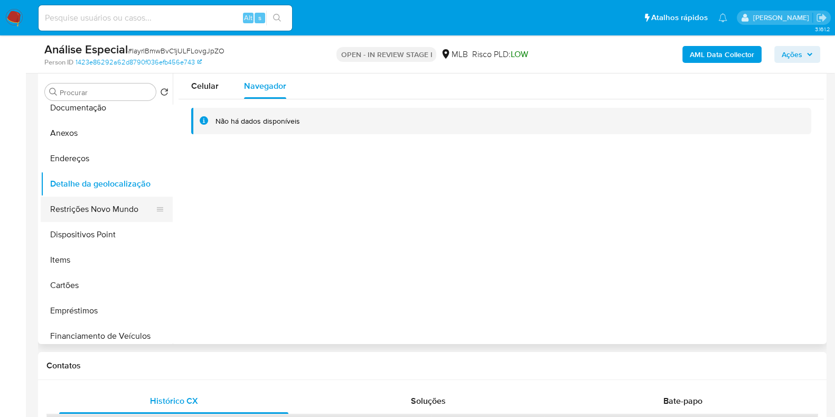
click at [82, 216] on button "Restrições Novo Mundo" at bounding box center [103, 209] width 124 height 25
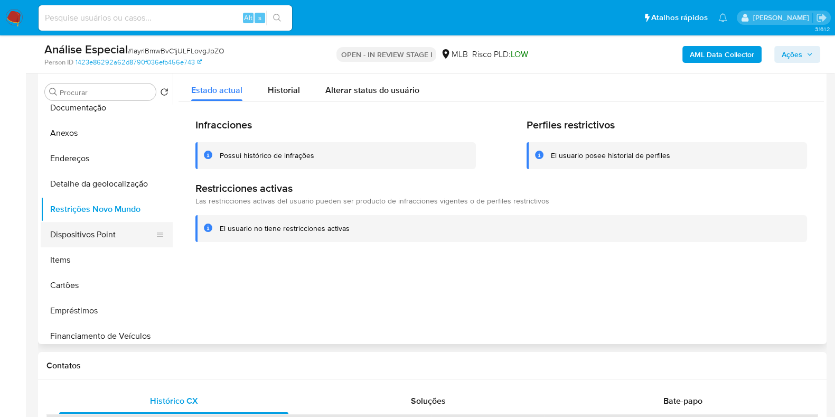
click at [93, 242] on button "Dispositivos Point" at bounding box center [103, 234] width 124 height 25
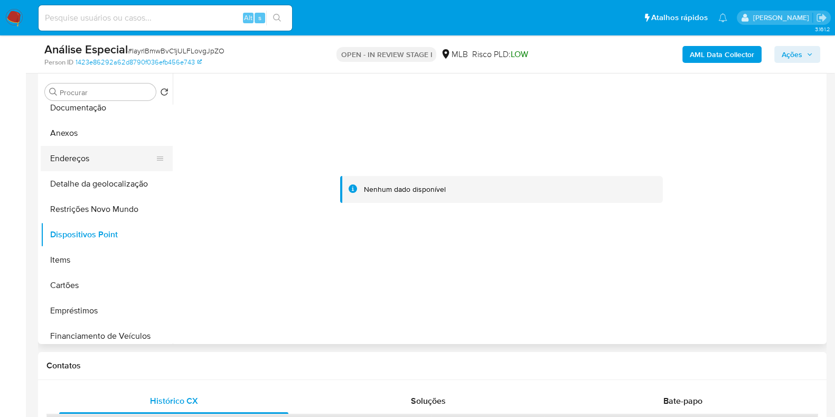
click at [99, 155] on button "Endereços" at bounding box center [103, 158] width 124 height 25
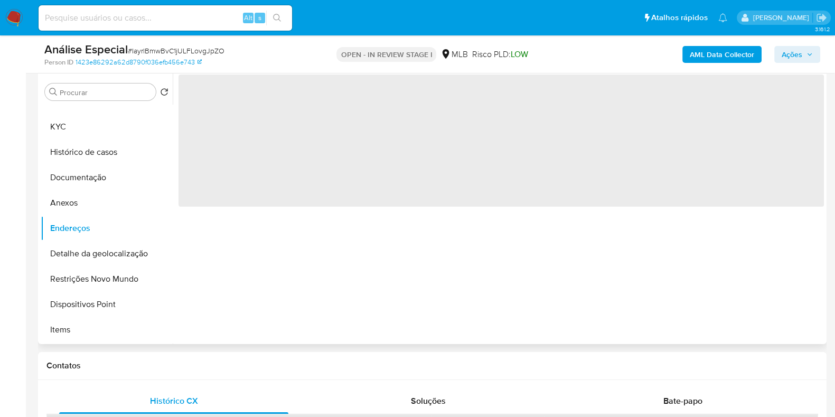
scroll to position [0, 0]
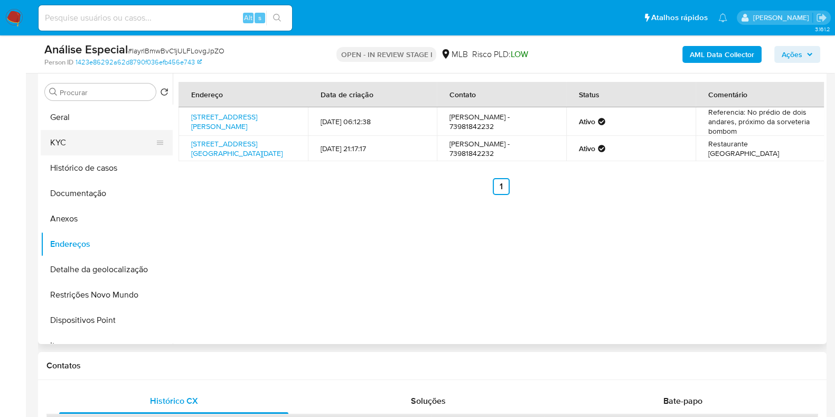
click at [122, 137] on button "KYC" at bounding box center [103, 142] width 124 height 25
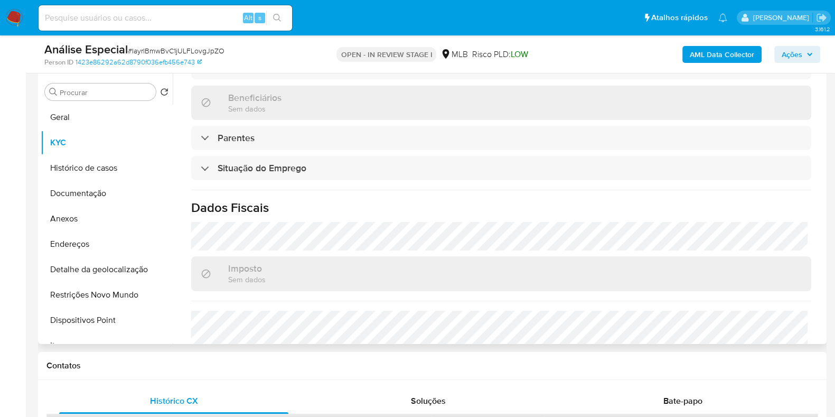
scroll to position [462, 0]
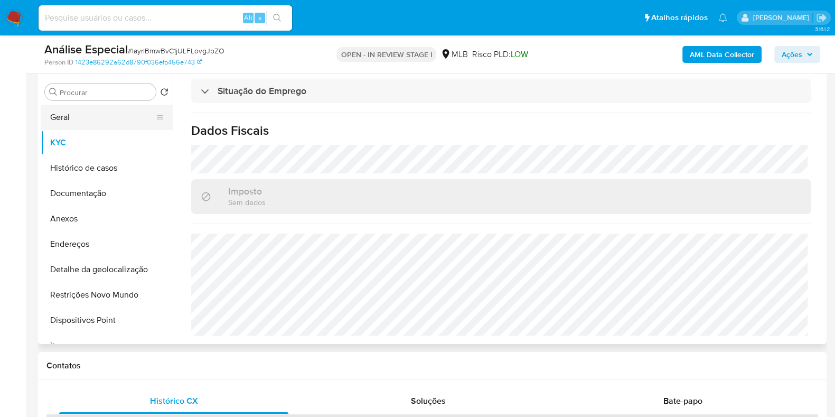
click at [109, 119] on button "Geral" at bounding box center [103, 117] width 124 height 25
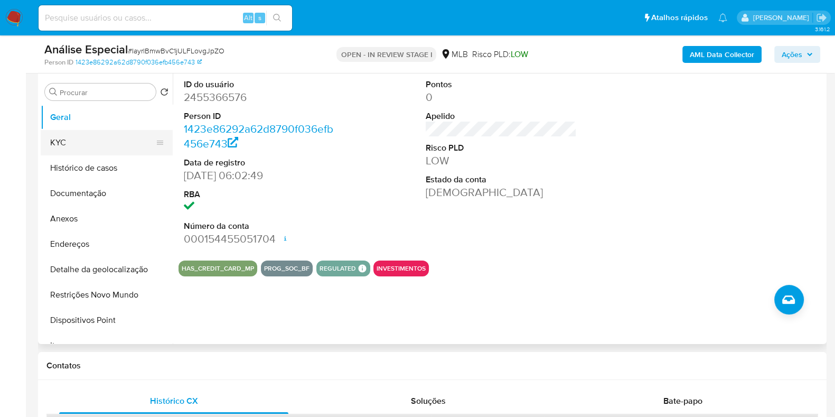
click at [114, 143] on button "KYC" at bounding box center [103, 142] width 124 height 25
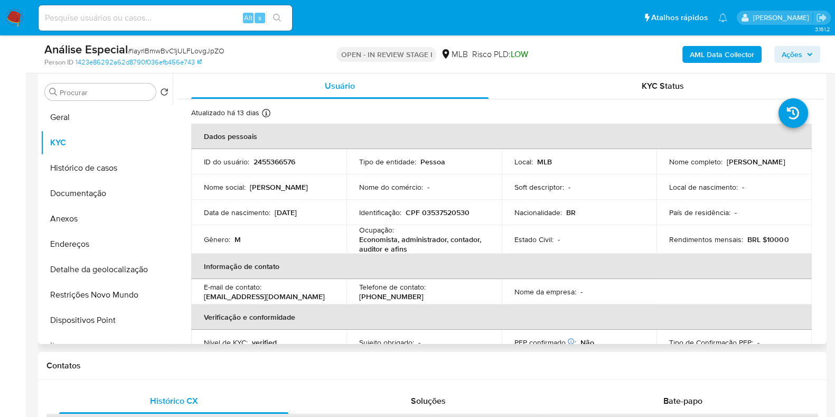
drag, startPoint x: 724, startPoint y: 163, endPoint x: 800, endPoint y: 166, distance: 76.1
click at [800, 166] on td "Nome completo : Atila Santos Maia" at bounding box center [734, 161] width 155 height 25
copy p "Atila Santos Maia"
click at [99, 119] on button "Geral" at bounding box center [103, 117] width 124 height 25
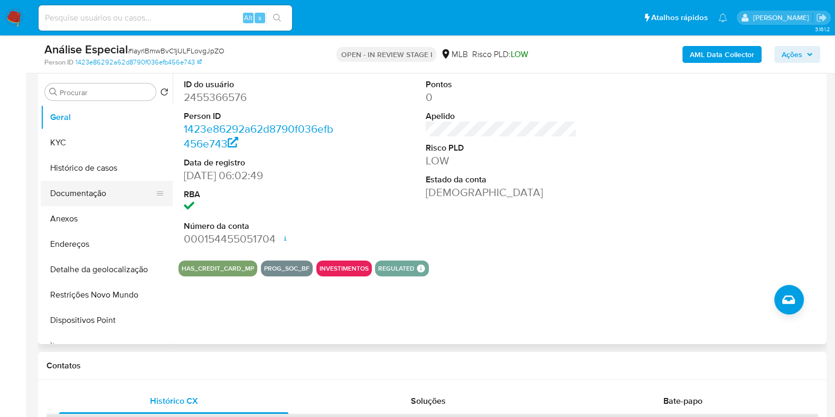
click at [92, 192] on button "Documentação" at bounding box center [103, 193] width 124 height 25
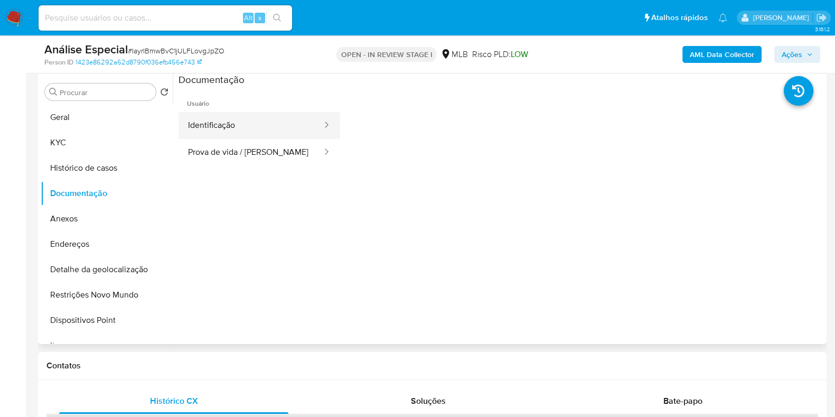
click at [232, 127] on button "Identificação" at bounding box center [251, 125] width 145 height 27
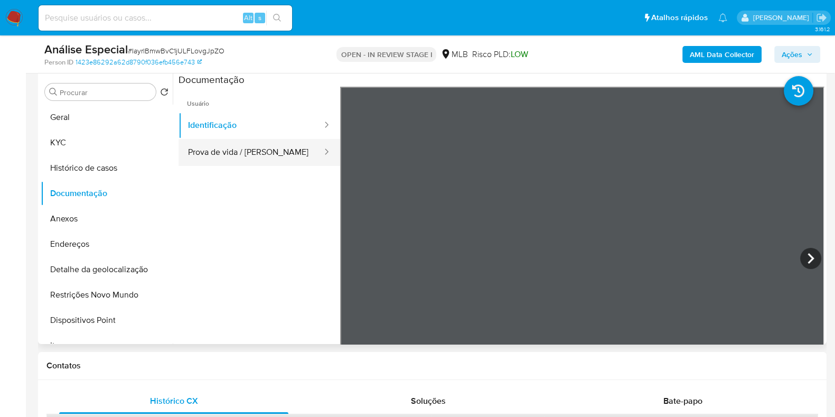
click at [265, 151] on button "Prova de vida / Selfie" at bounding box center [251, 152] width 145 height 27
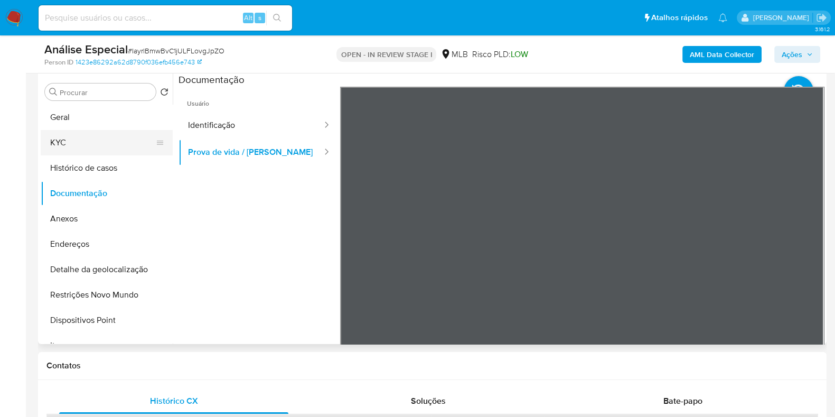
click at [119, 143] on button "KYC" at bounding box center [103, 142] width 124 height 25
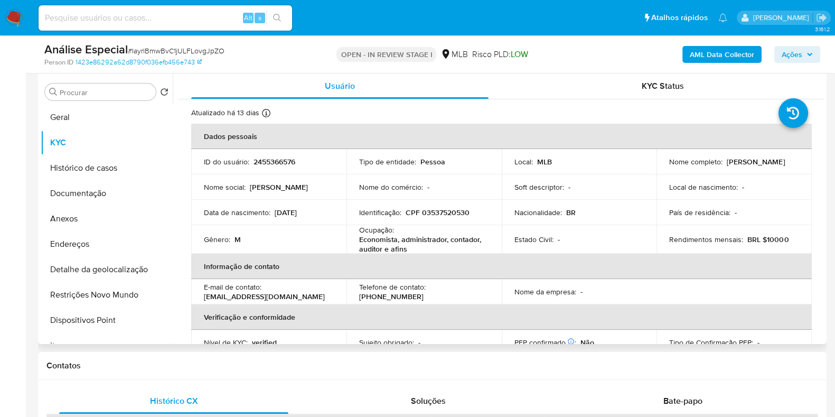
click at [372, 239] on p "Economista, administrador, contador, auditor e afins" at bounding box center [422, 244] width 126 height 19
copy div "Ocupação : Economista, administrador, contador, auditor e afins"
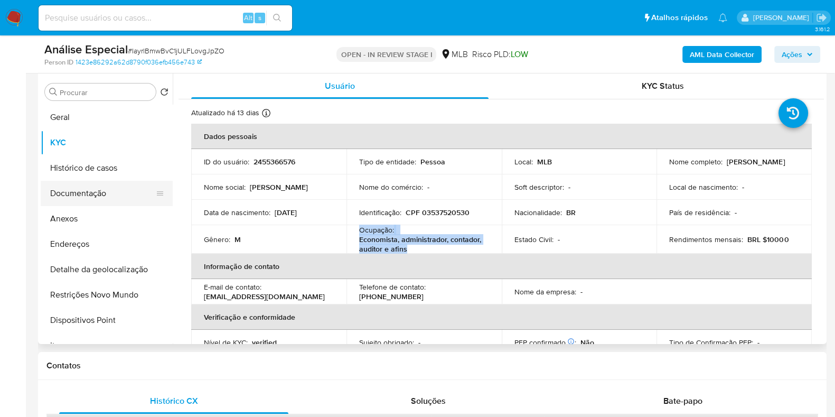
click at [102, 191] on button "Documentação" at bounding box center [103, 193] width 124 height 25
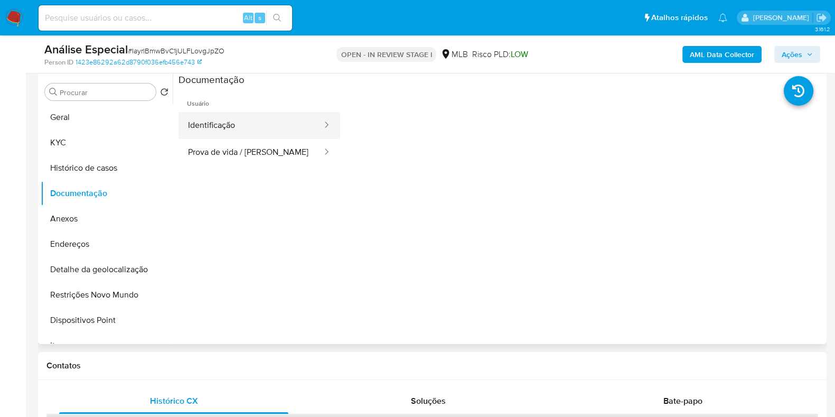
click at [273, 126] on button "Identificação" at bounding box center [251, 125] width 145 height 27
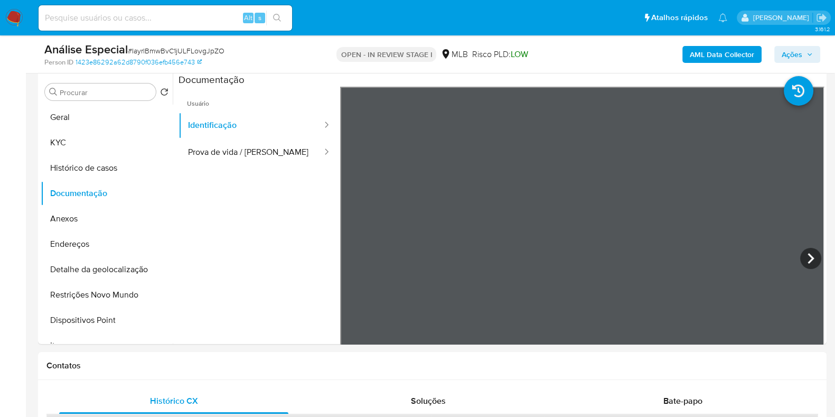
click at [272, 148] on button "Prova de vida / Selfie" at bounding box center [251, 152] width 145 height 27
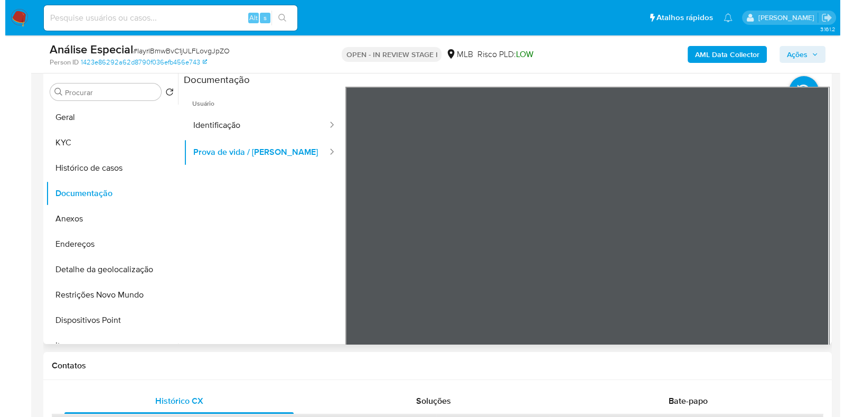
scroll to position [105, 0]
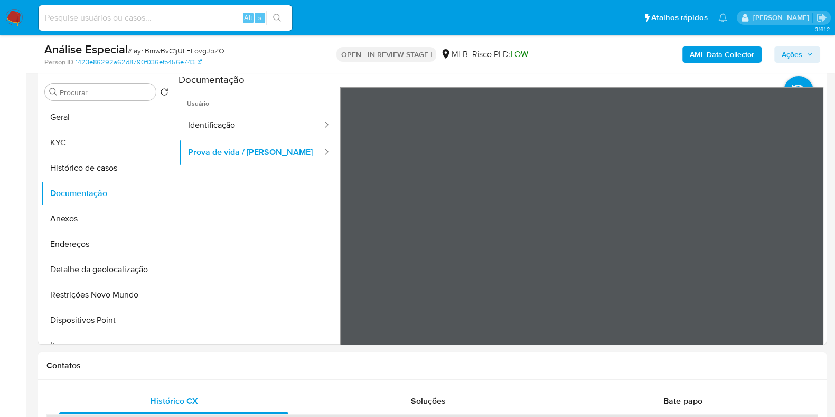
click at [710, 50] on b "AML Data Collector" at bounding box center [722, 54] width 64 height 17
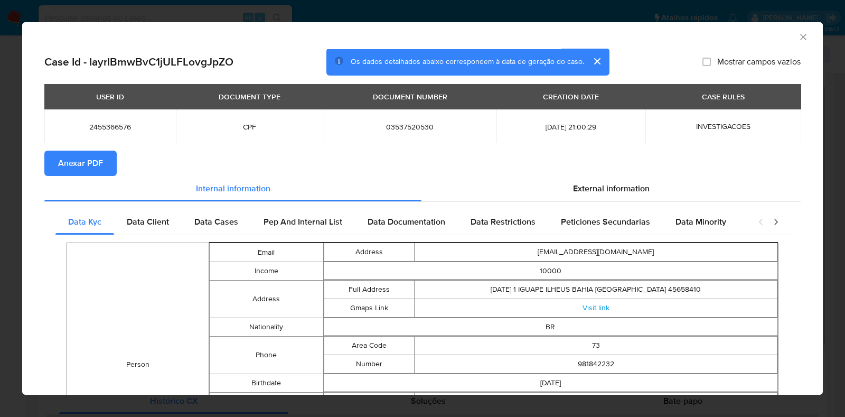
click at [87, 165] on span "Anexar PDF" at bounding box center [80, 163] width 45 height 23
click at [798, 34] on icon "Fechar a janela" at bounding box center [803, 37] width 11 height 11
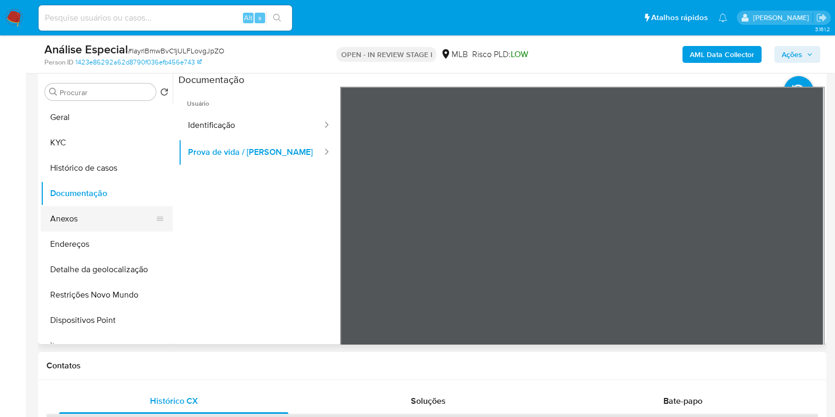
click at [87, 220] on button "Anexos" at bounding box center [103, 218] width 124 height 25
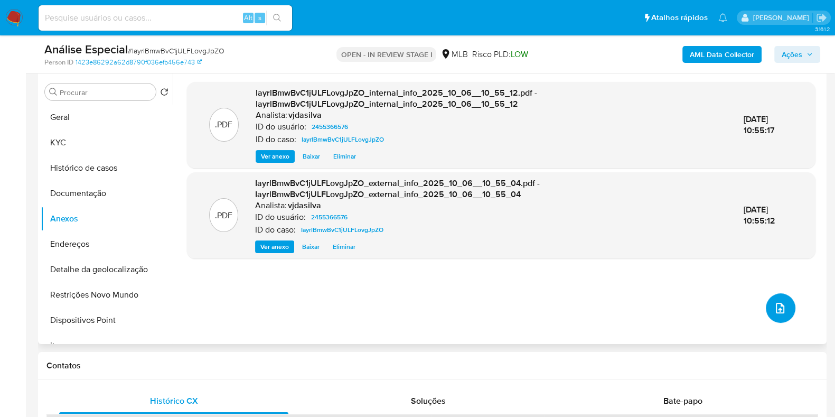
click at [781, 311] on icon "upload-file" at bounding box center [780, 308] width 13 height 13
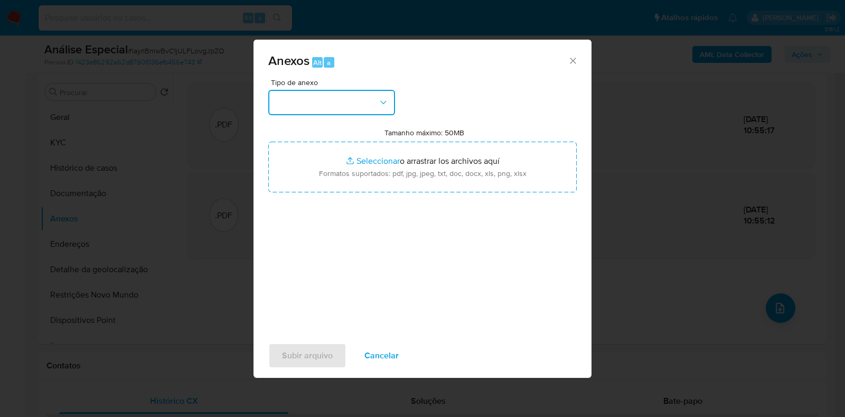
click at [383, 97] on icon "button" at bounding box center [383, 102] width 11 height 11
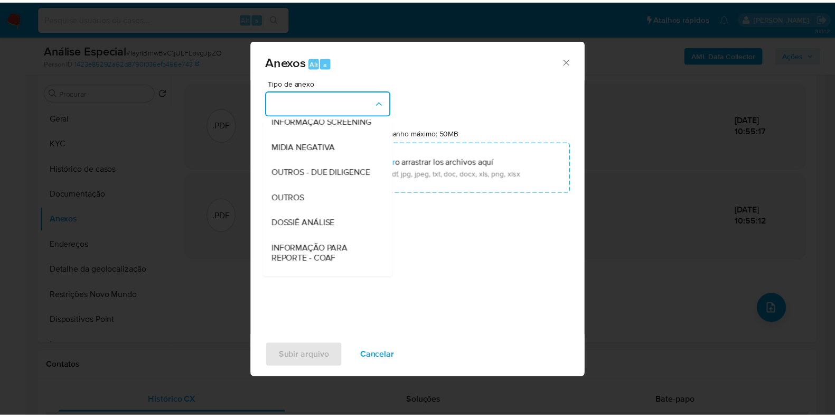
scroll to position [163, 0]
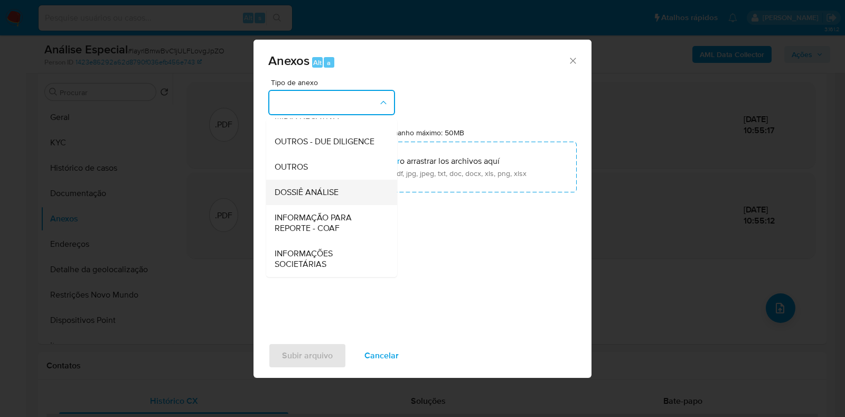
click at [337, 191] on span "DOSSIÊ ANÁLISE" at bounding box center [307, 192] width 64 height 11
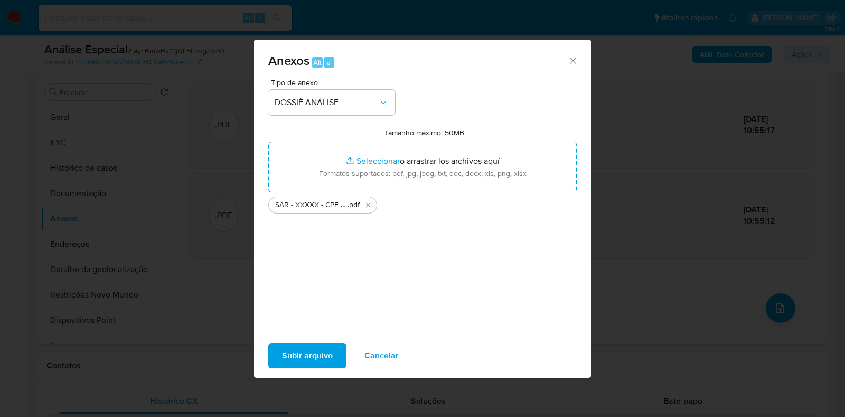
click at [300, 356] on span "Subir arquivo" at bounding box center [307, 355] width 51 height 23
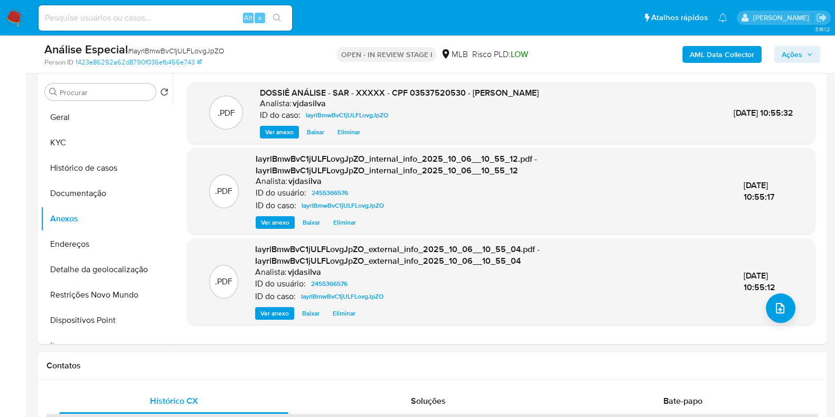
click at [799, 54] on span "Ações" at bounding box center [792, 54] width 21 height 17
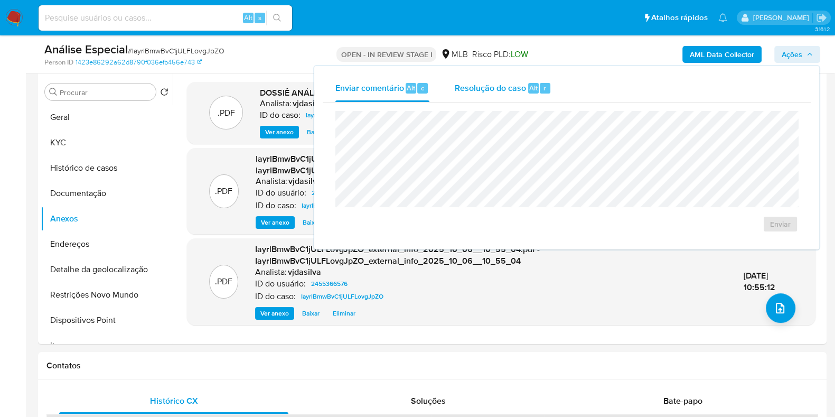
click at [476, 94] on div "Resolução do caso Alt r" at bounding box center [503, 87] width 97 height 27
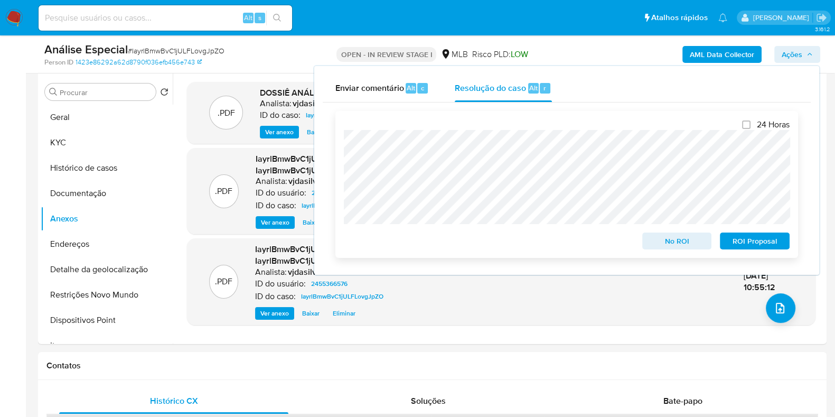
click at [753, 239] on span "ROI Proposal" at bounding box center [754, 240] width 55 height 15
click at [745, 243] on span "ROI Proposal" at bounding box center [754, 240] width 55 height 15
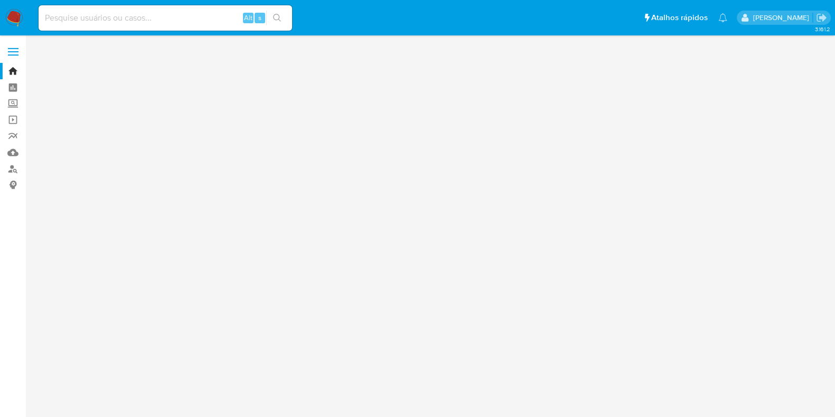
click at [101, 20] on input at bounding box center [166, 18] width 254 height 14
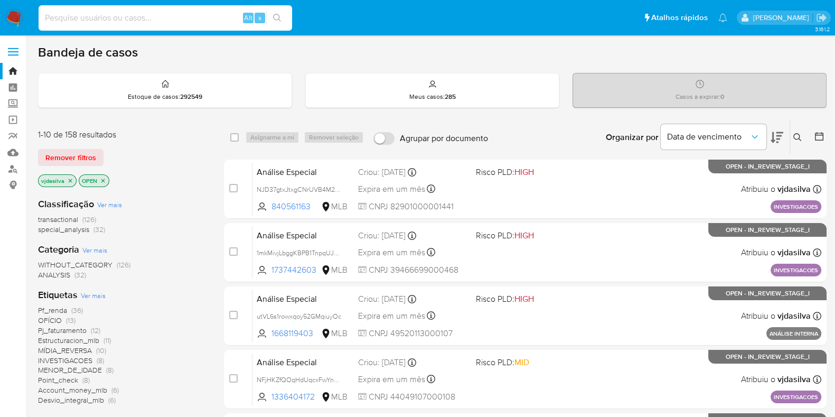
paste input "JWeM2x97W4Jix7FiBFC3S0UG"
type input "JWeM2x97W4Jix7FiBFC3S0UG"
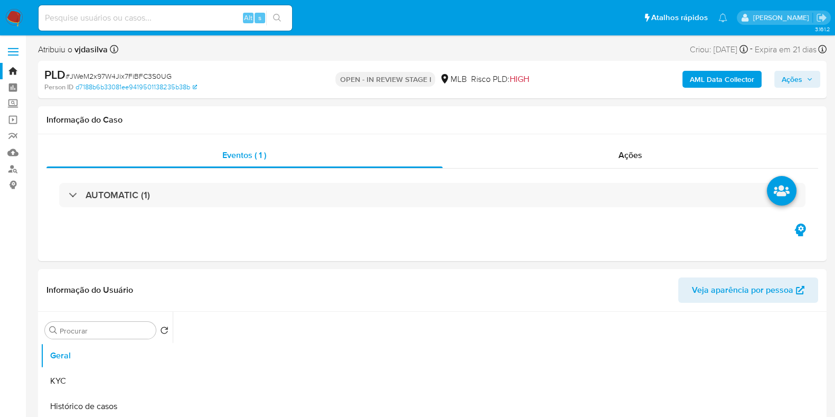
select select "10"
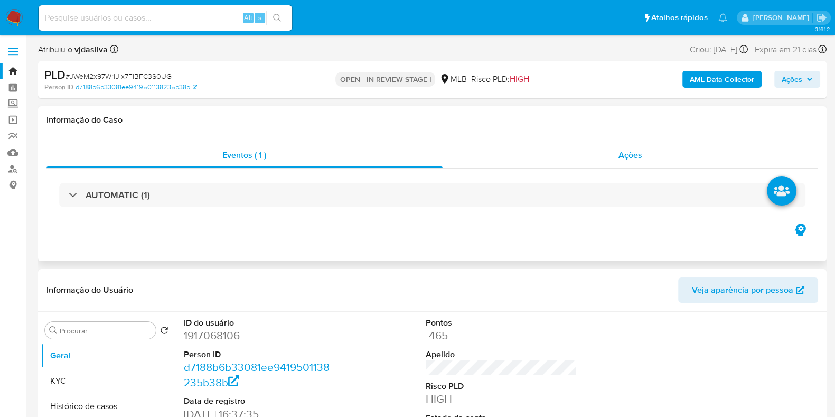
click at [629, 148] on div "Ações" at bounding box center [631, 155] width 376 height 25
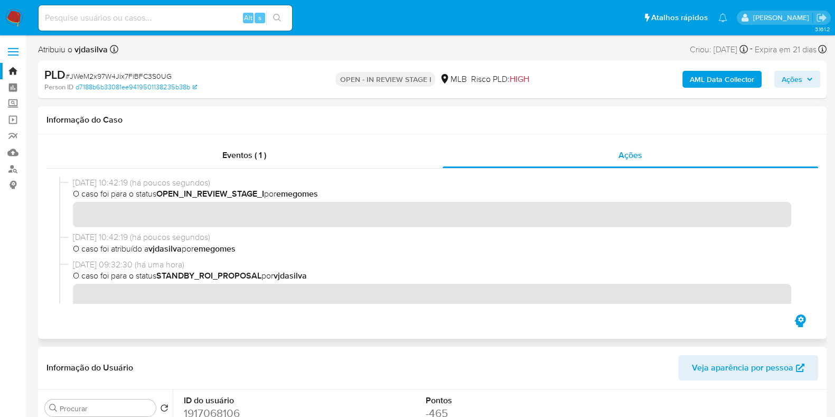
click at [72, 289] on div "[DATE] 09:32:30 (há uma hora) O caso foi para o status STANDBY_ROI_PROPOSAL por…" at bounding box center [432, 290] width 746 height 63
click at [793, 75] on span "Ações" at bounding box center [792, 79] width 21 height 17
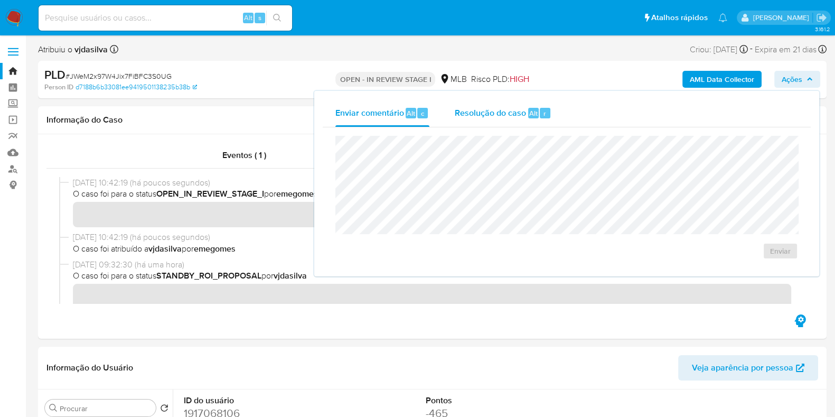
click at [485, 118] on span "Resolução do caso" at bounding box center [490, 113] width 71 height 12
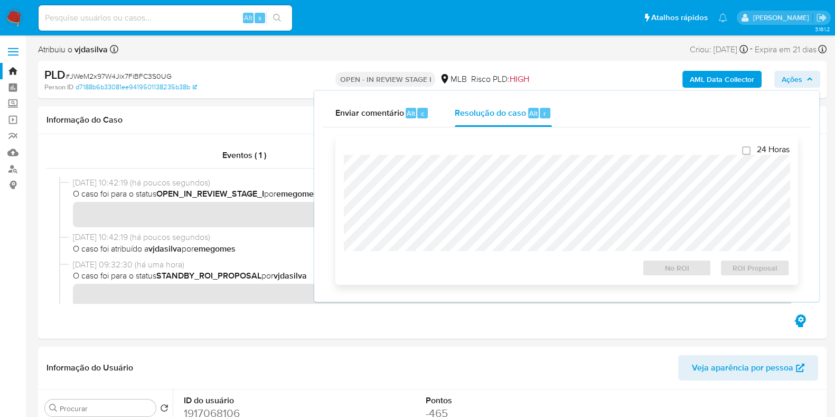
click at [444, 155] on div at bounding box center [567, 203] width 446 height 96
click at [663, 268] on span "No ROI" at bounding box center [677, 267] width 55 height 15
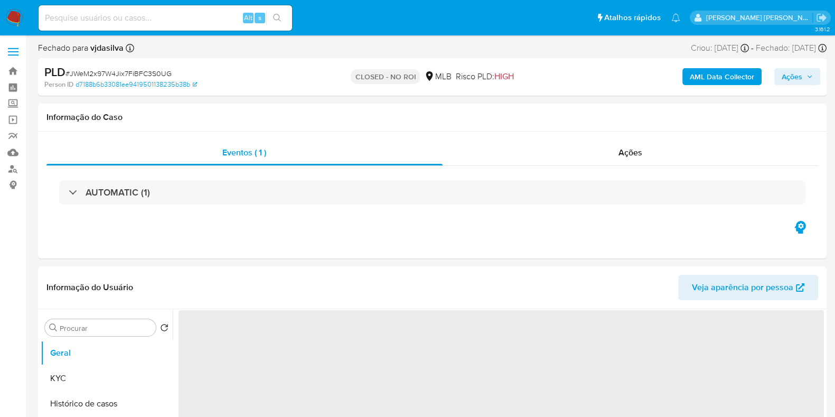
select select "10"
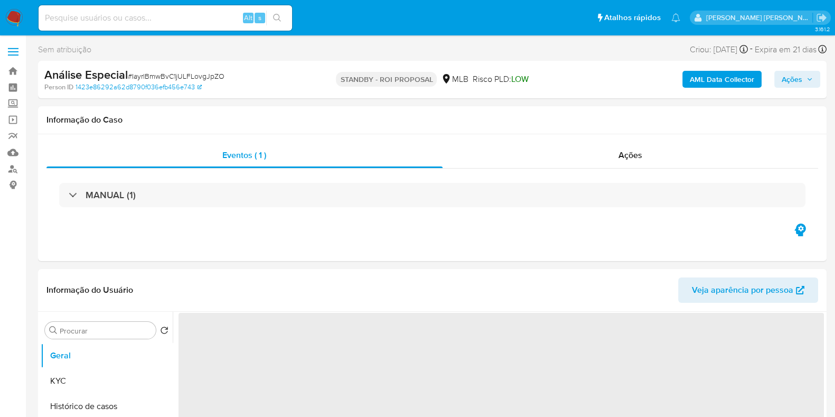
select select "10"
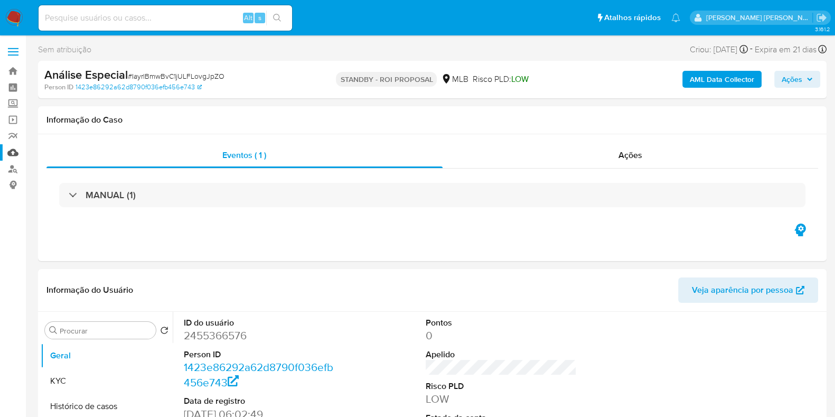
click at [16, 152] on link "Mulan" at bounding box center [63, 152] width 126 height 16
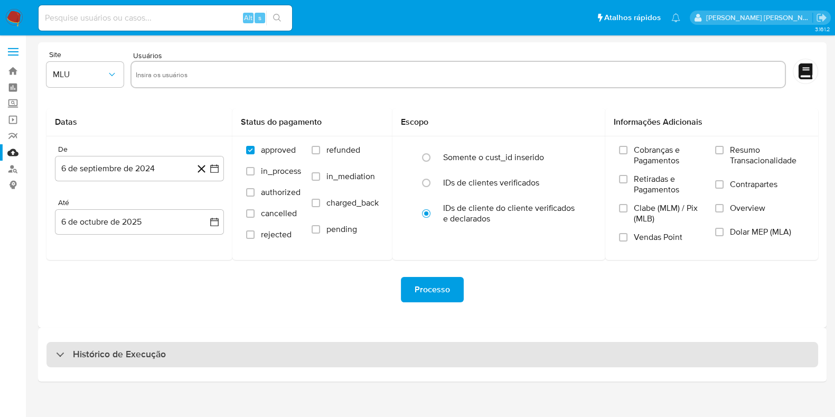
click at [398, 348] on div "Histórico de Execução" at bounding box center [432, 354] width 772 height 25
select select "10"
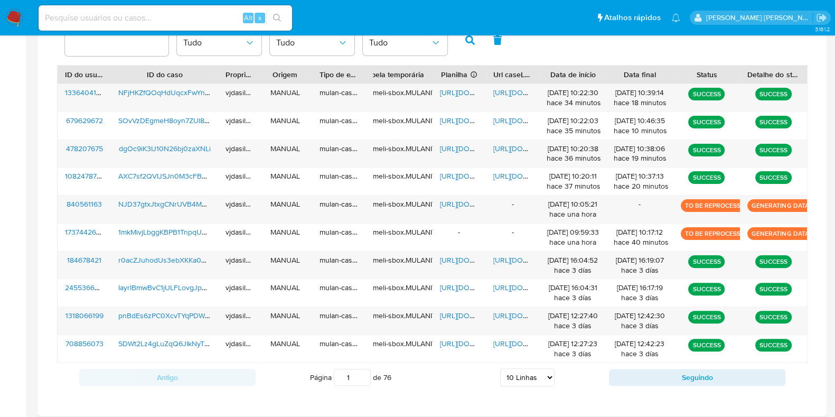
scroll to position [406, 0]
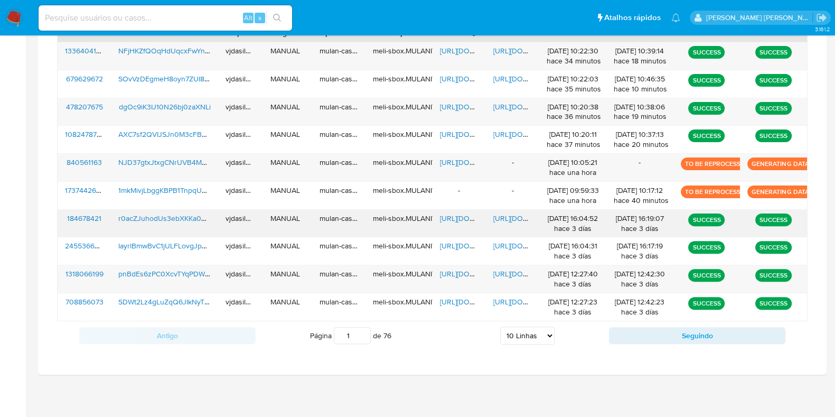
click at [502, 213] on span "[URL][DOMAIN_NAME]" at bounding box center [529, 218] width 73 height 11
click at [451, 215] on span "[URL][DOMAIN_NAME]" at bounding box center [476, 218] width 73 height 11
click at [139, 217] on span "r0acZJuhodUs3ebXKKa0gxAZ" at bounding box center [168, 218] width 100 height 11
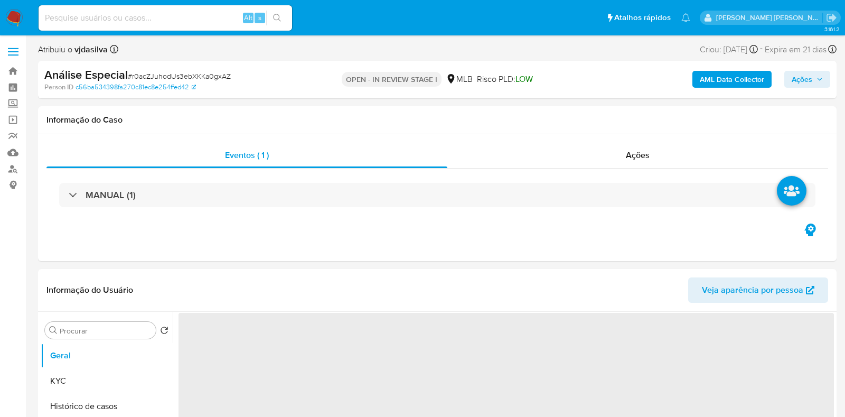
select select "10"
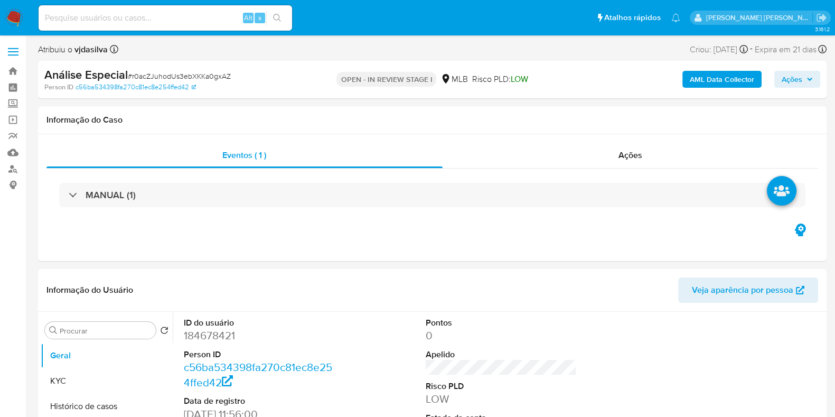
scroll to position [198, 0]
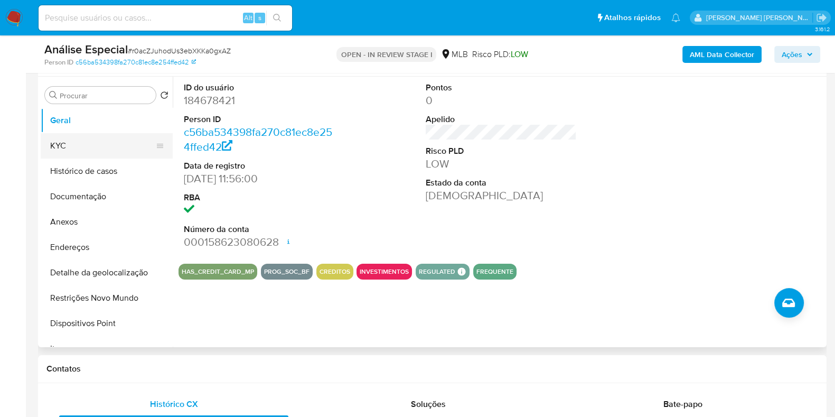
click at [74, 137] on button "KYC" at bounding box center [103, 145] width 124 height 25
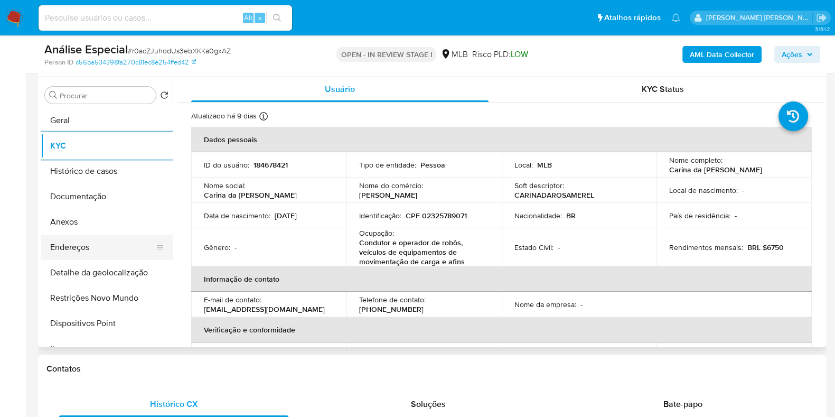
click at [110, 249] on button "Endereços" at bounding box center [103, 247] width 124 height 25
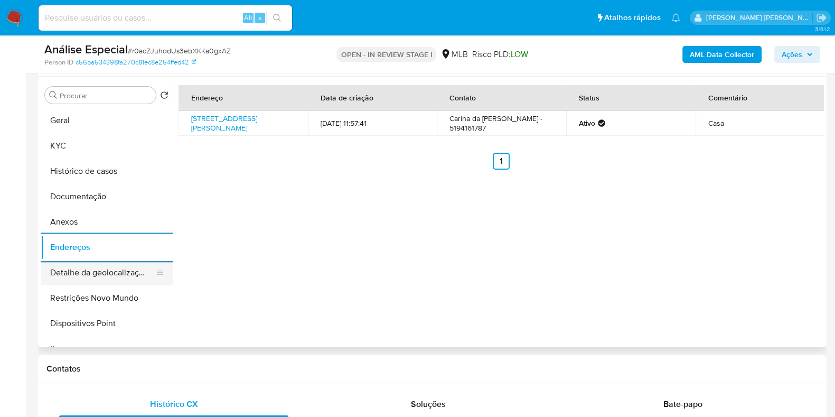
click at [114, 269] on button "Detalhe da geolocalização" at bounding box center [103, 272] width 124 height 25
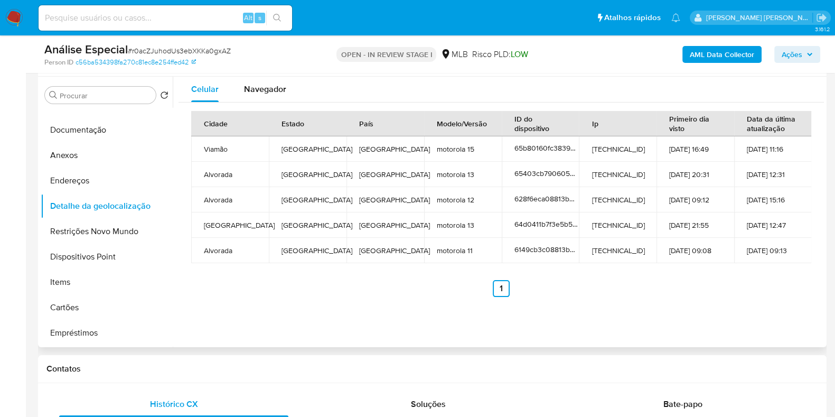
scroll to position [69, 0]
click at [267, 83] on span "Navegador" at bounding box center [265, 89] width 42 height 12
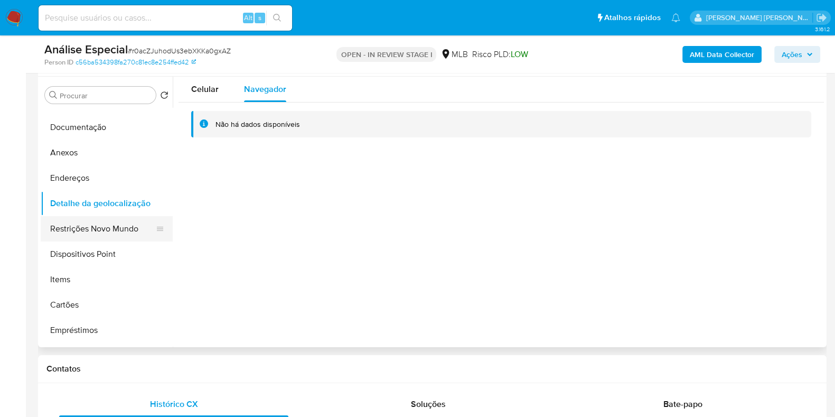
click at [121, 231] on button "Restrições Novo Mundo" at bounding box center [103, 228] width 124 height 25
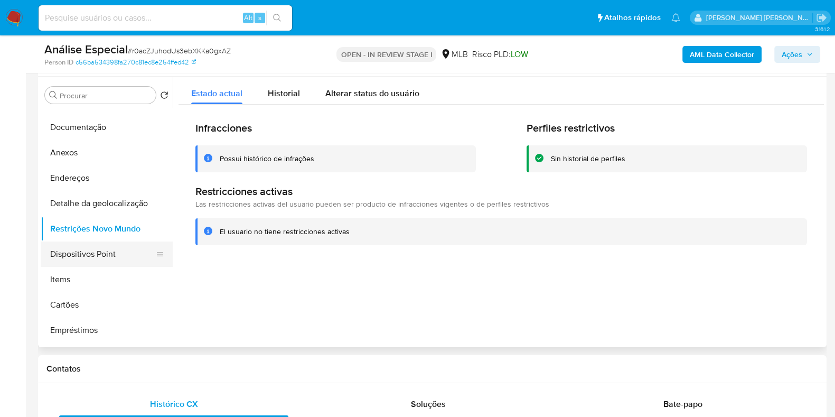
click at [121, 251] on button "Dispositivos Point" at bounding box center [103, 253] width 124 height 25
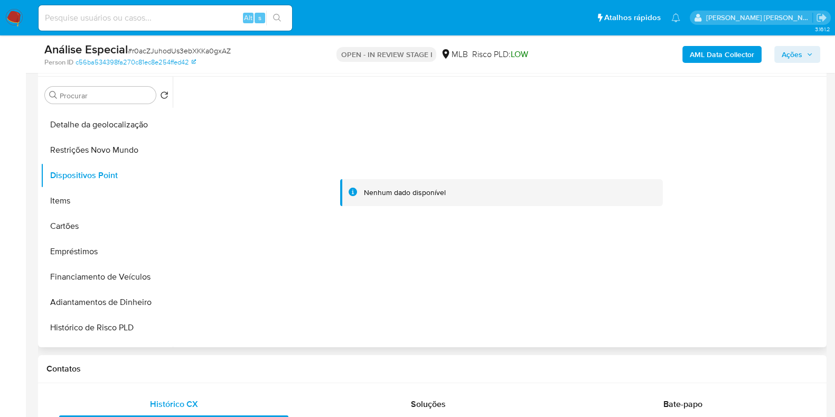
scroll to position [152, 0]
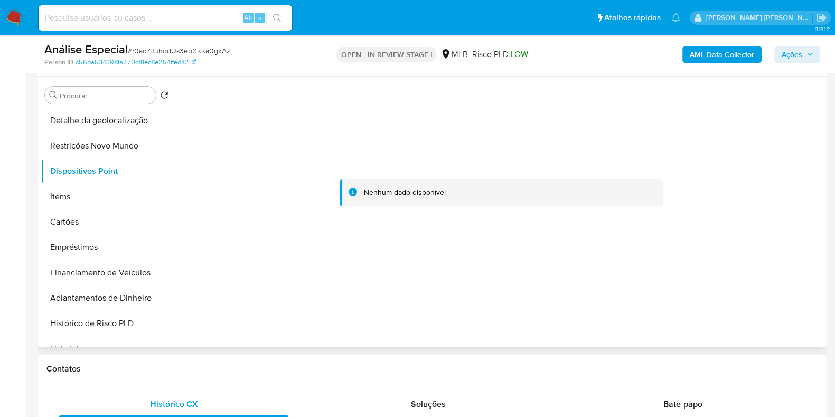
click at [172, 105] on div "Procurar Retornar ao pedido padrão Geral KYC Histórico de casos Documentação An…" at bounding box center [107, 212] width 132 height 269
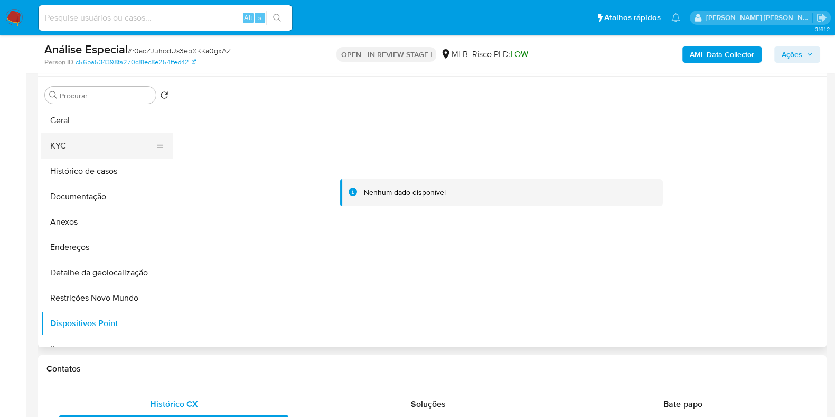
click at [106, 147] on button "KYC" at bounding box center [103, 145] width 124 height 25
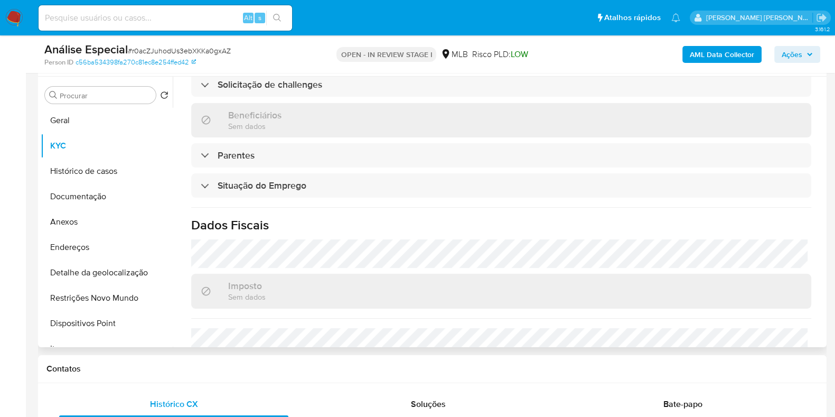
scroll to position [471, 0]
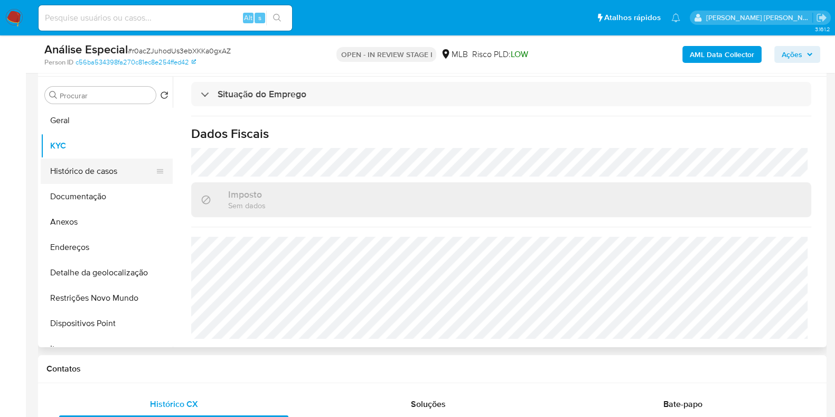
click at [98, 167] on button "Histórico de casos" at bounding box center [103, 170] width 124 height 25
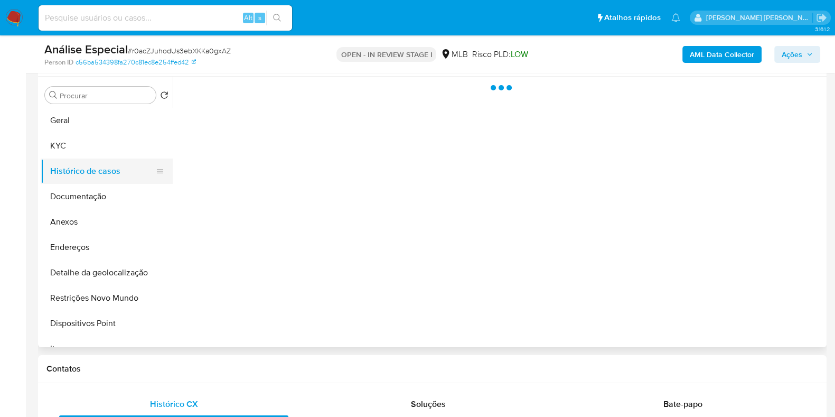
scroll to position [0, 0]
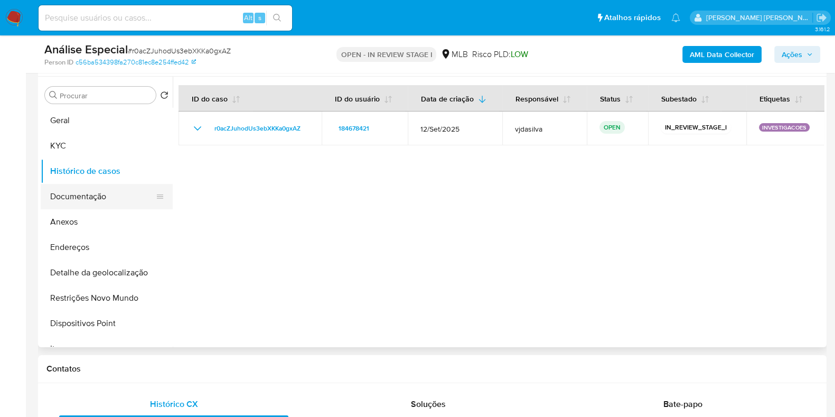
click at [104, 197] on button "Documentação" at bounding box center [103, 196] width 124 height 25
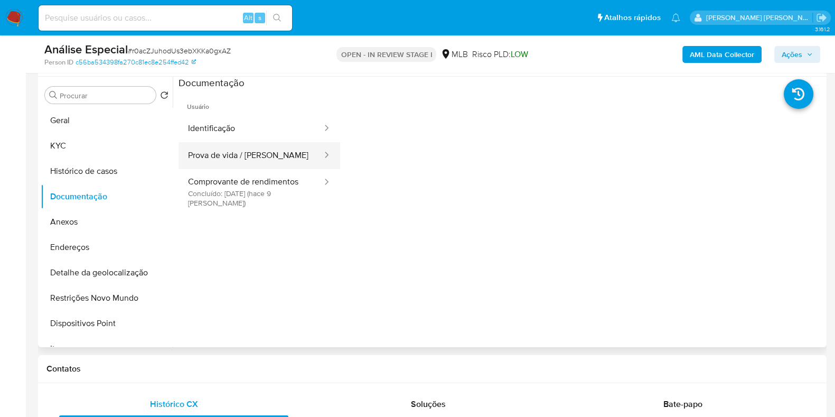
click at [281, 142] on button "Prova de vida / Selfie" at bounding box center [251, 155] width 145 height 27
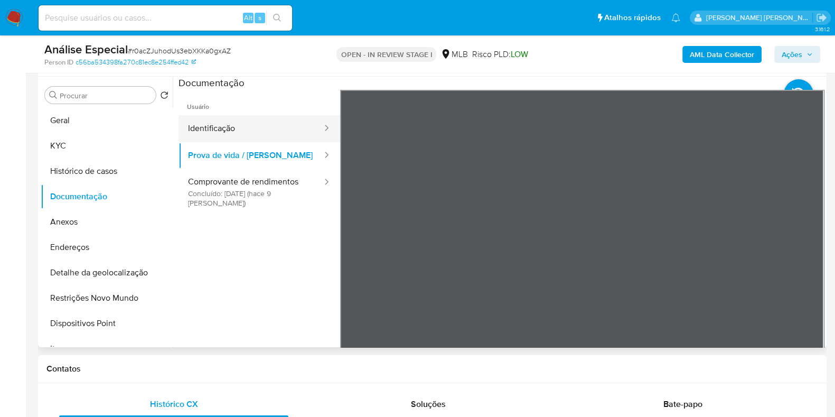
click at [246, 121] on button "Identificação" at bounding box center [251, 128] width 145 height 27
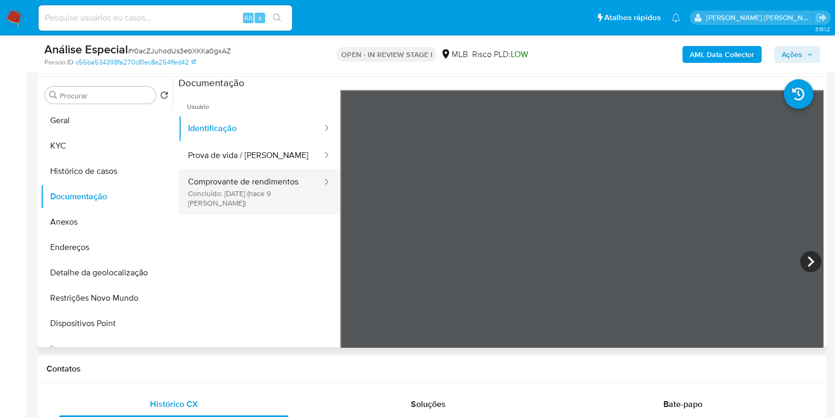
click at [285, 179] on button "Comprovante de rendimentos Concluído: 27/09/2025 (hace 9 días)" at bounding box center [251, 191] width 145 height 45
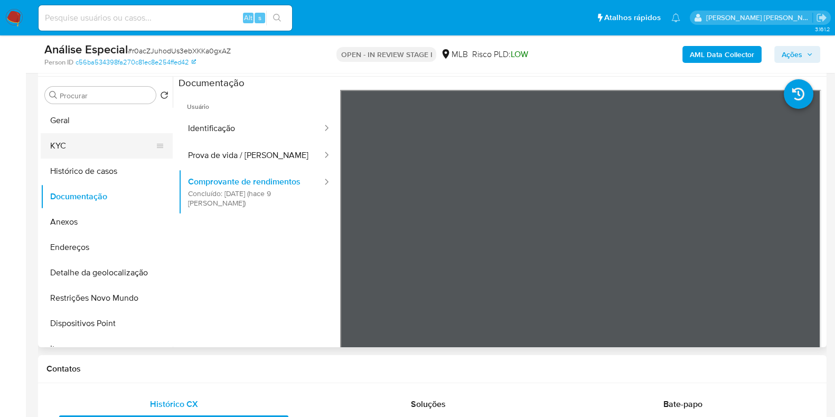
click at [114, 142] on button "KYC" at bounding box center [103, 145] width 124 height 25
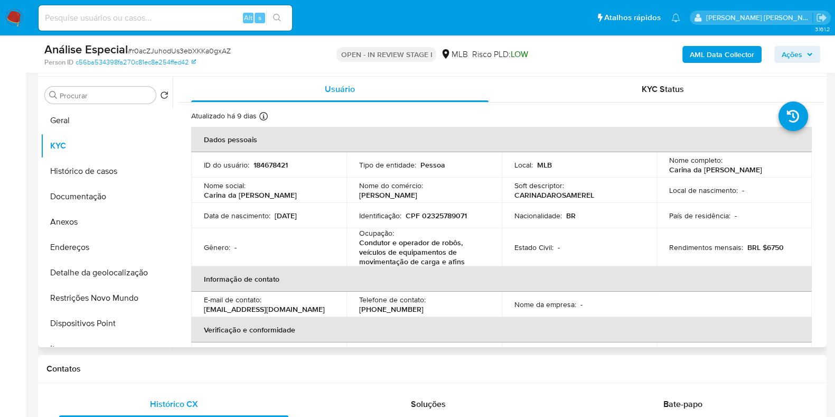
click at [420, 239] on p "Condutor e operador de robôs, veículos de equipamentos de movimentação de carga…" at bounding box center [422, 252] width 126 height 29
copy div "Ocupação : Condutor e operador de robôs, veículos de equipamentos de movimentaç…"
click at [708, 54] on b "AML Data Collector" at bounding box center [722, 54] width 64 height 17
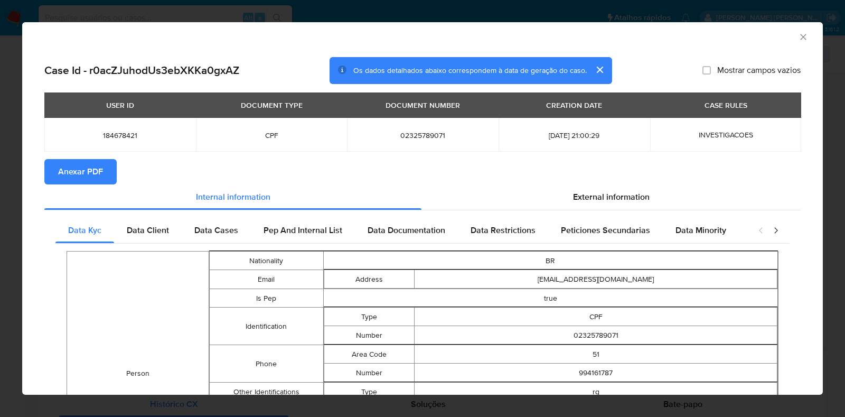
click at [87, 171] on span "Anexar PDF" at bounding box center [80, 171] width 45 height 23
click at [800, 39] on icon "Fechar a janela" at bounding box center [803, 37] width 6 height 6
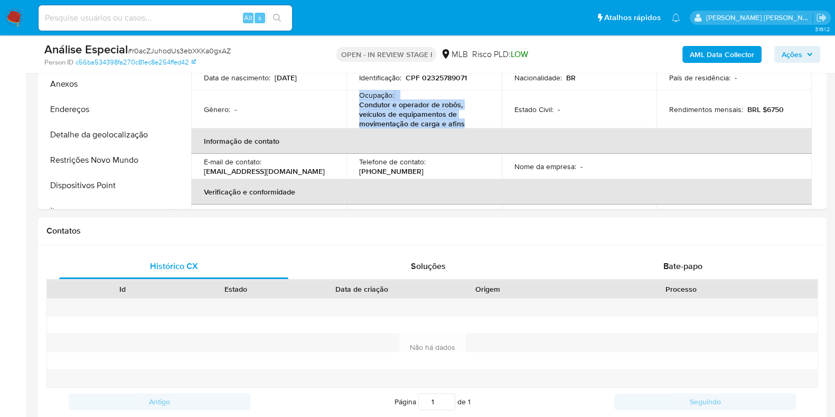
scroll to position [331, 0]
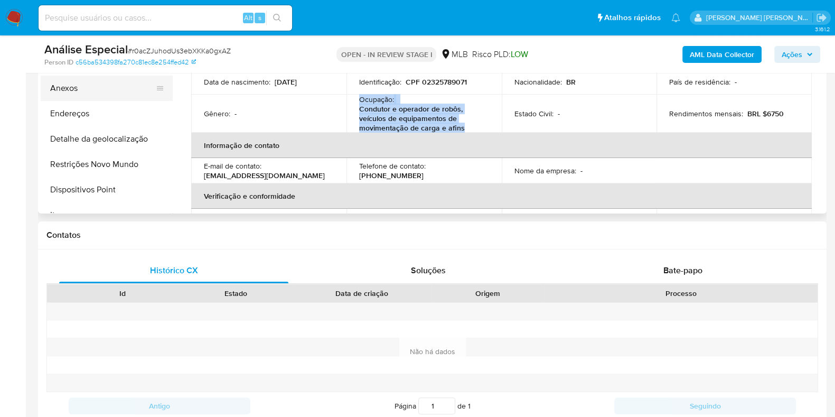
click at [129, 89] on button "Anexos" at bounding box center [103, 88] width 124 height 25
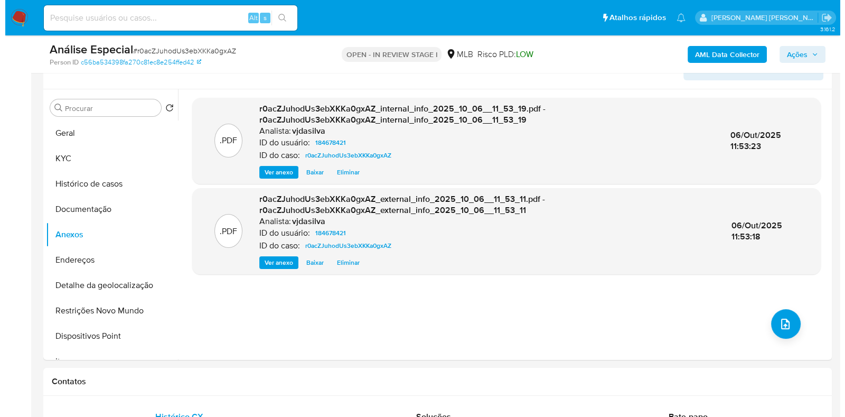
scroll to position [193, 0]
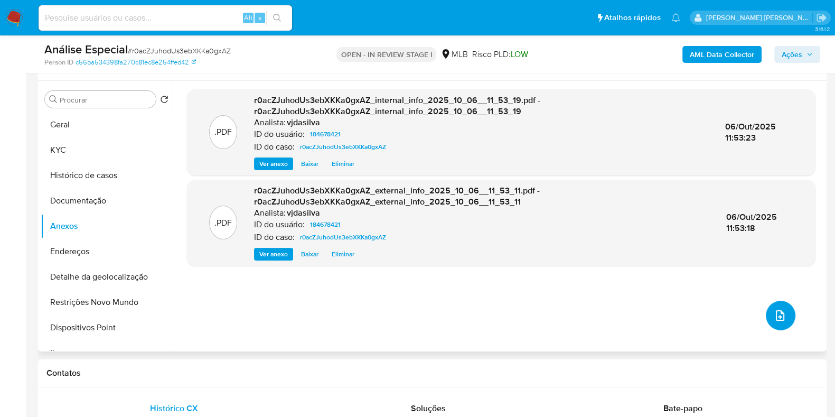
click at [779, 321] on button "upload-file" at bounding box center [781, 316] width 30 height 30
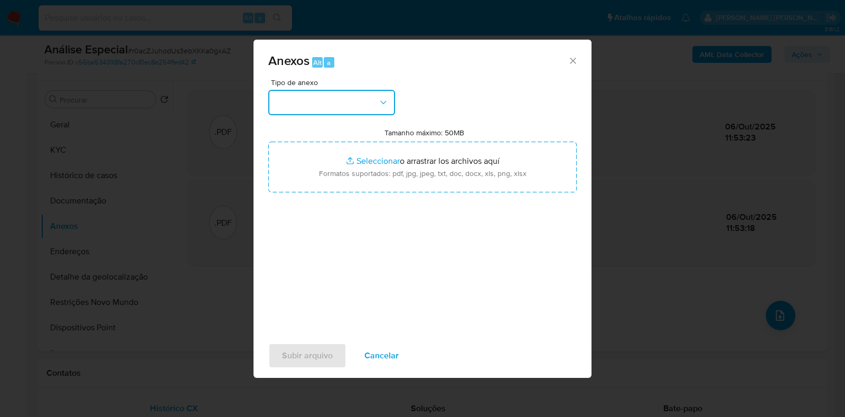
click at [380, 100] on icon "button" at bounding box center [383, 102] width 11 height 11
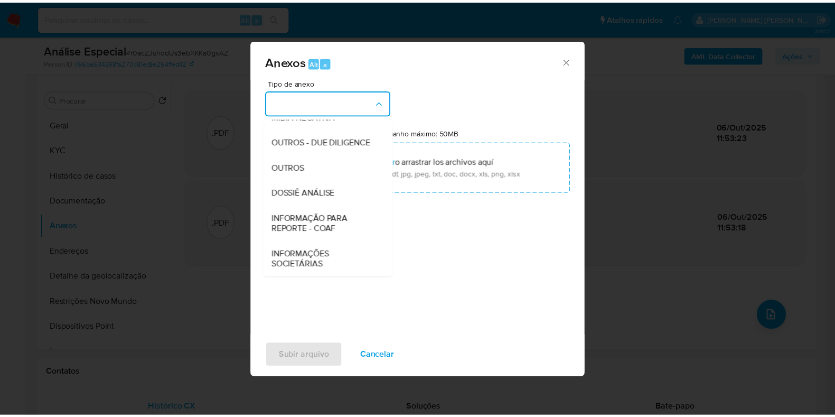
scroll to position [163, 0]
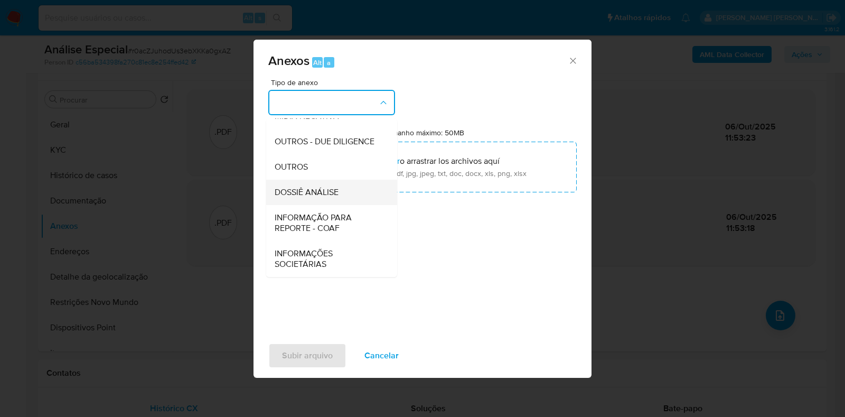
click at [353, 194] on div "DOSSIÊ ANÁLISE" at bounding box center [329, 192] width 108 height 25
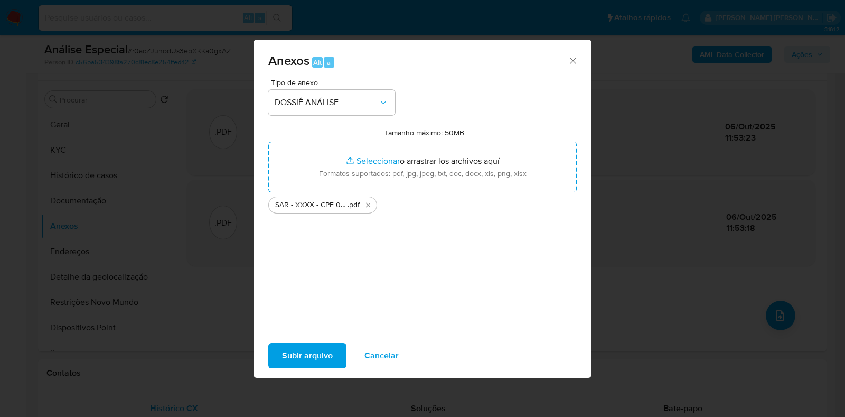
click at [298, 353] on span "Subir arquivo" at bounding box center [307, 355] width 51 height 23
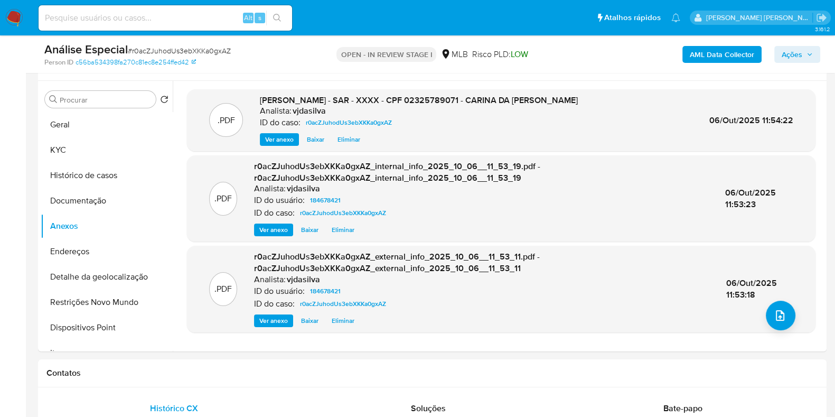
click at [798, 54] on span "Ações" at bounding box center [792, 54] width 21 height 17
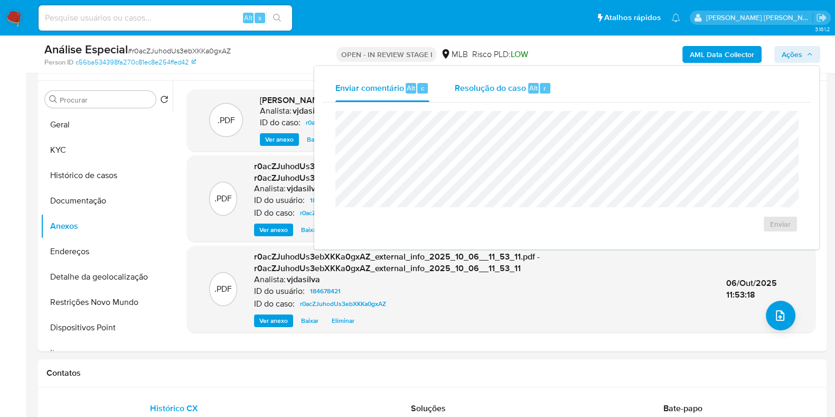
click at [499, 84] on span "Resolução do caso" at bounding box center [490, 87] width 71 height 12
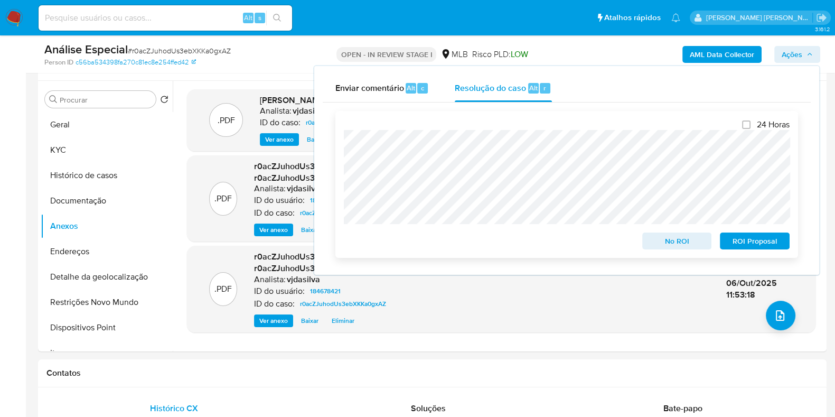
click at [763, 238] on span "ROI Proposal" at bounding box center [754, 240] width 55 height 15
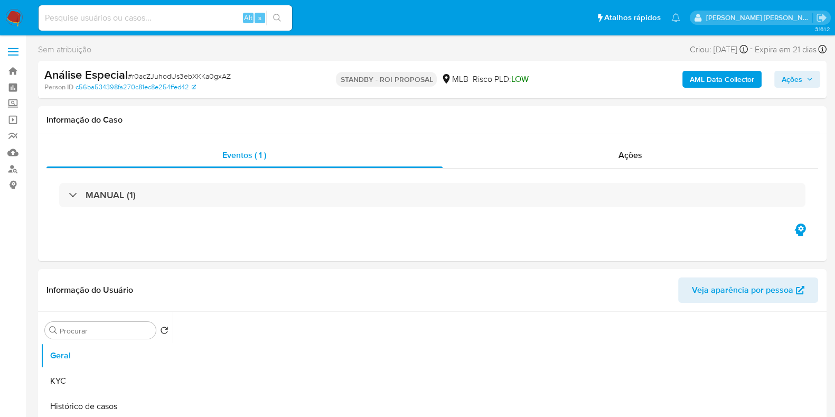
select select "10"
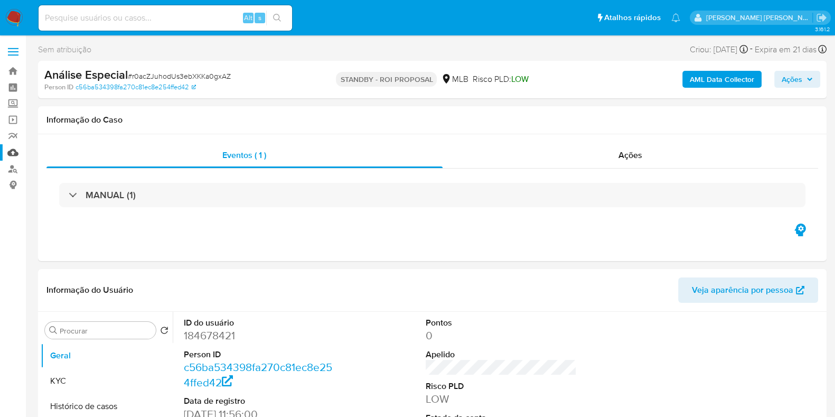
click at [15, 146] on link "Mulan" at bounding box center [63, 152] width 126 height 16
